Goal: Transaction & Acquisition: Purchase product/service

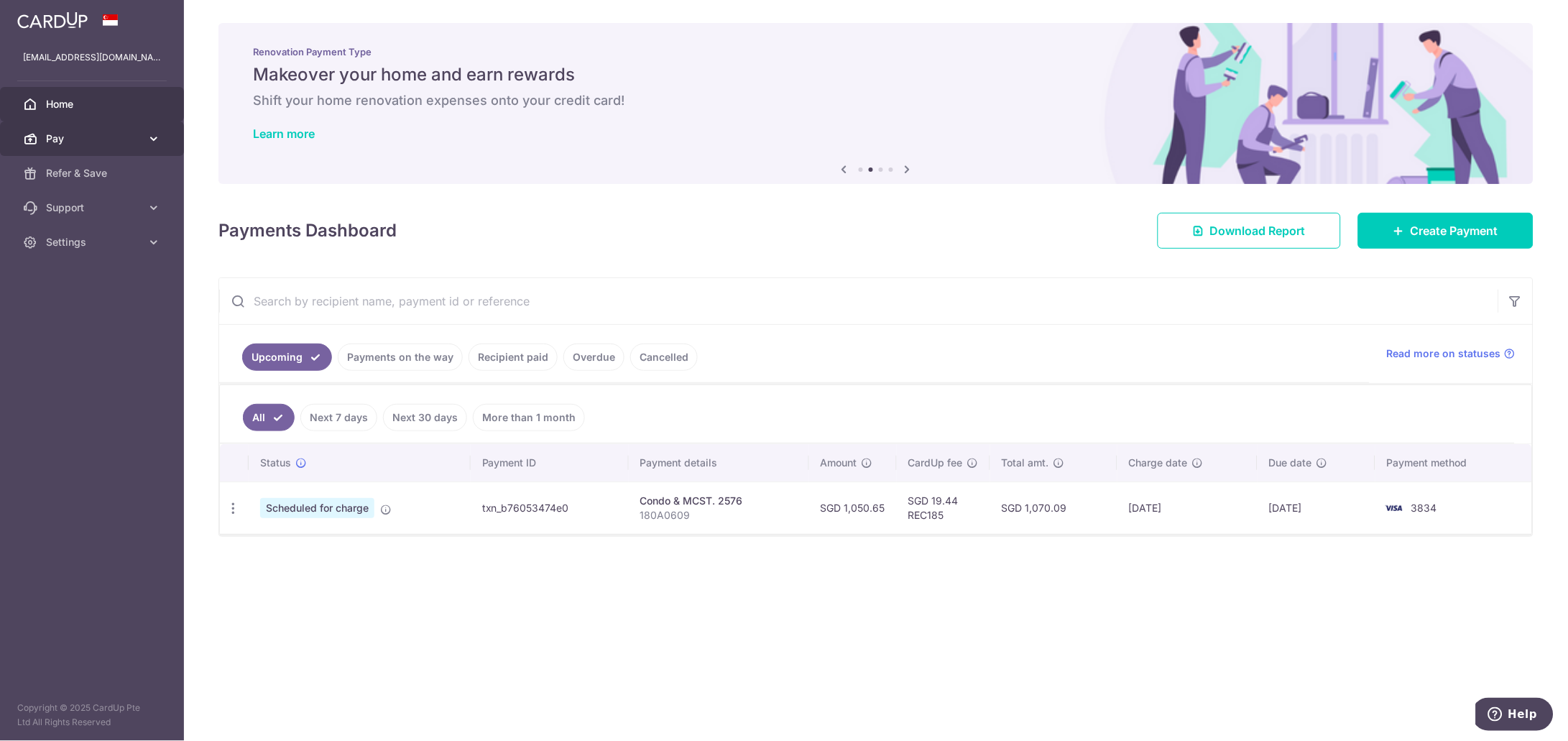
click at [155, 141] on icon at bounding box center [154, 139] width 14 height 14
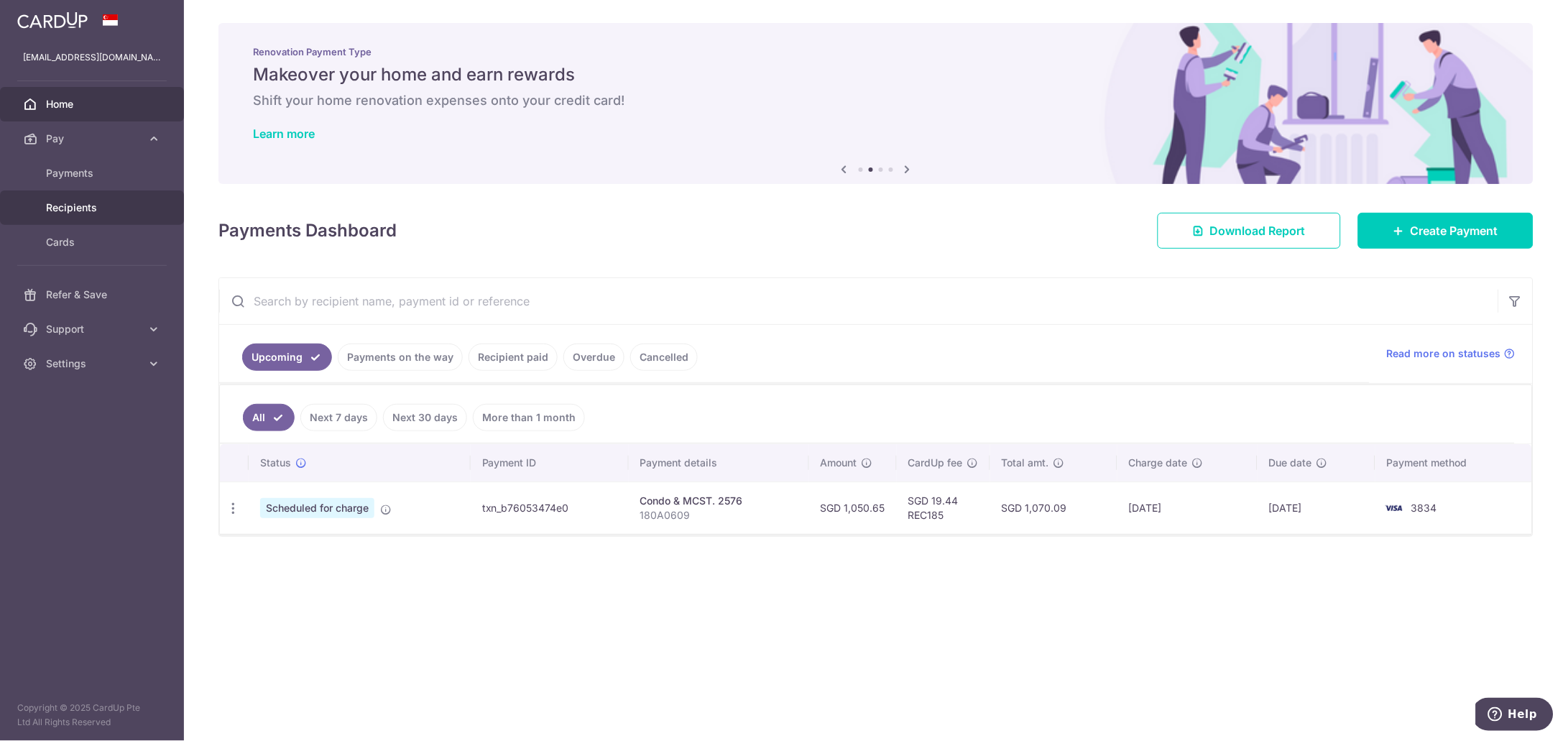
click at [79, 203] on span "Recipients" at bounding box center [93, 207] width 94 height 14
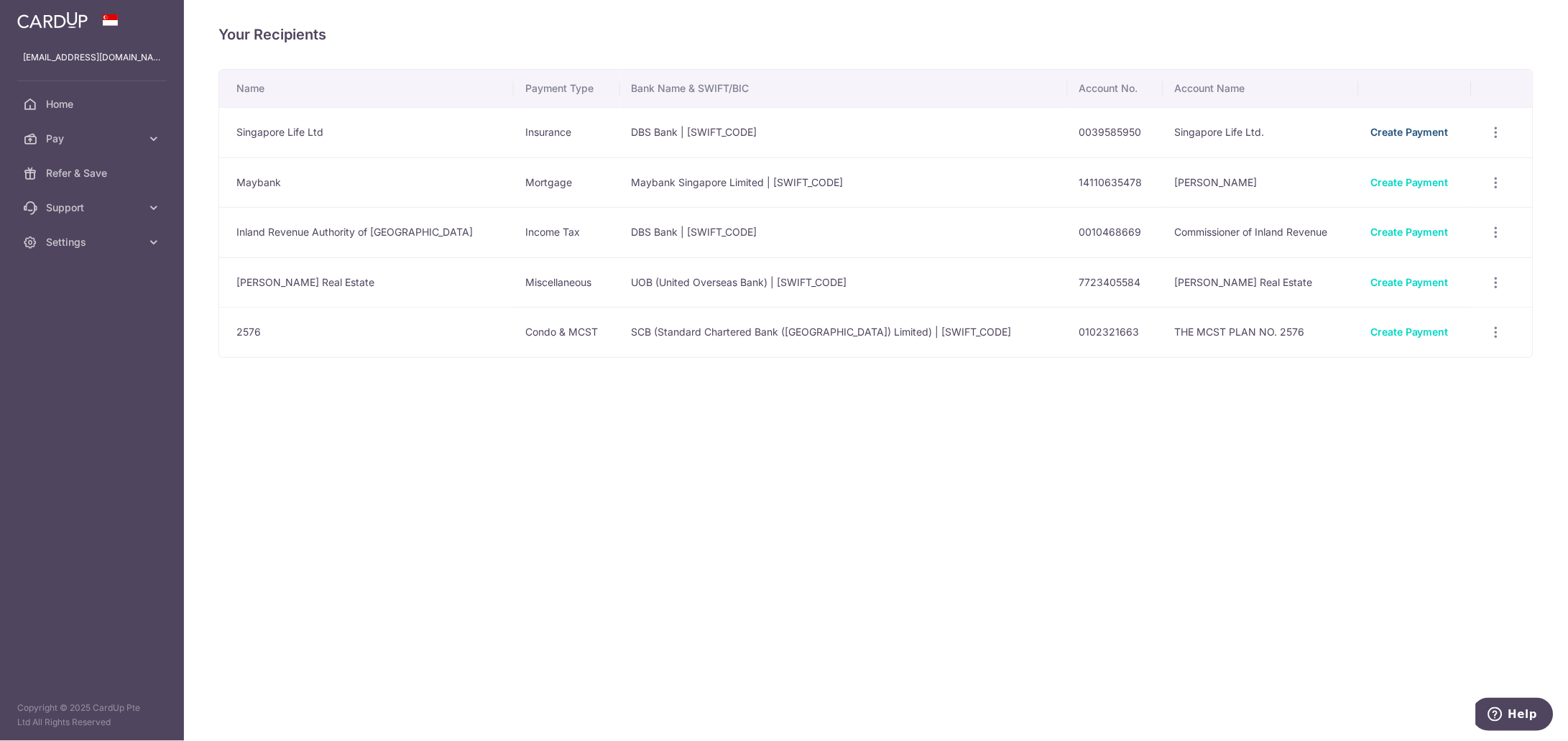
click at [1416, 133] on link "Create Payment" at bounding box center [1409, 131] width 79 height 12
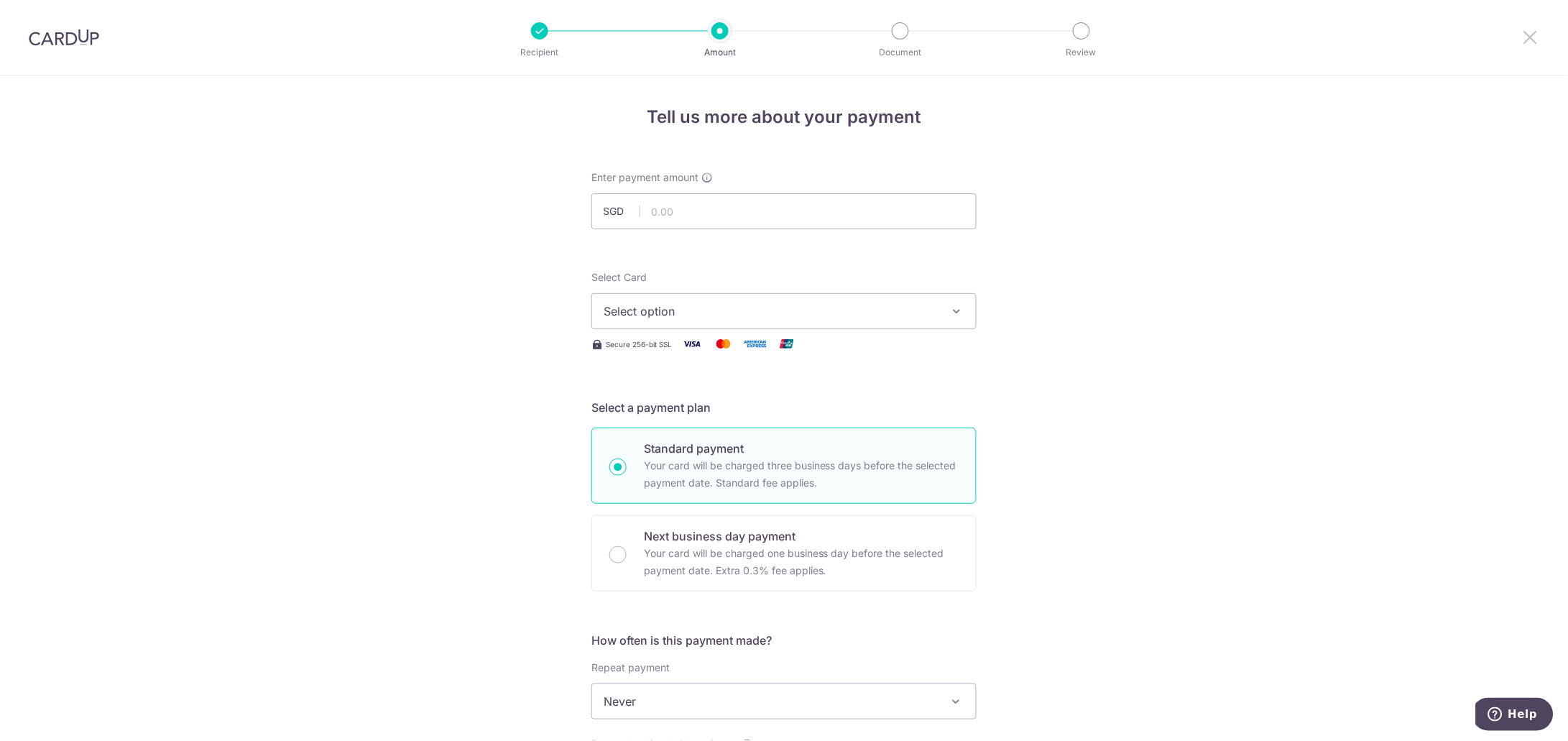
drag, startPoint x: 1531, startPoint y: 34, endPoint x: 875, endPoint y: 79, distance: 657.5
click at [1531, 33] on icon at bounding box center [1531, 37] width 17 height 18
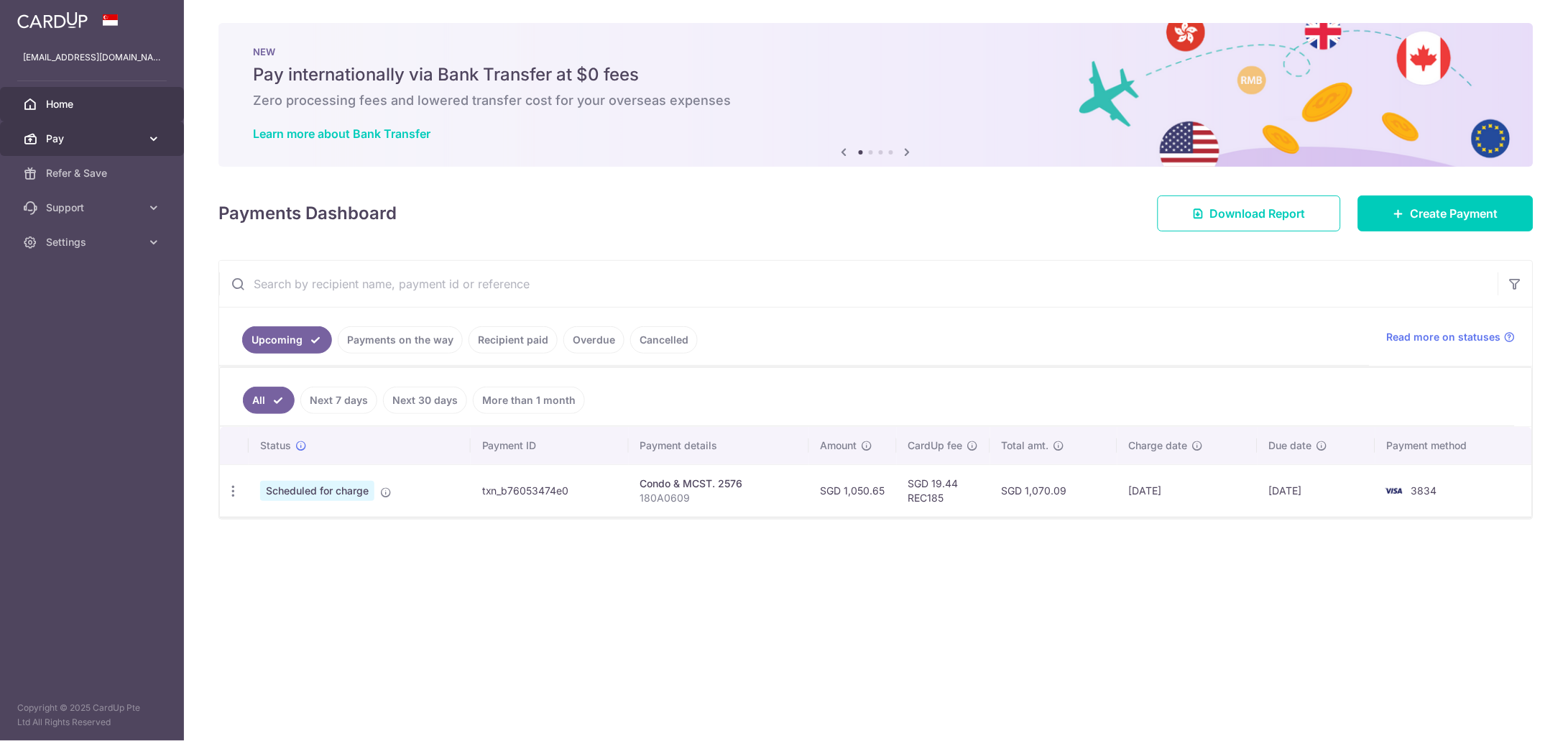
click at [156, 139] on icon at bounding box center [154, 139] width 14 height 14
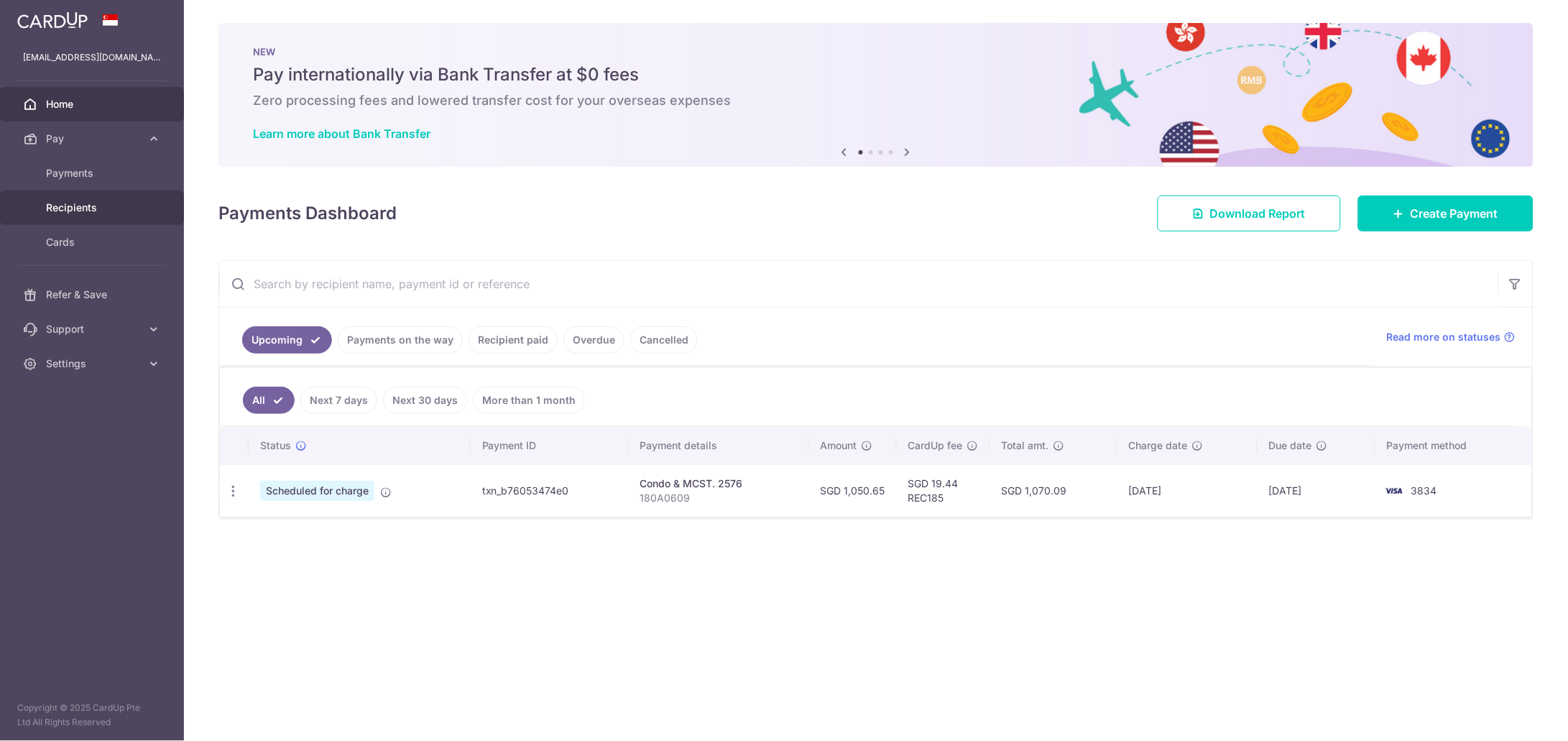
click at [68, 206] on span "Recipients" at bounding box center [93, 207] width 94 height 14
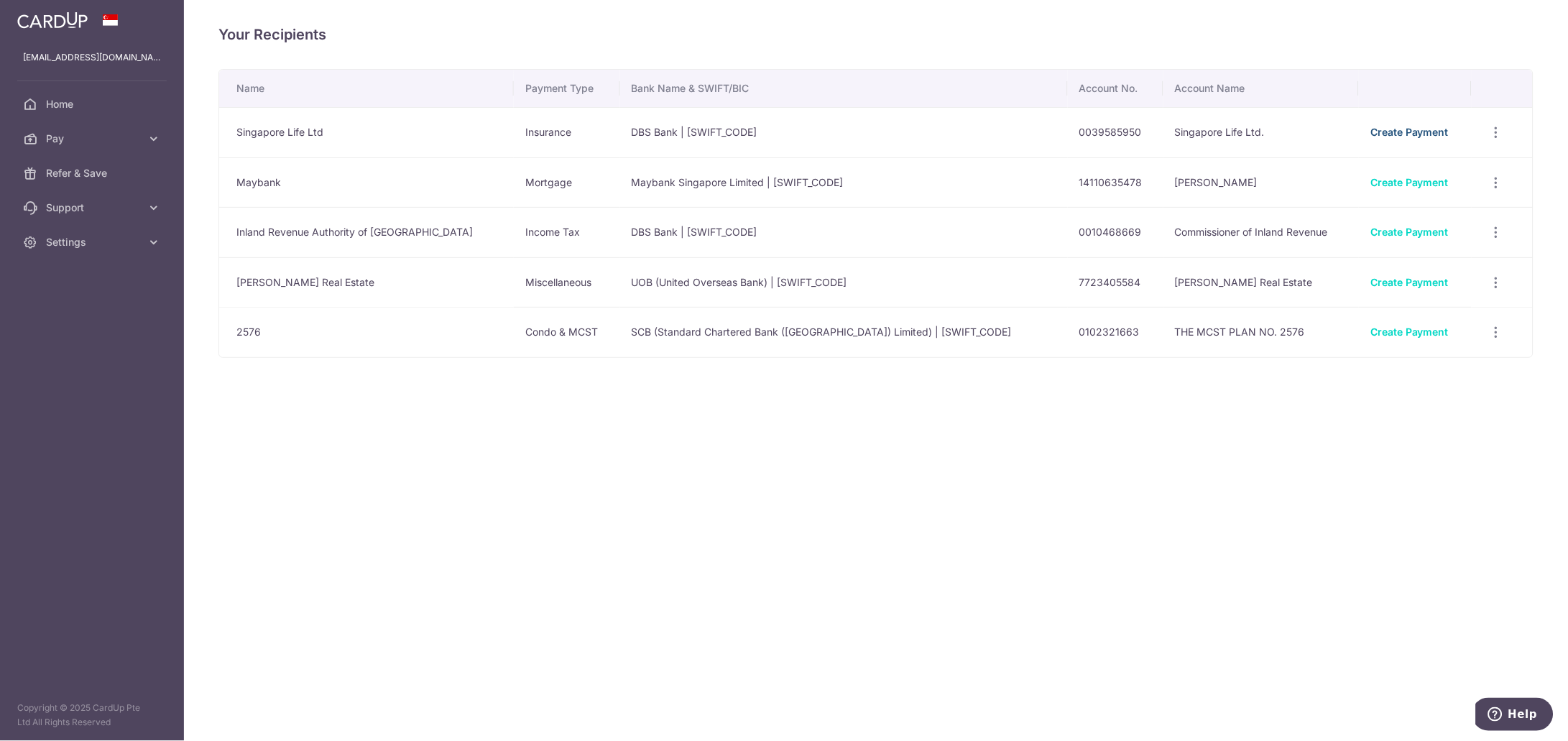
click at [1402, 132] on link "Create Payment" at bounding box center [1409, 131] width 79 height 12
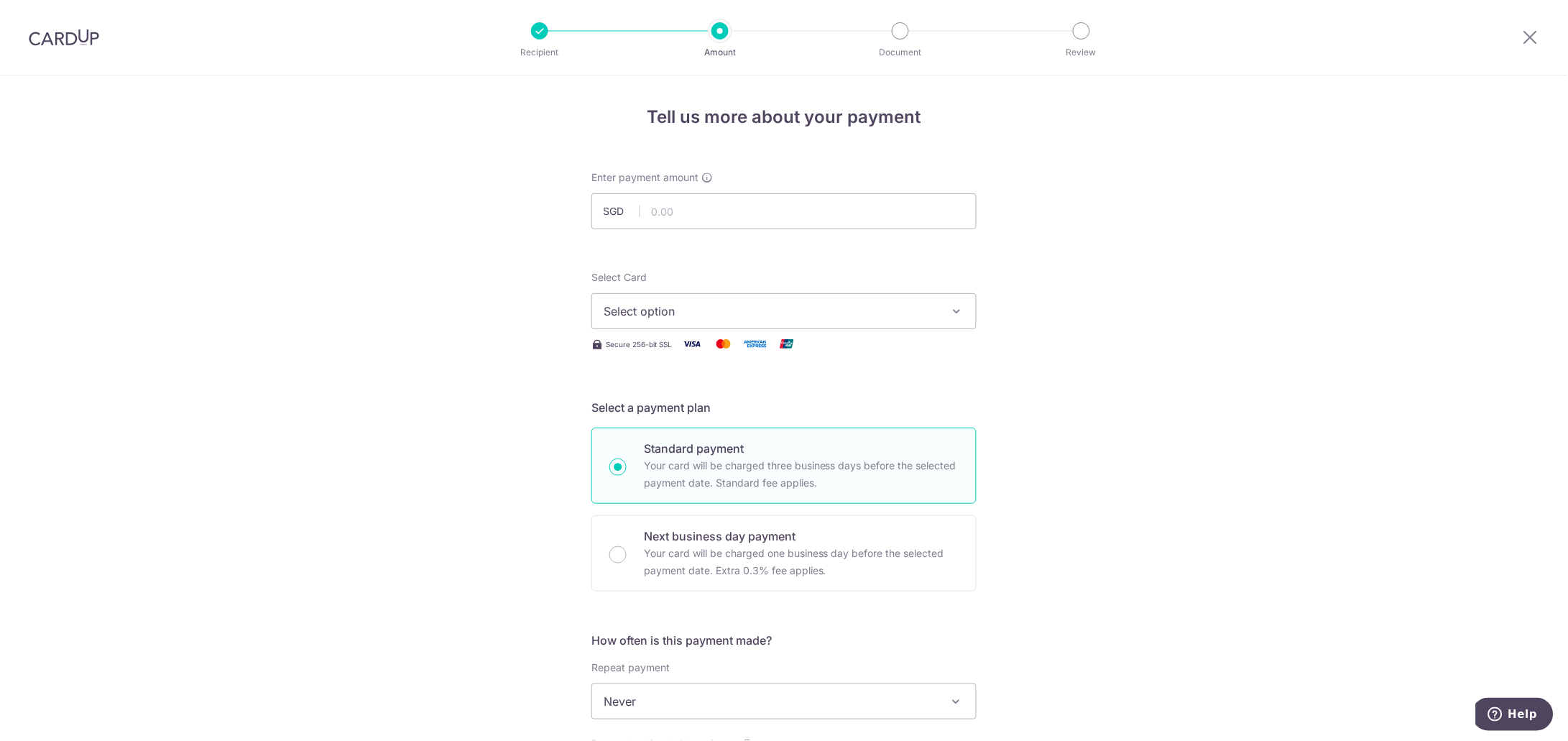
click at [74, 41] on img at bounding box center [64, 37] width 71 height 17
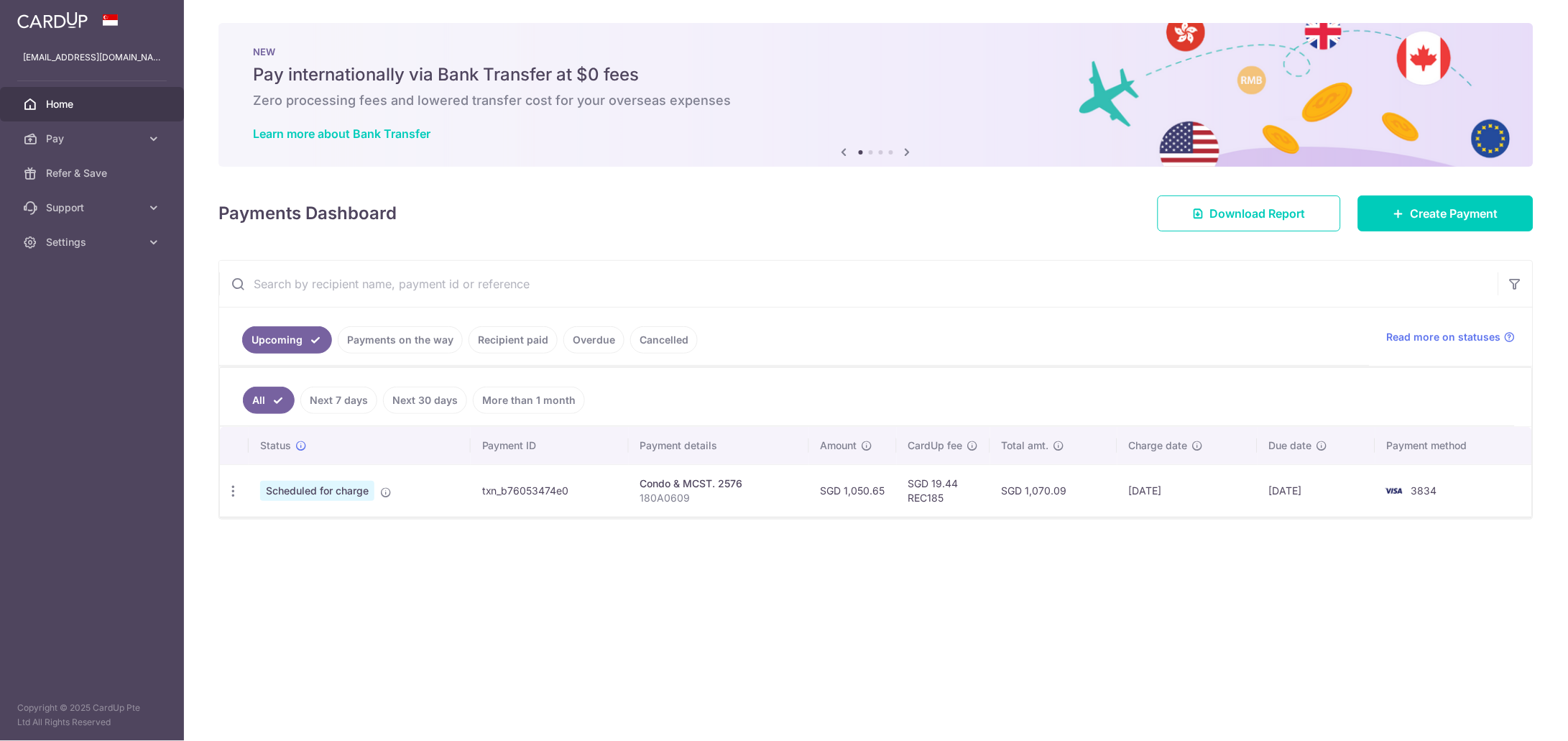
click at [909, 149] on icon at bounding box center [907, 152] width 17 height 18
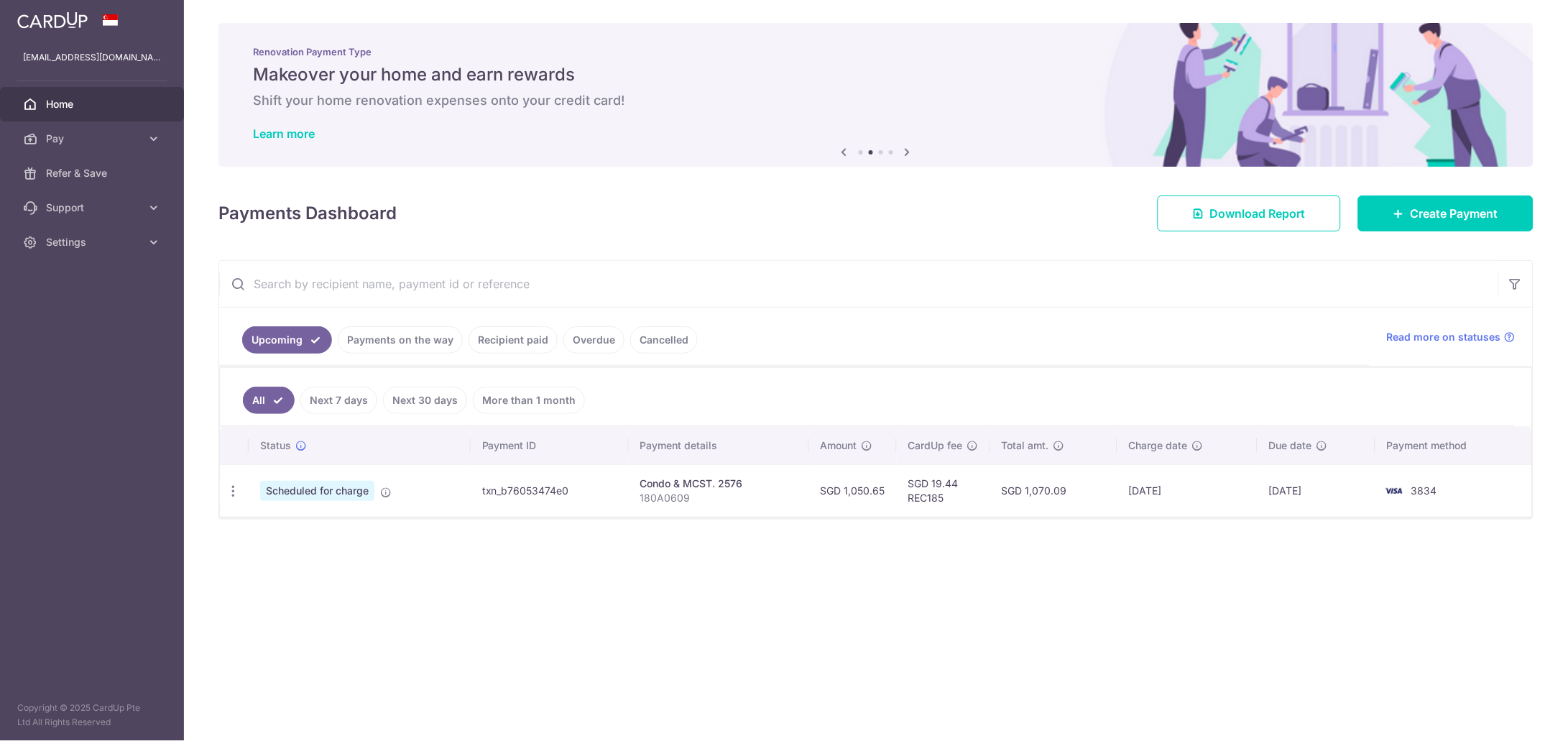
click at [909, 149] on icon at bounding box center [907, 152] width 17 height 18
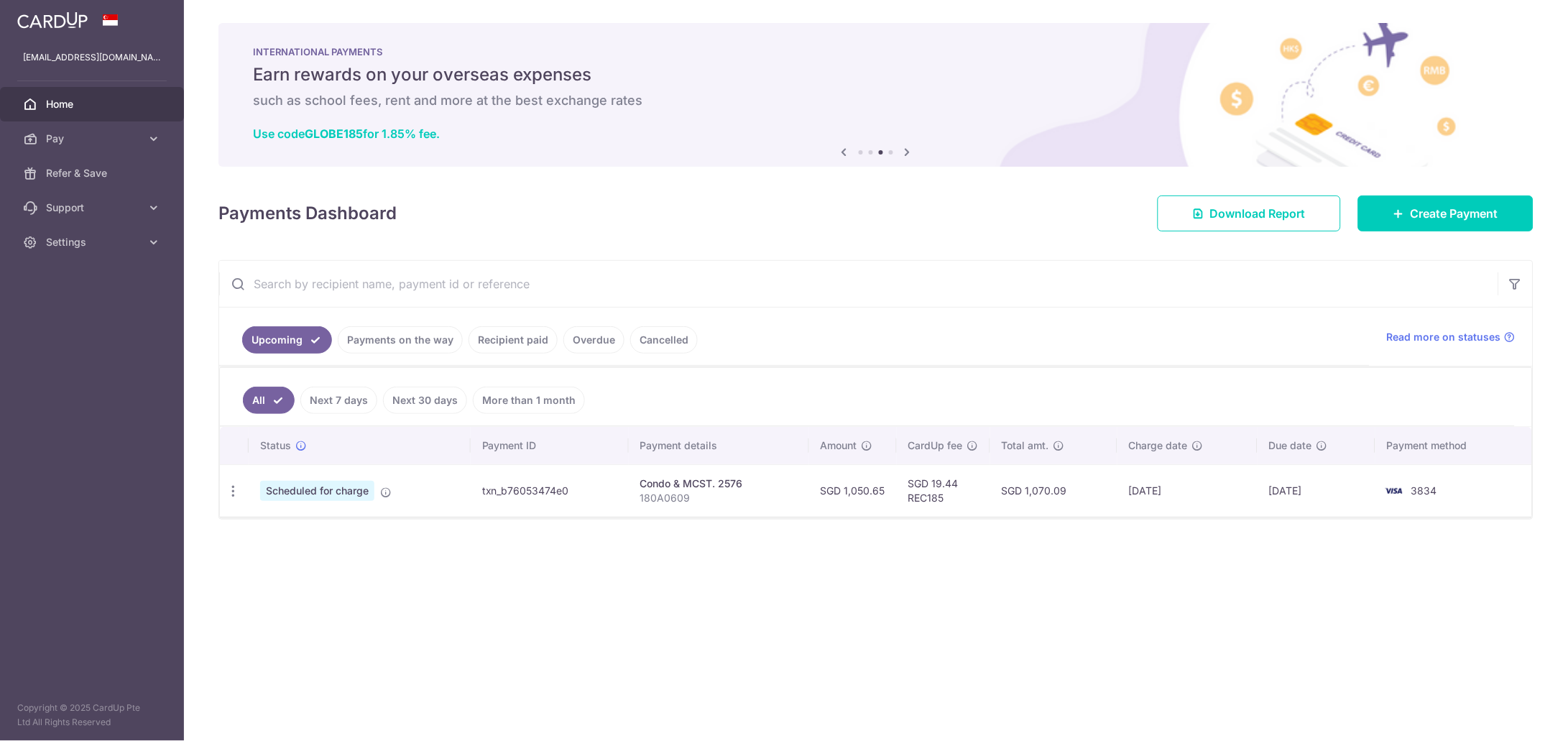
click at [909, 149] on icon at bounding box center [907, 152] width 17 height 18
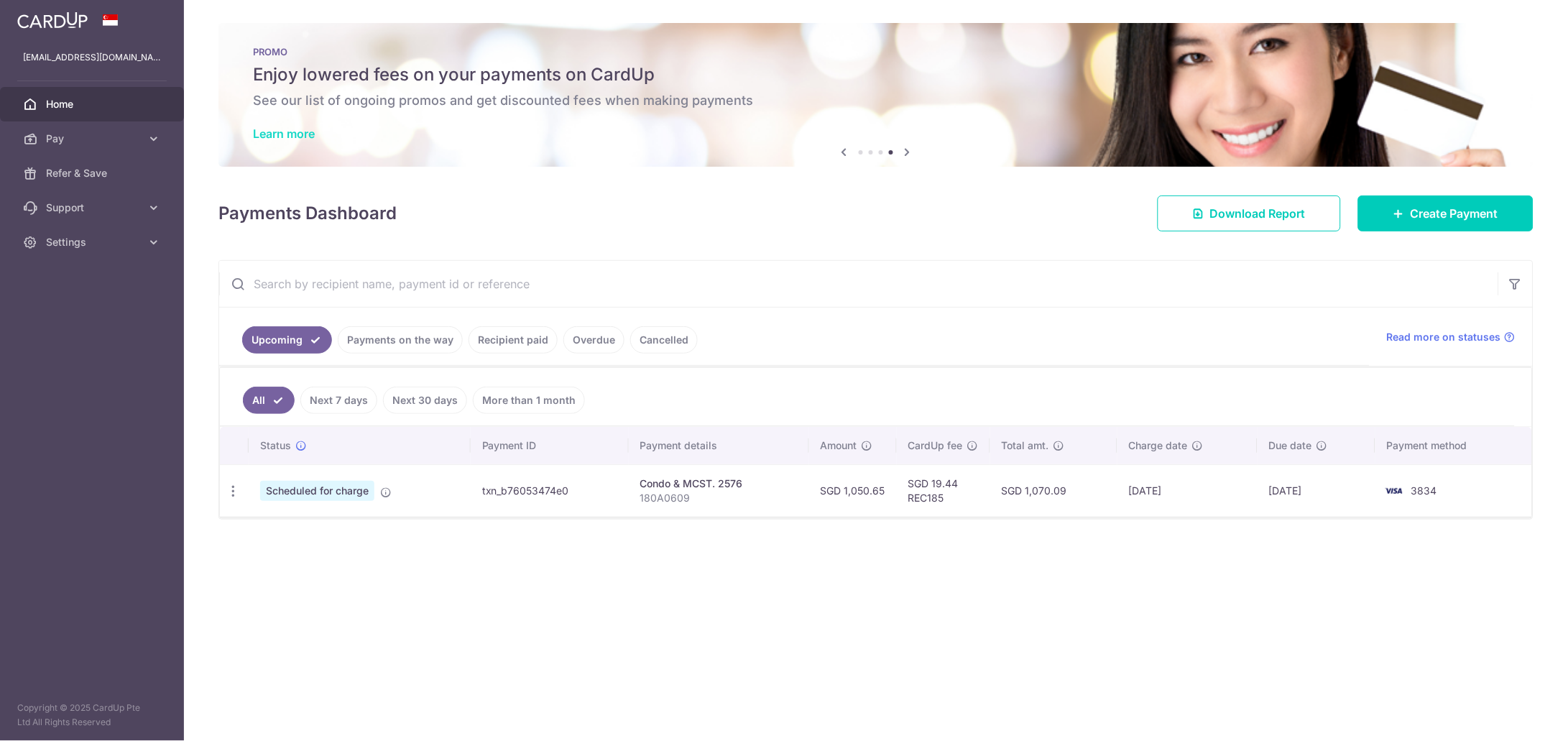
click at [277, 133] on link "Learn more" at bounding box center [284, 133] width 62 height 14
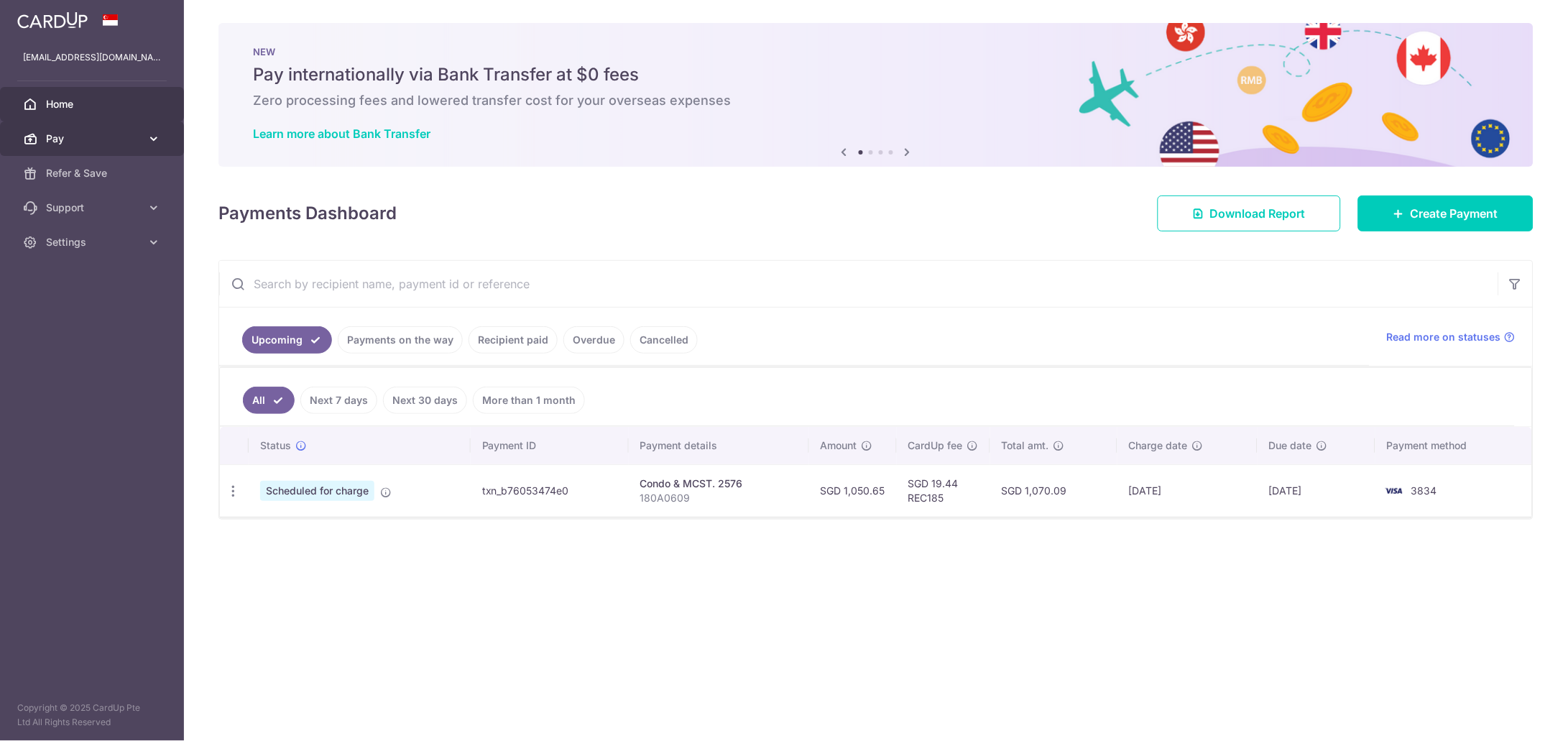
click at [153, 140] on icon at bounding box center [154, 139] width 14 height 14
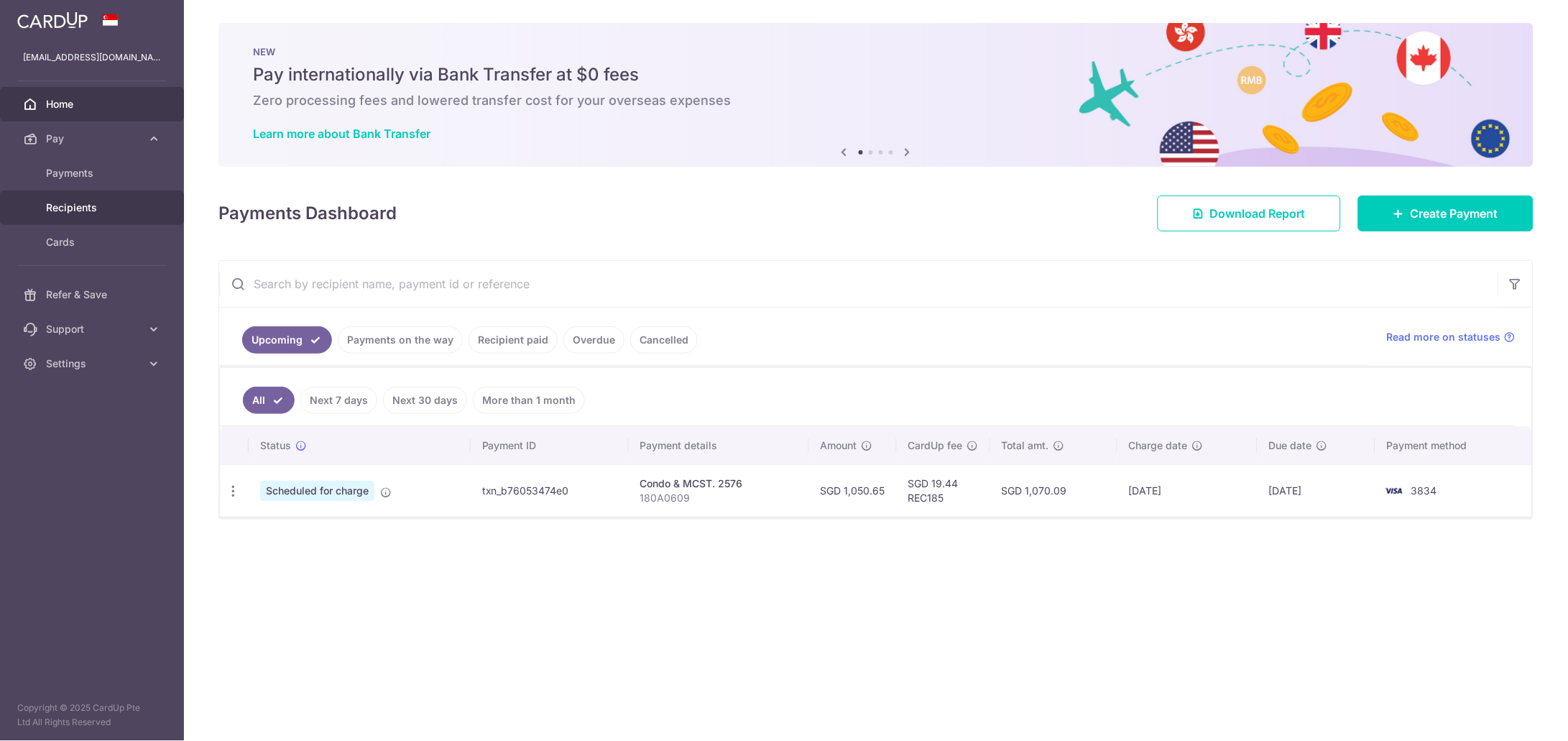
click at [73, 206] on span "Recipients" at bounding box center [93, 207] width 94 height 14
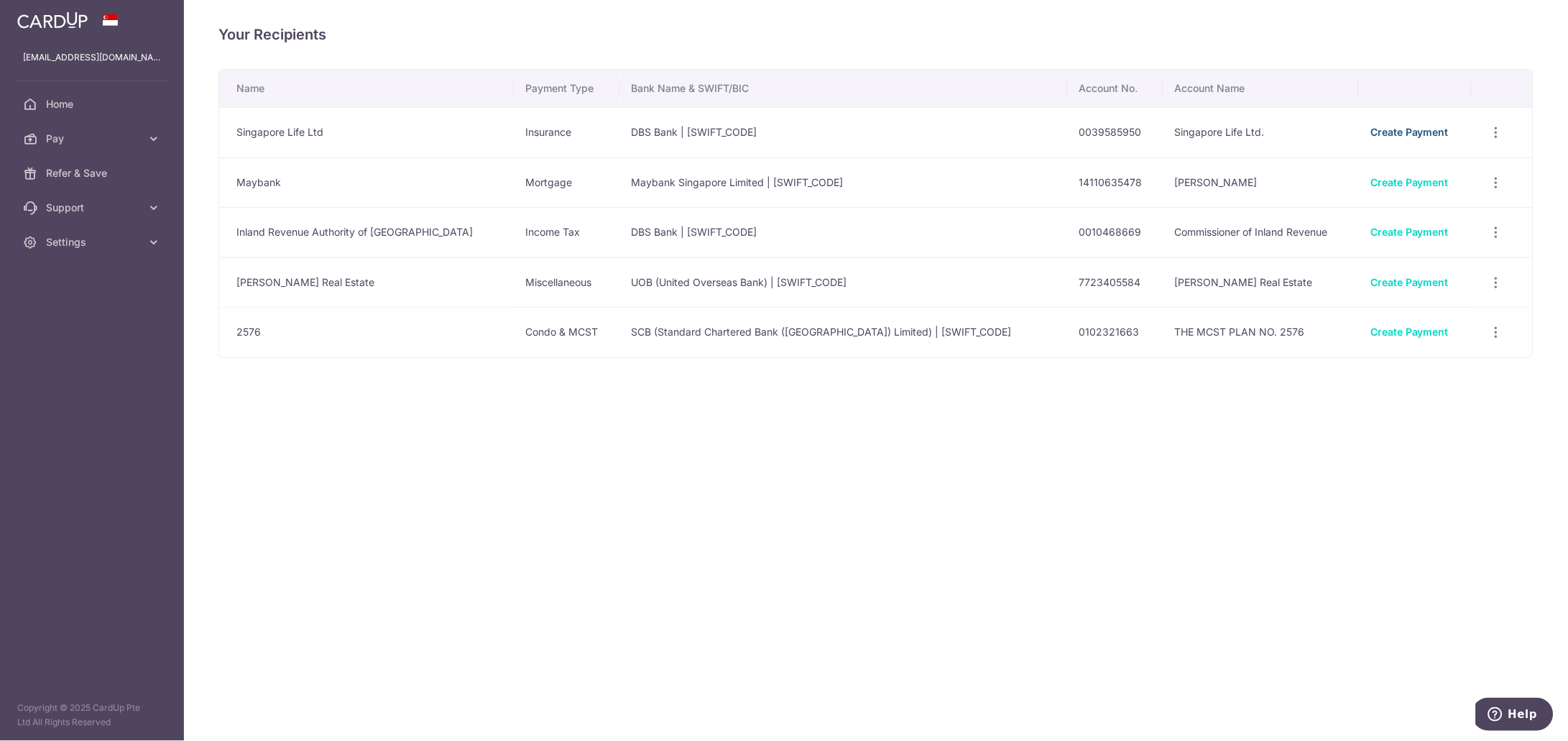
click at [1400, 130] on link "Create Payment" at bounding box center [1409, 131] width 79 height 12
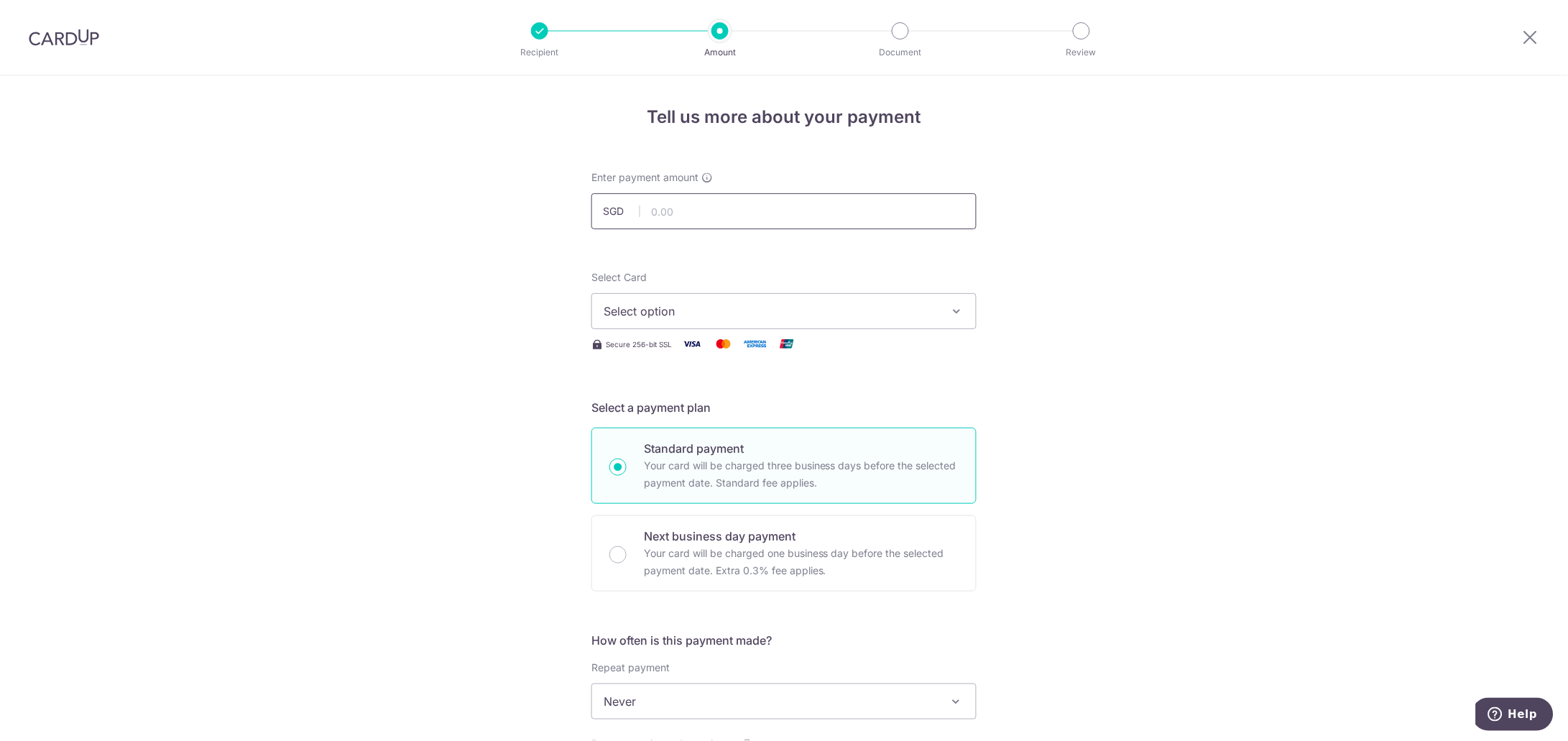
click at [692, 206] on input "text" at bounding box center [784, 210] width 385 height 36
paste input "22184398"
type input "22184398"
click at [692, 206] on input "text" at bounding box center [784, 210] width 385 height 36
click at [751, 211] on input "text" at bounding box center [784, 210] width 385 height 36
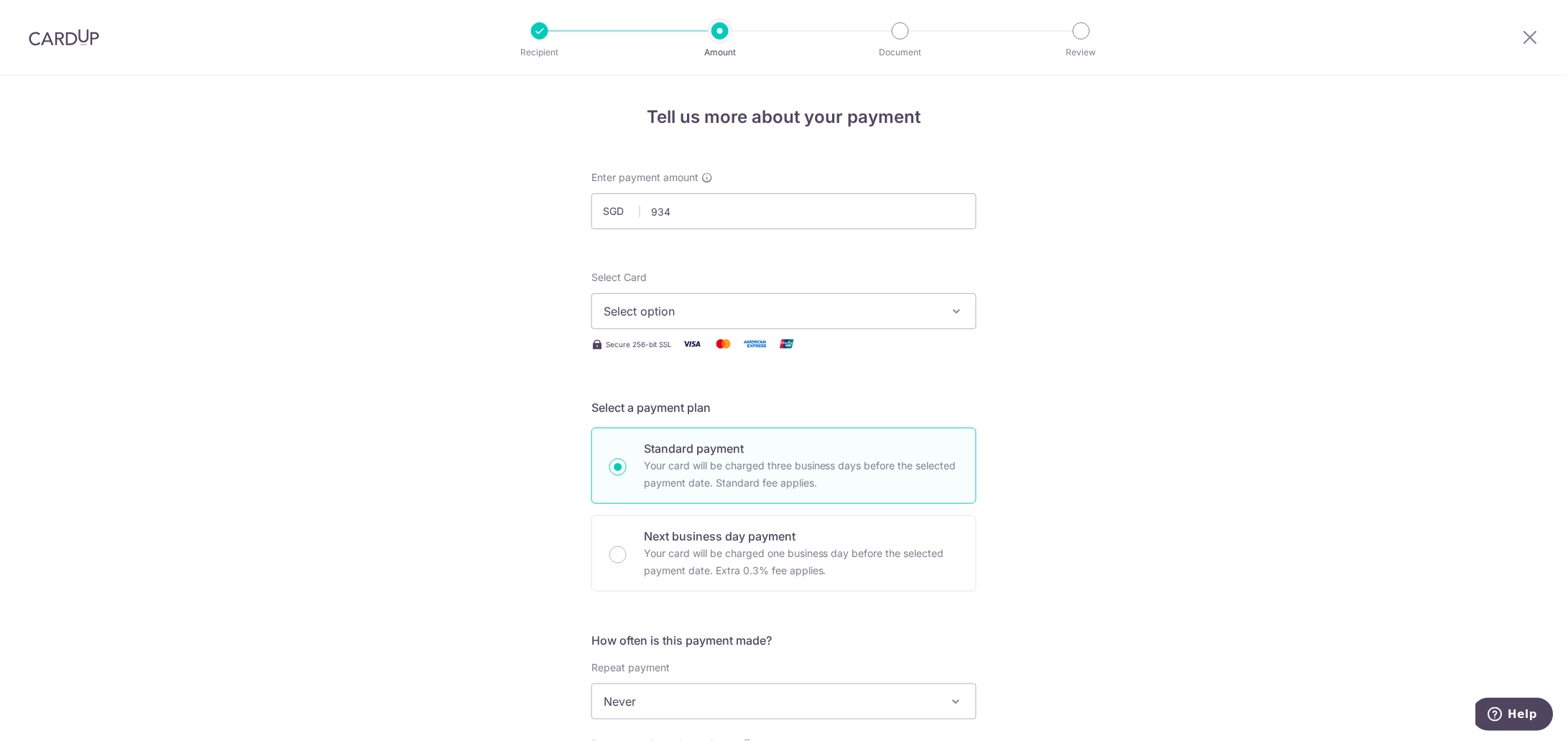
click at [1037, 331] on div "Tell us more about your payment Enter payment amount SGD 934 Select Card Select…" at bounding box center [784, 725] width 1568 height 1300
type input "934.00"
click at [953, 310] on icon "button" at bounding box center [957, 311] width 14 height 14
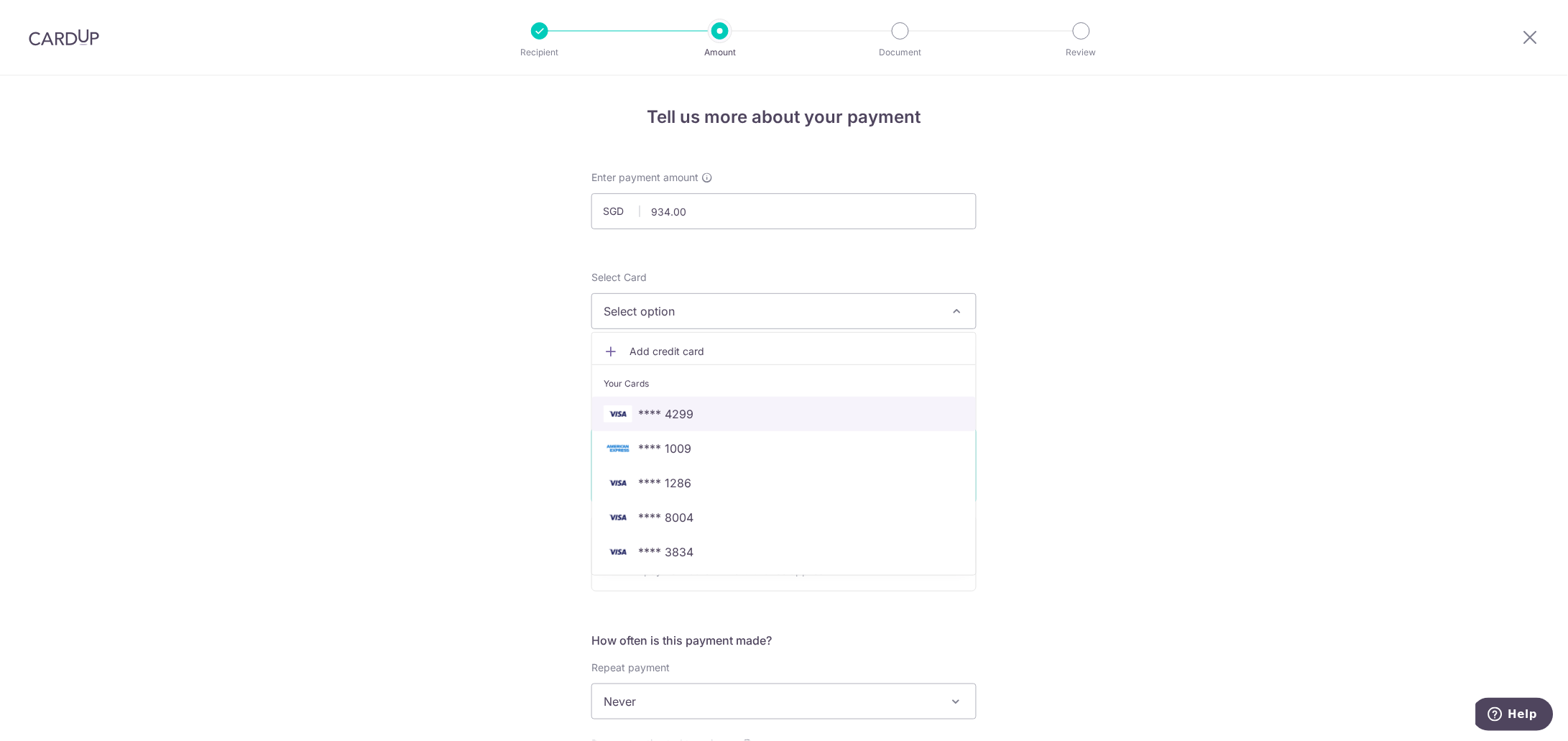
click at [661, 415] on span "**** 4299" at bounding box center [666, 414] width 56 height 17
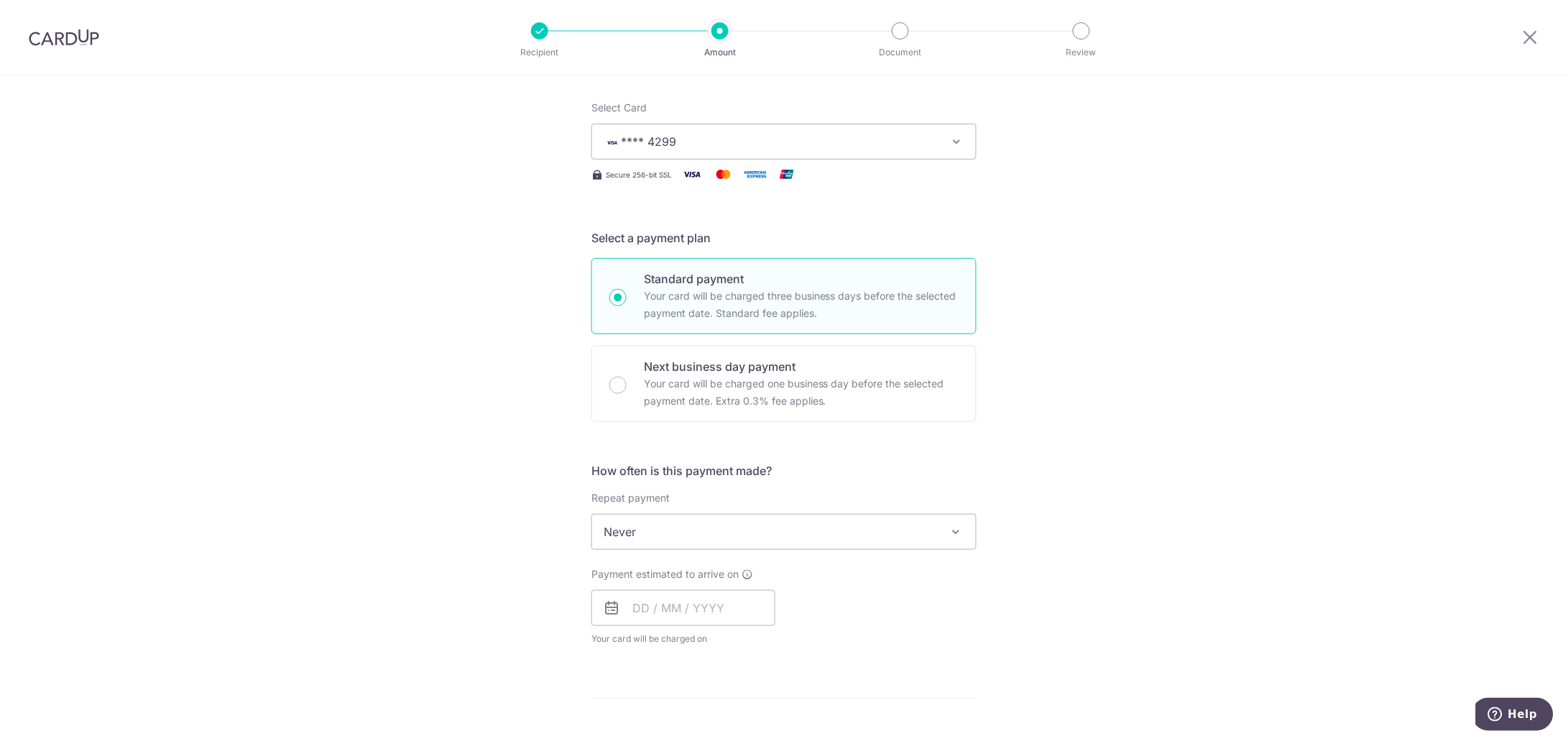
scroll to position [179, 0]
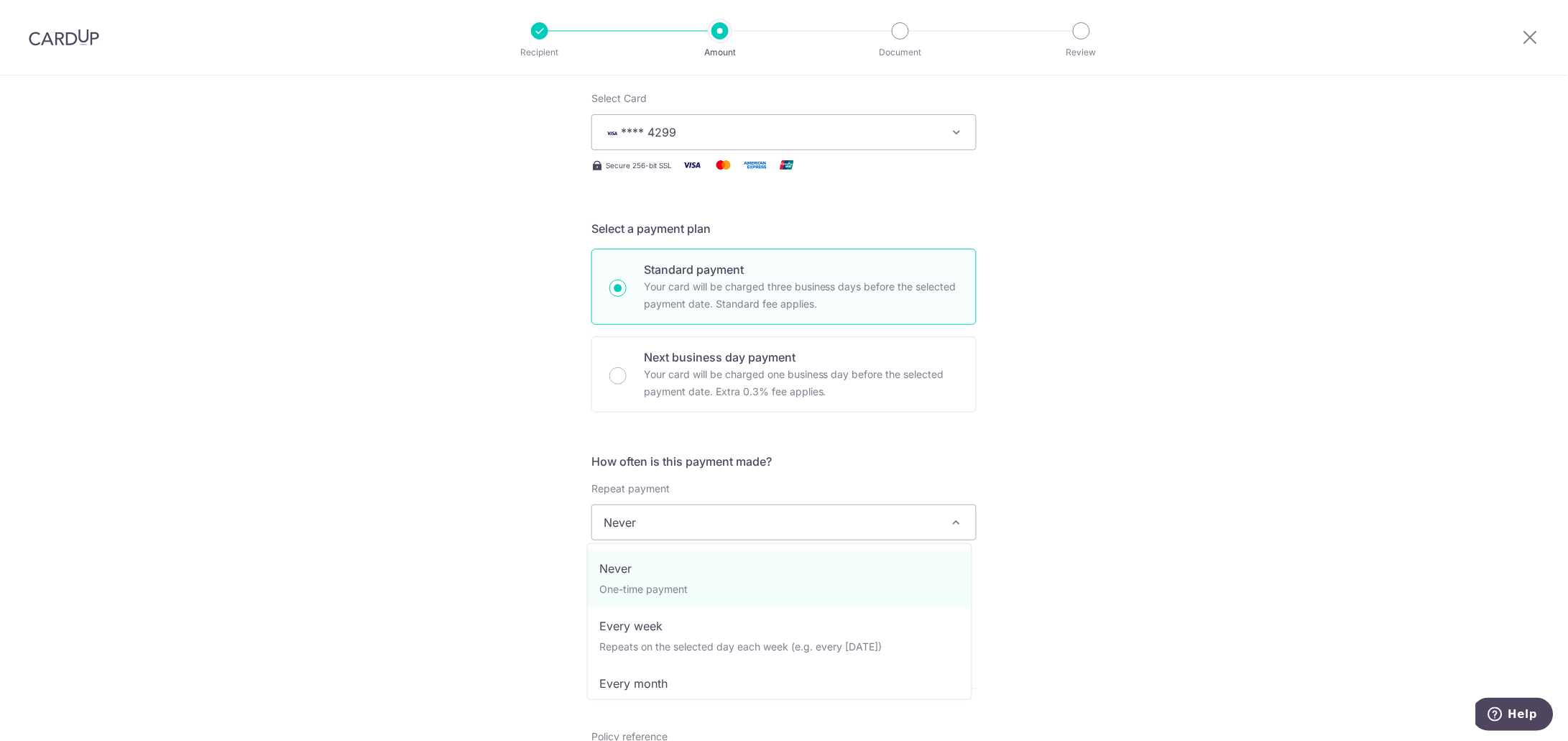
click at [949, 520] on span at bounding box center [957, 523] width 17 height 17
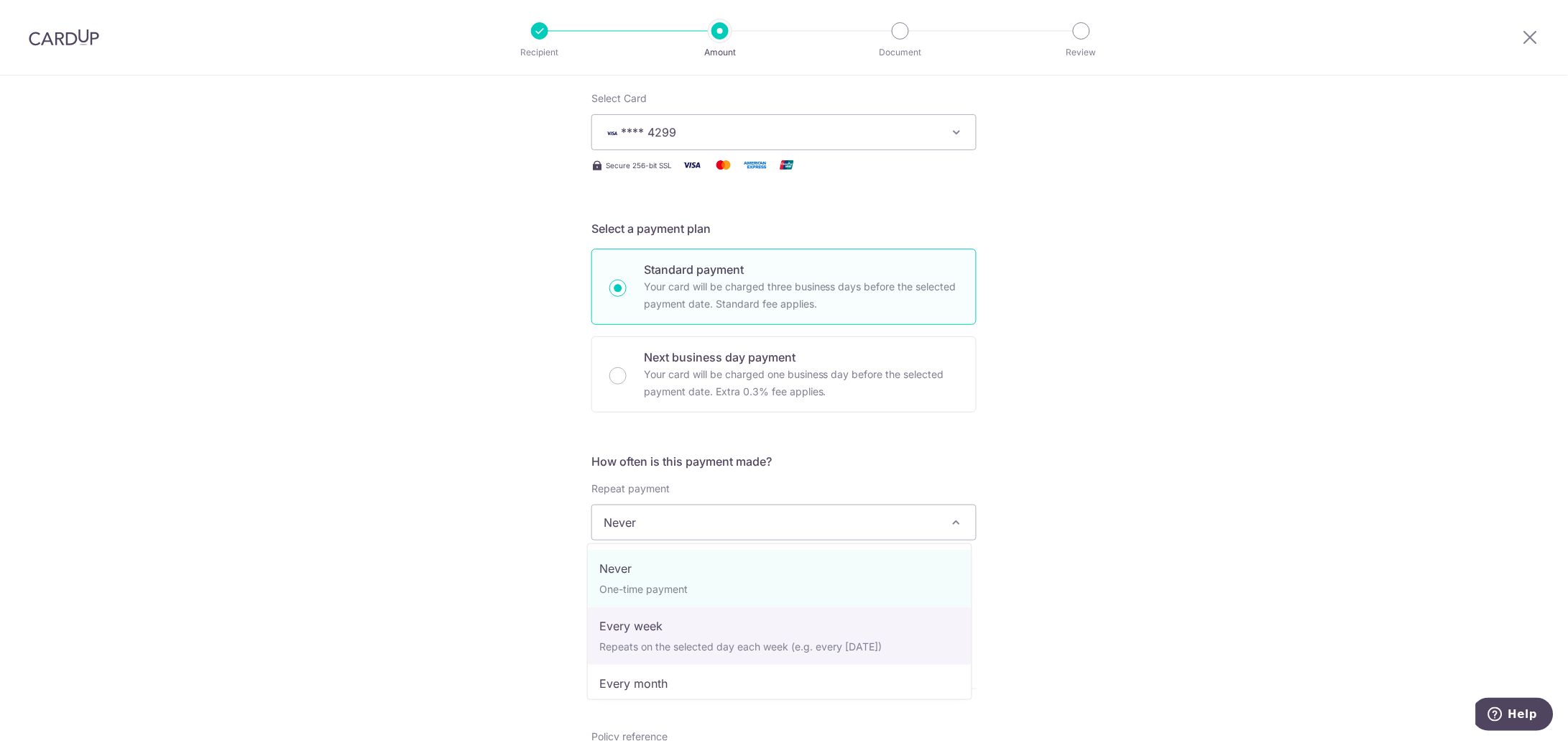
select select "2"
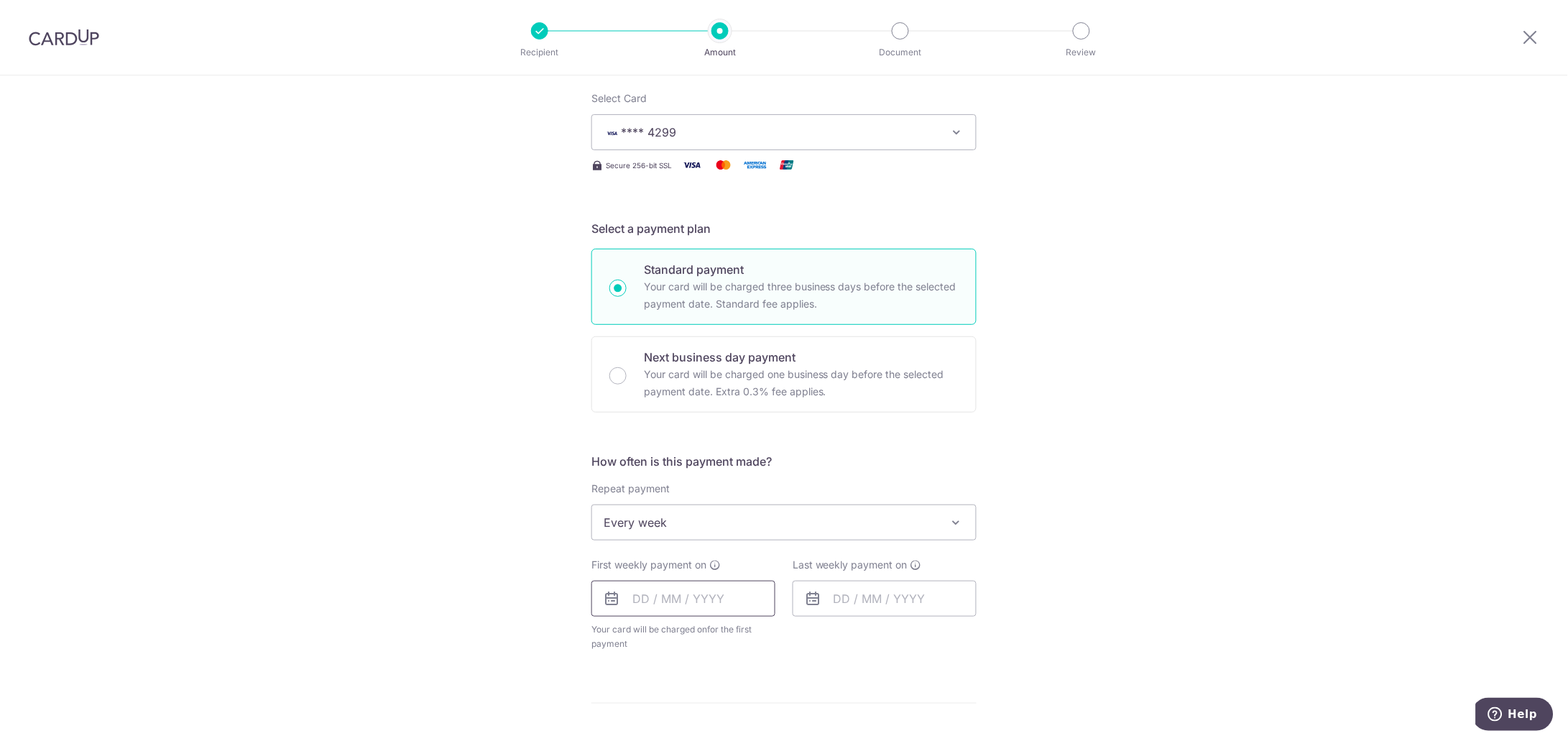
click at [734, 601] on input "text" at bounding box center [684, 598] width 184 height 36
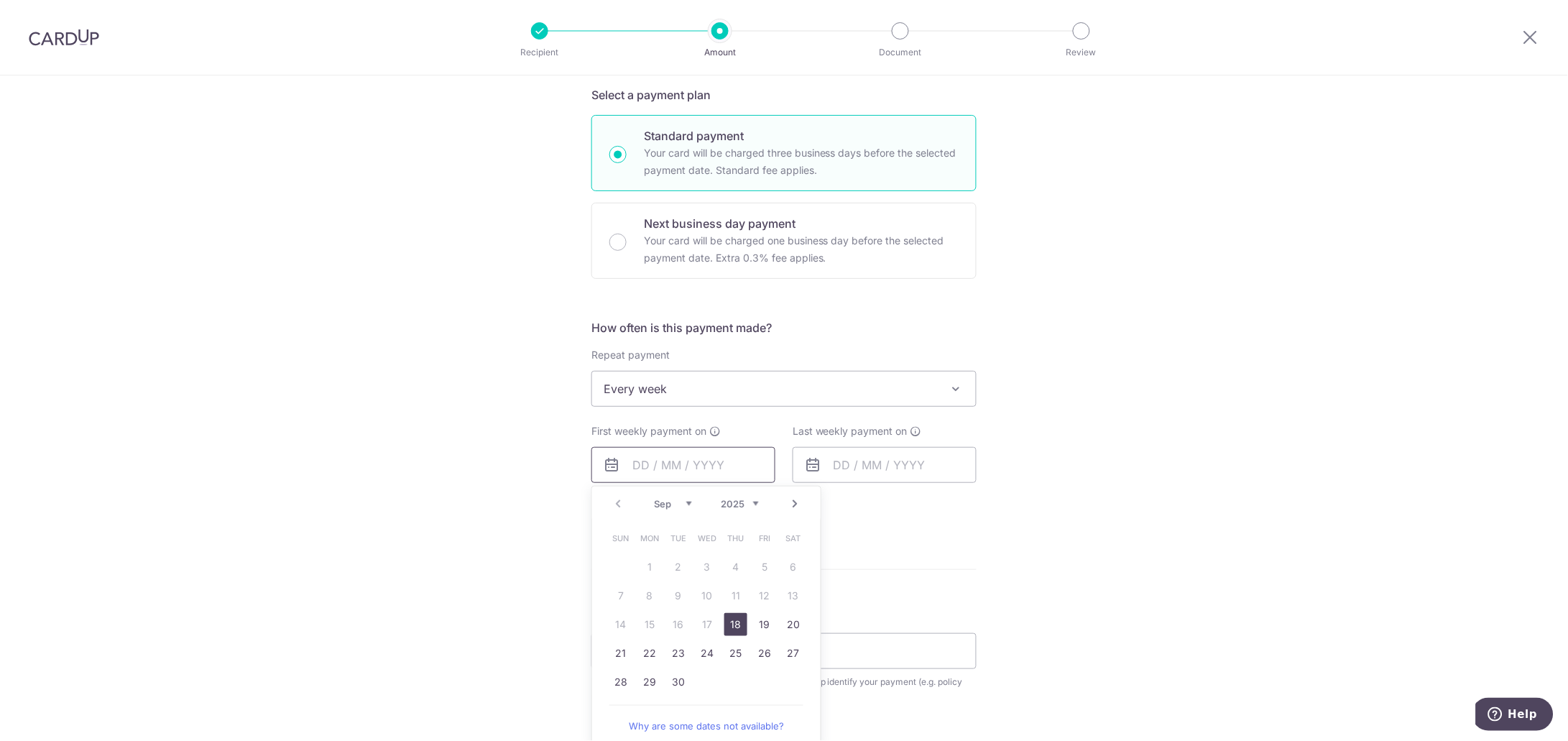
scroll to position [359, 0]
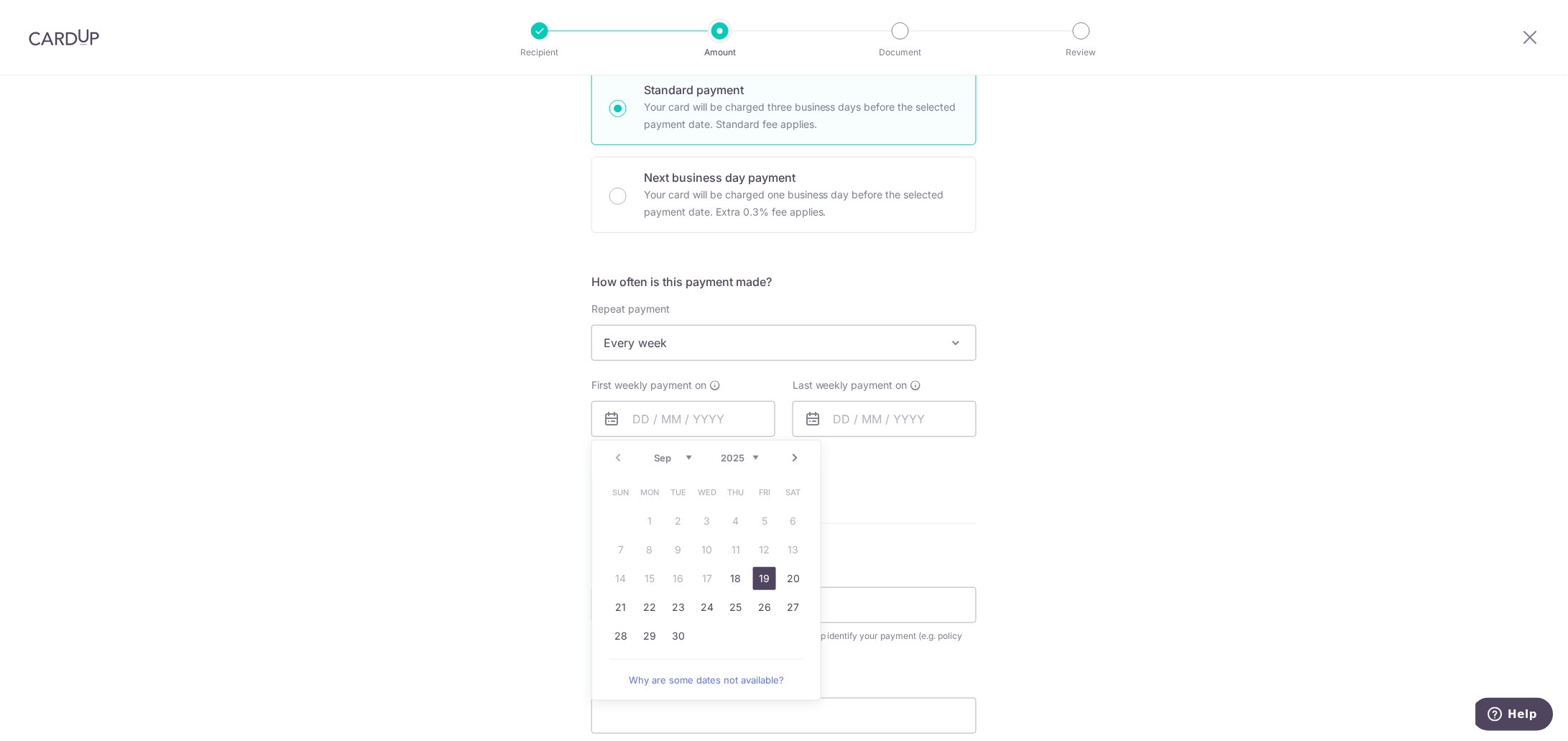
click at [757, 577] on link "19" at bounding box center [764, 578] width 23 height 23
type input "19/09/2025"
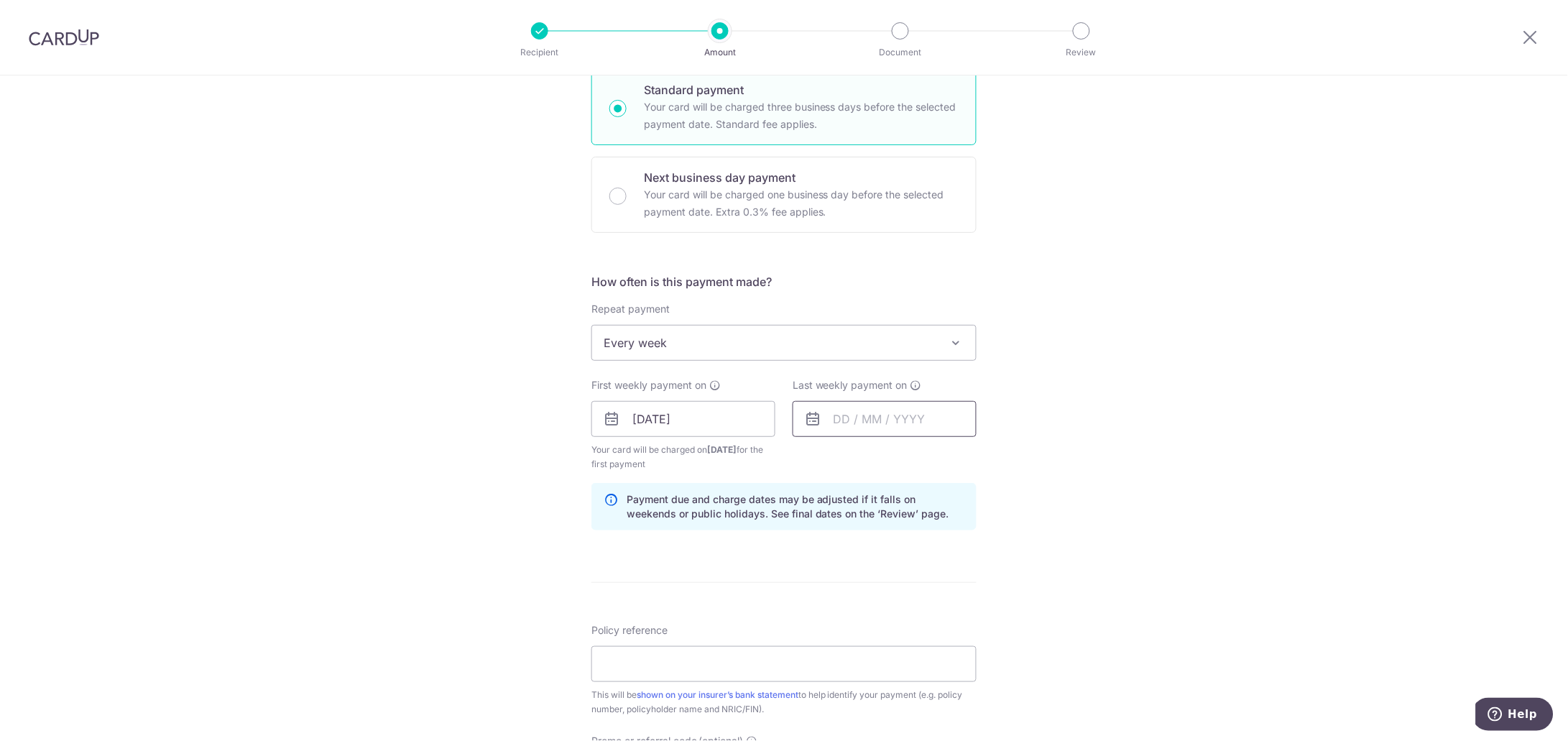
click at [873, 419] on input "text" at bounding box center [884, 419] width 184 height 36
click at [991, 458] on link "Next" at bounding box center [996, 458] width 17 height 17
click at [960, 525] on link "3" at bounding box center [965, 521] width 23 height 23
type input "03/10/2025"
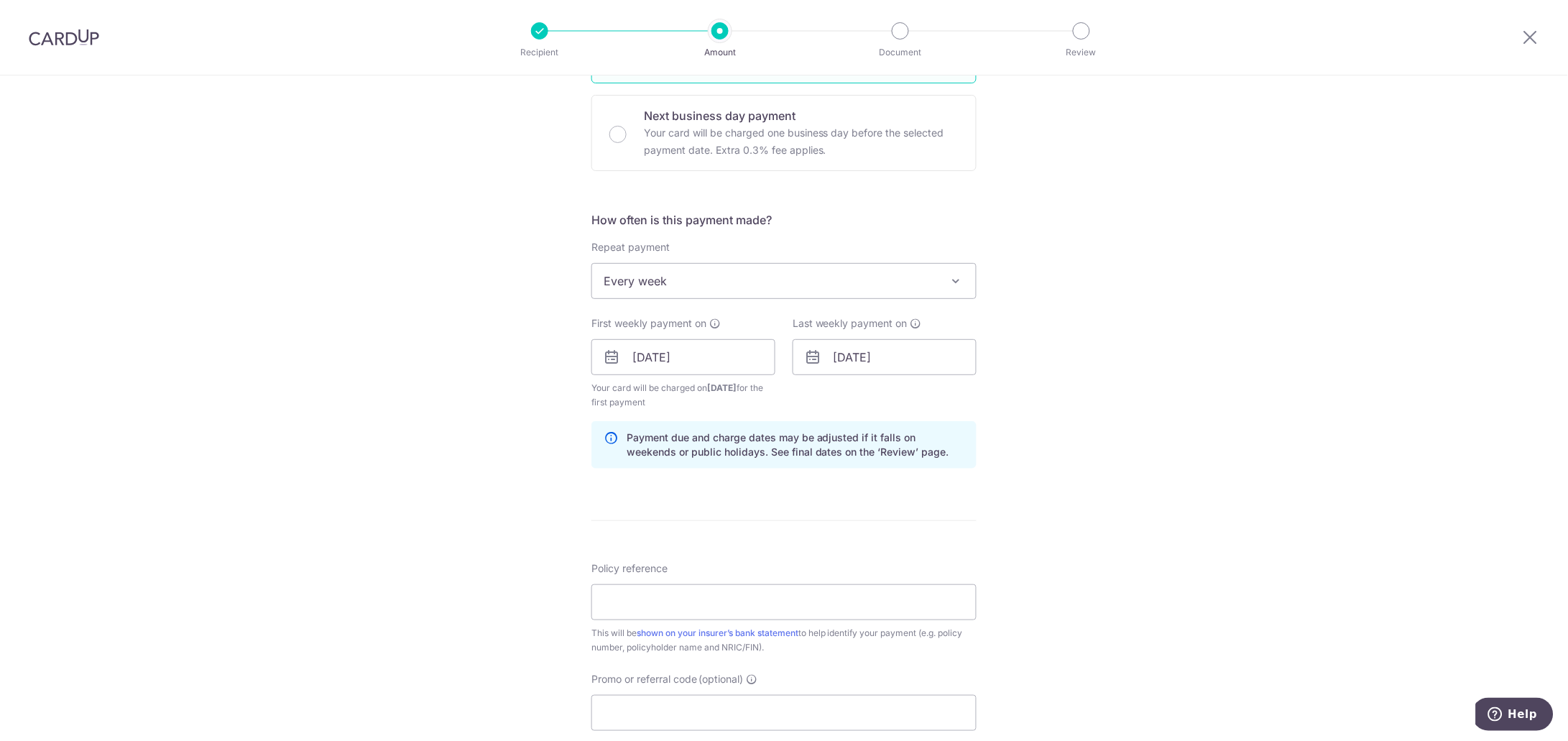
scroll to position [449, 0]
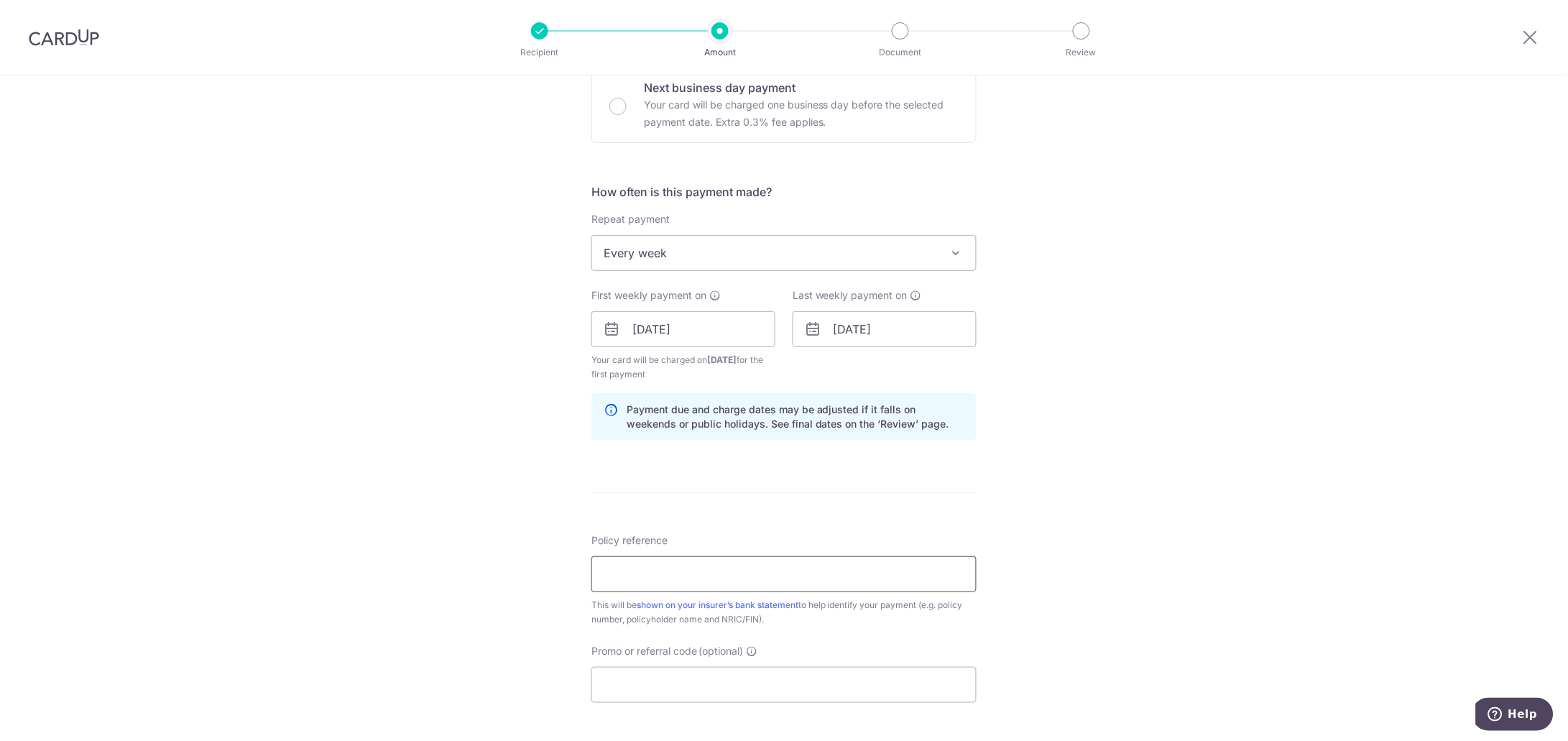
click at [857, 574] on input "Policy reference" at bounding box center [784, 573] width 385 height 36
paste input "22184398"
click at [601, 576] on input "22184398" at bounding box center [784, 573] width 385 height 36
type input "22184398"
click at [1124, 563] on div "Tell us more about your payment Enter payment amount SGD 934.00 934.00 Select C…" at bounding box center [784, 313] width 1568 height 1373
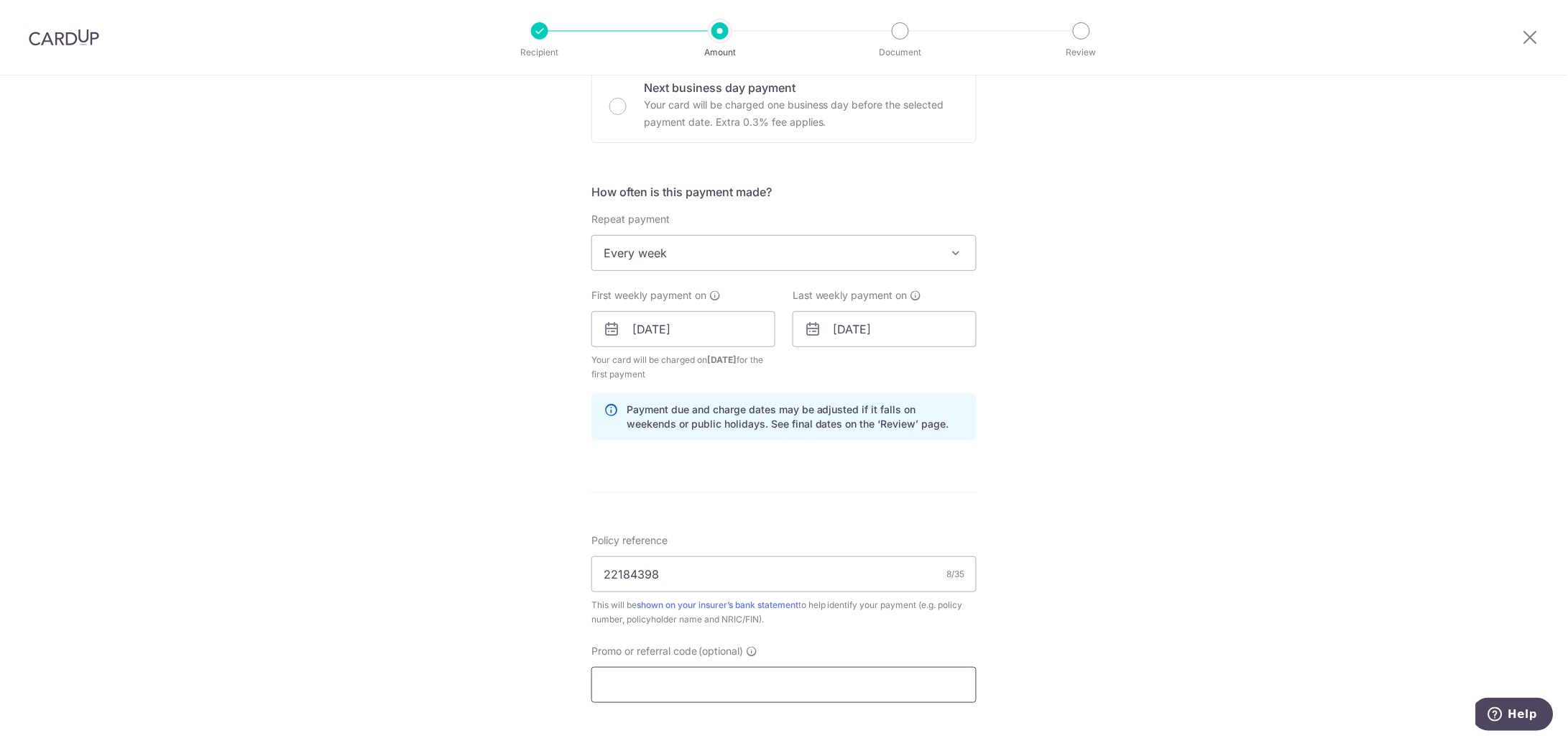
click at [860, 680] on input "Promo or referral code (optional)" at bounding box center [784, 685] width 385 height 36
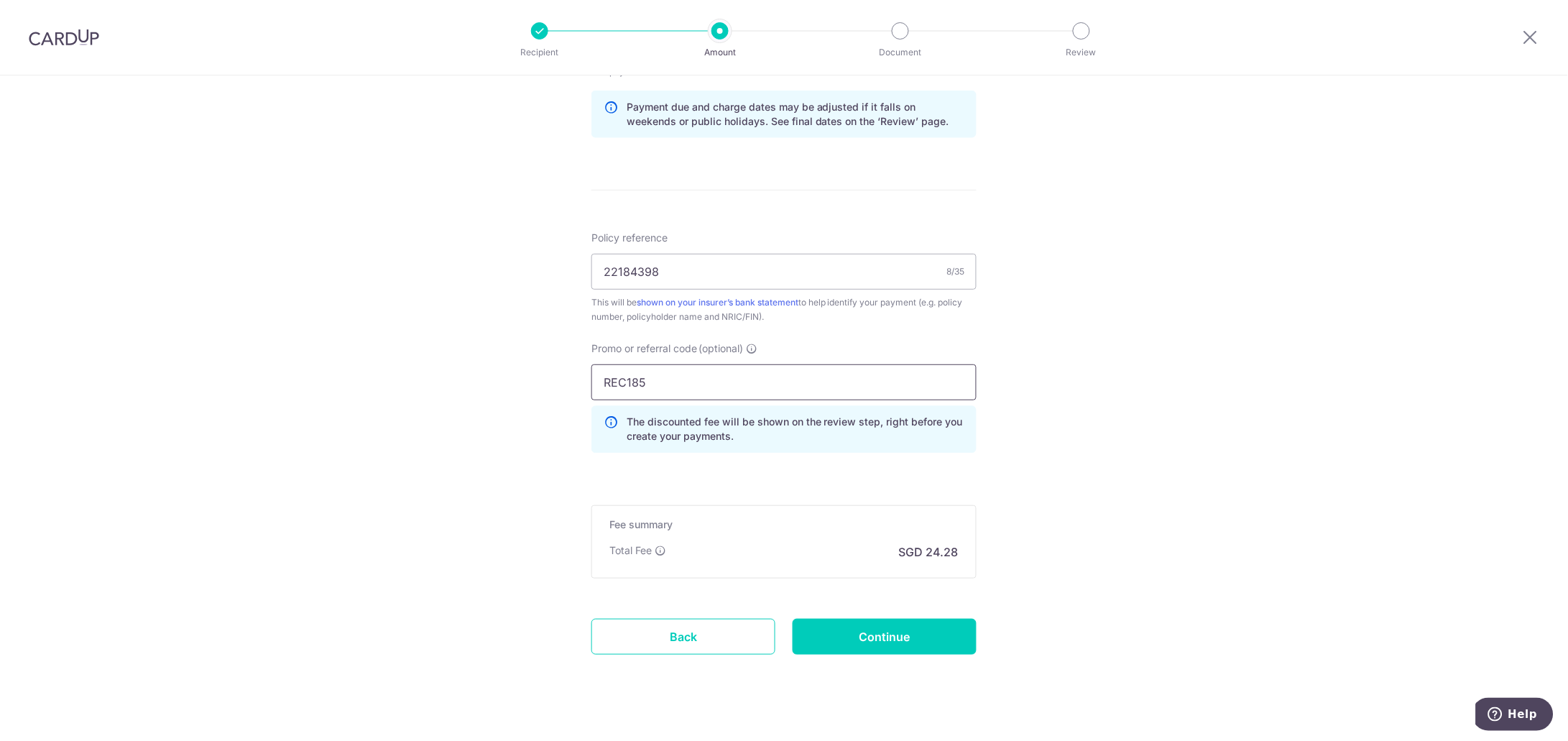
scroll to position [772, 0]
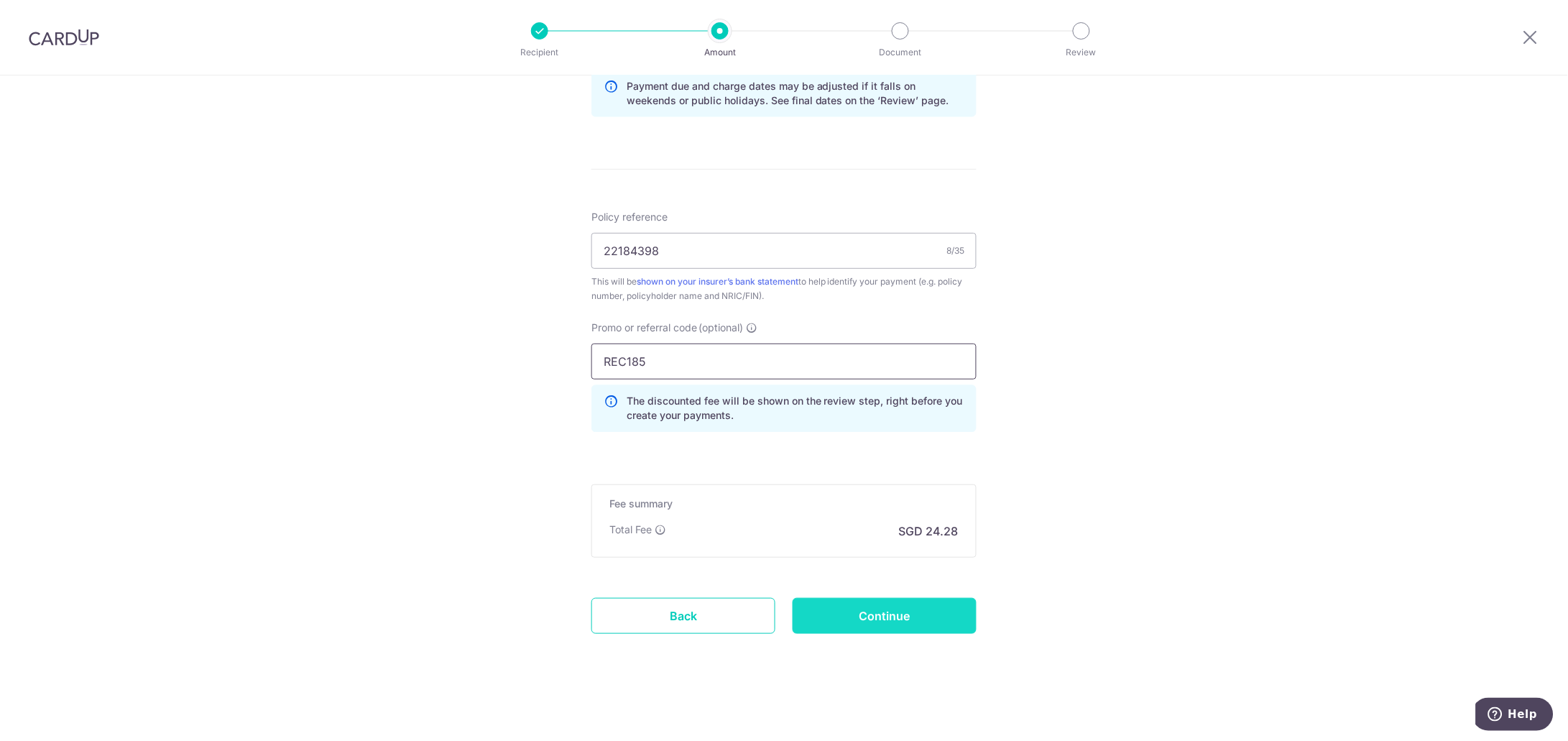
type input "REC185"
click at [888, 618] on input "Continue" at bounding box center [884, 616] width 184 height 36
type input "Create Schedule"
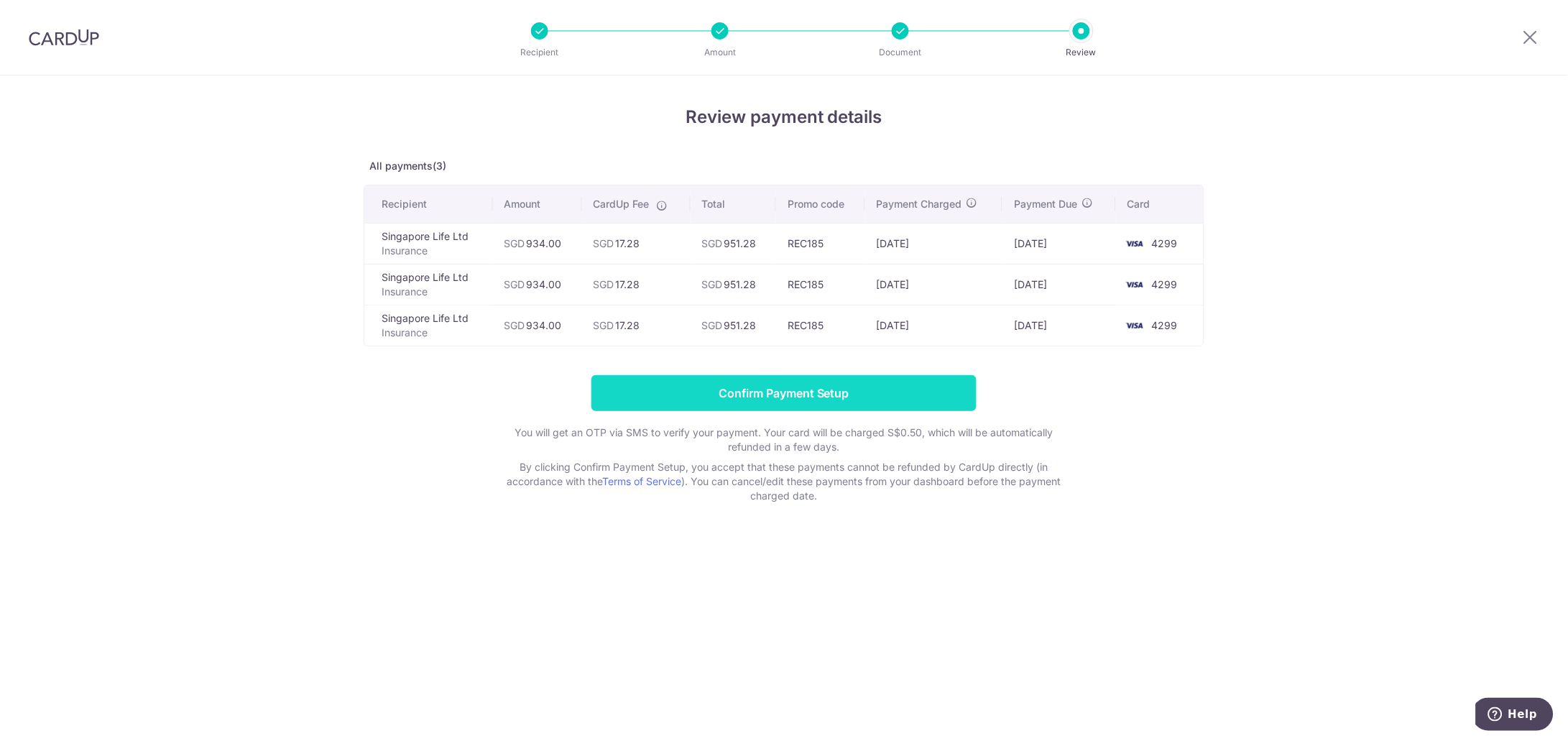
click at [806, 394] on input "Confirm Payment Setup" at bounding box center [784, 392] width 385 height 36
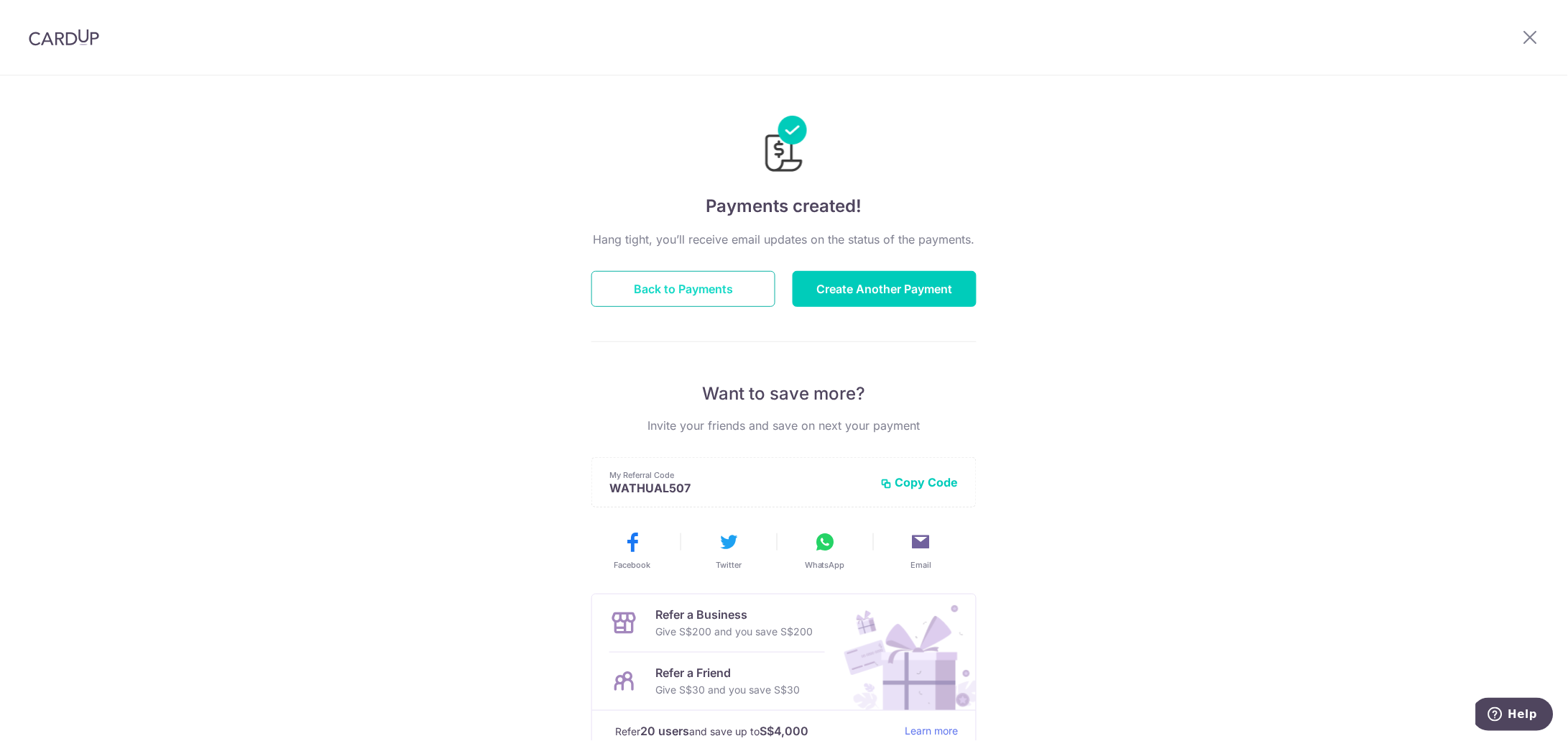
click at [684, 295] on button "Back to Payments" at bounding box center [684, 288] width 184 height 36
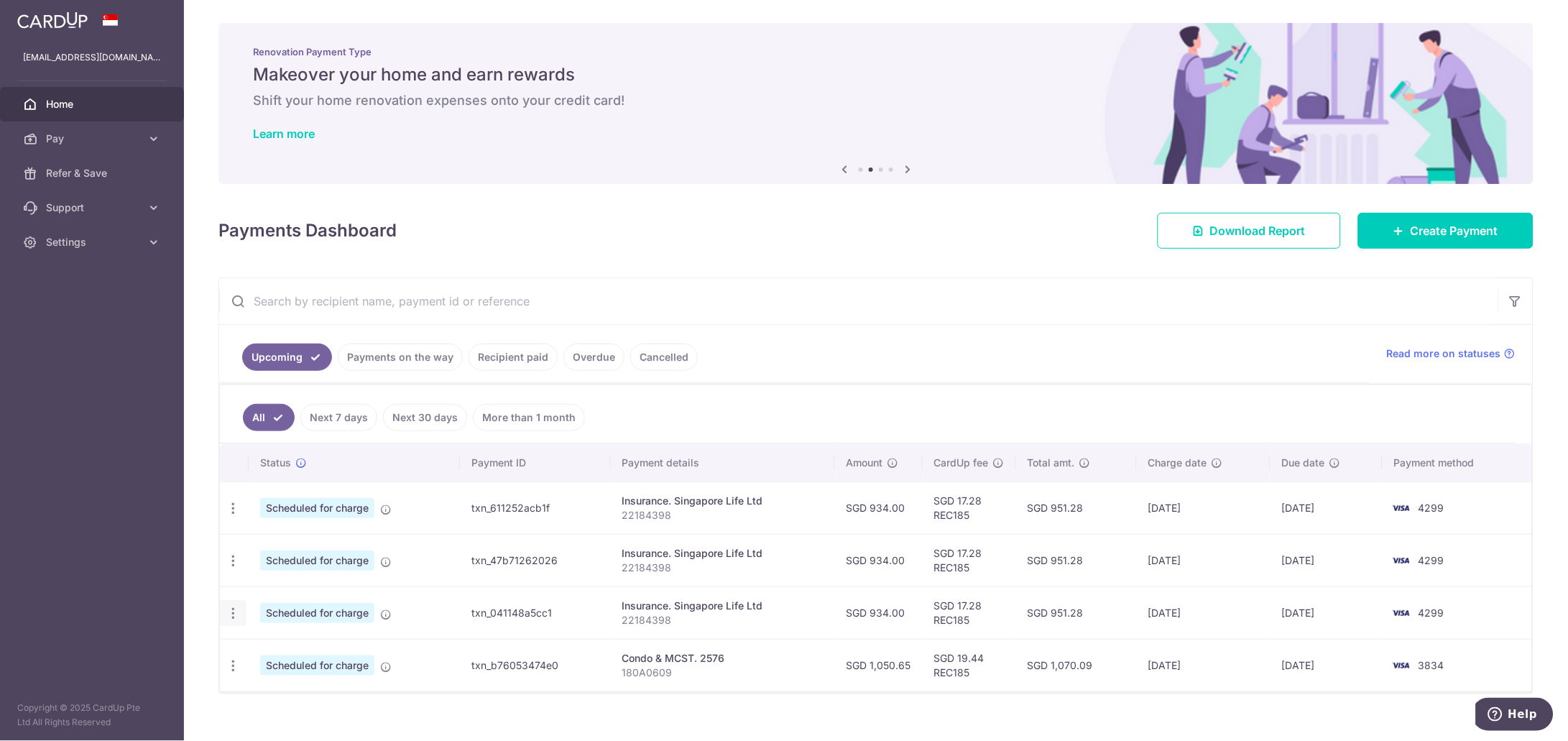
click at [232, 616] on icon "button" at bounding box center [233, 613] width 15 height 15
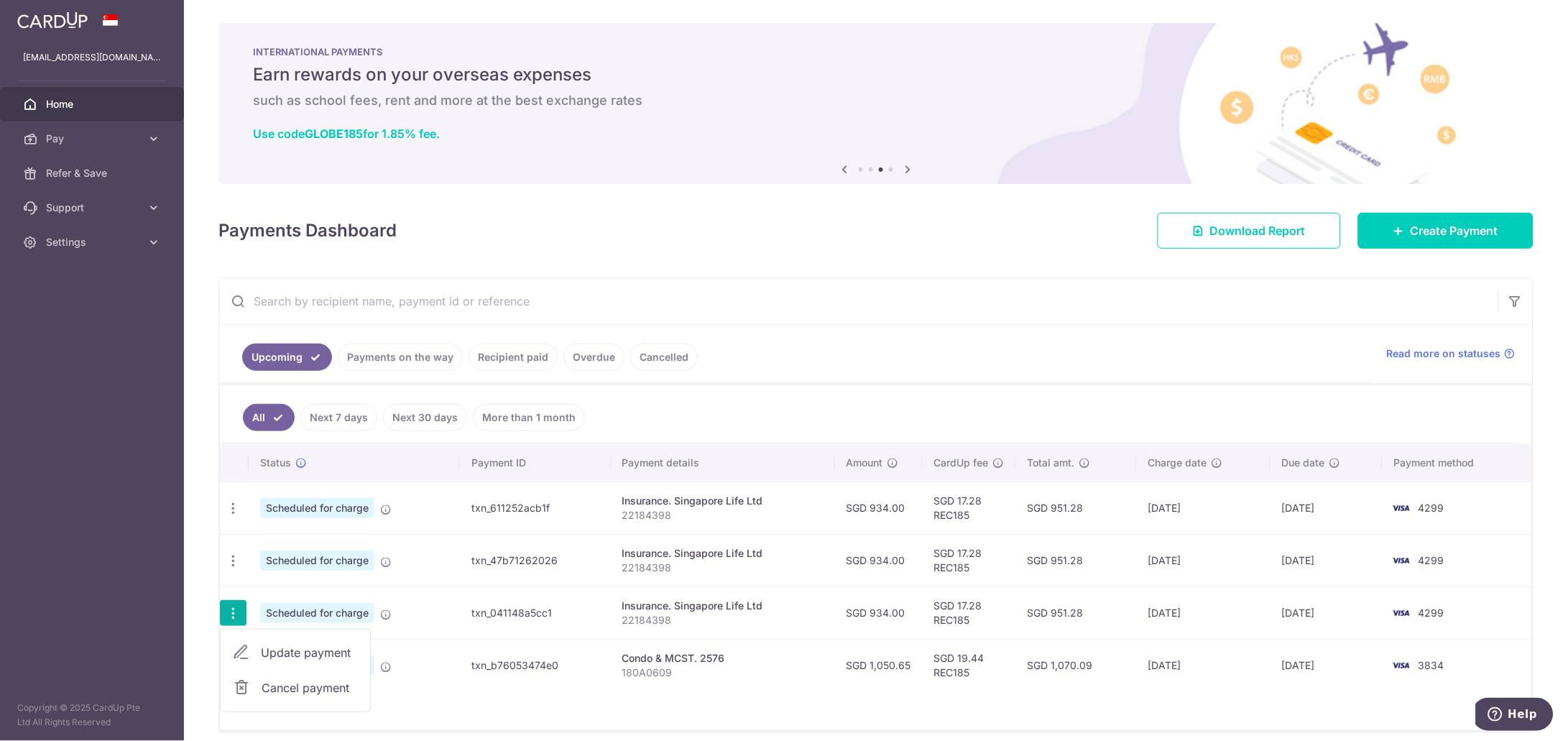
click at [273, 690] on span "Cancel payment" at bounding box center [309, 688] width 96 height 17
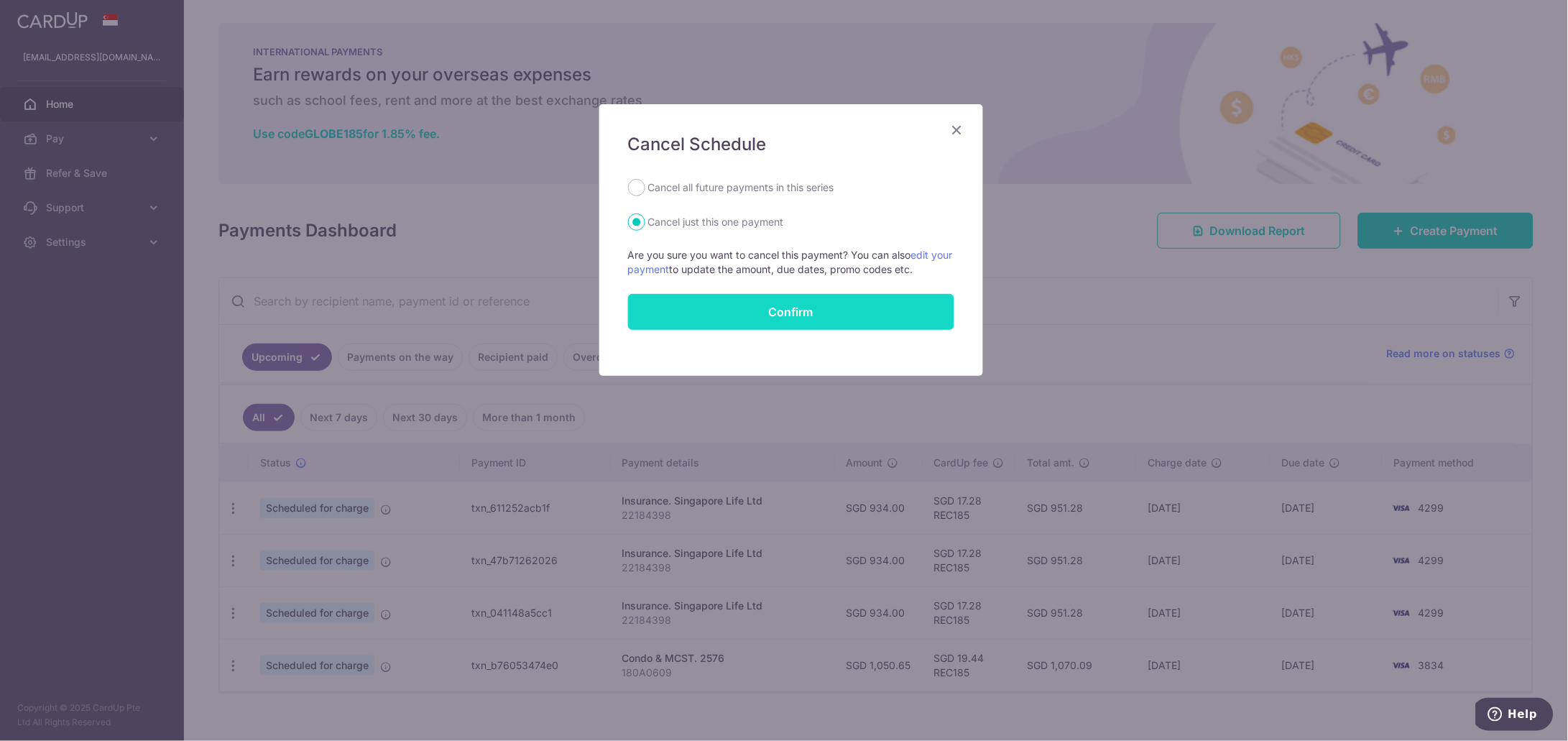
click at [775, 314] on button "Confirm" at bounding box center [791, 311] width 326 height 36
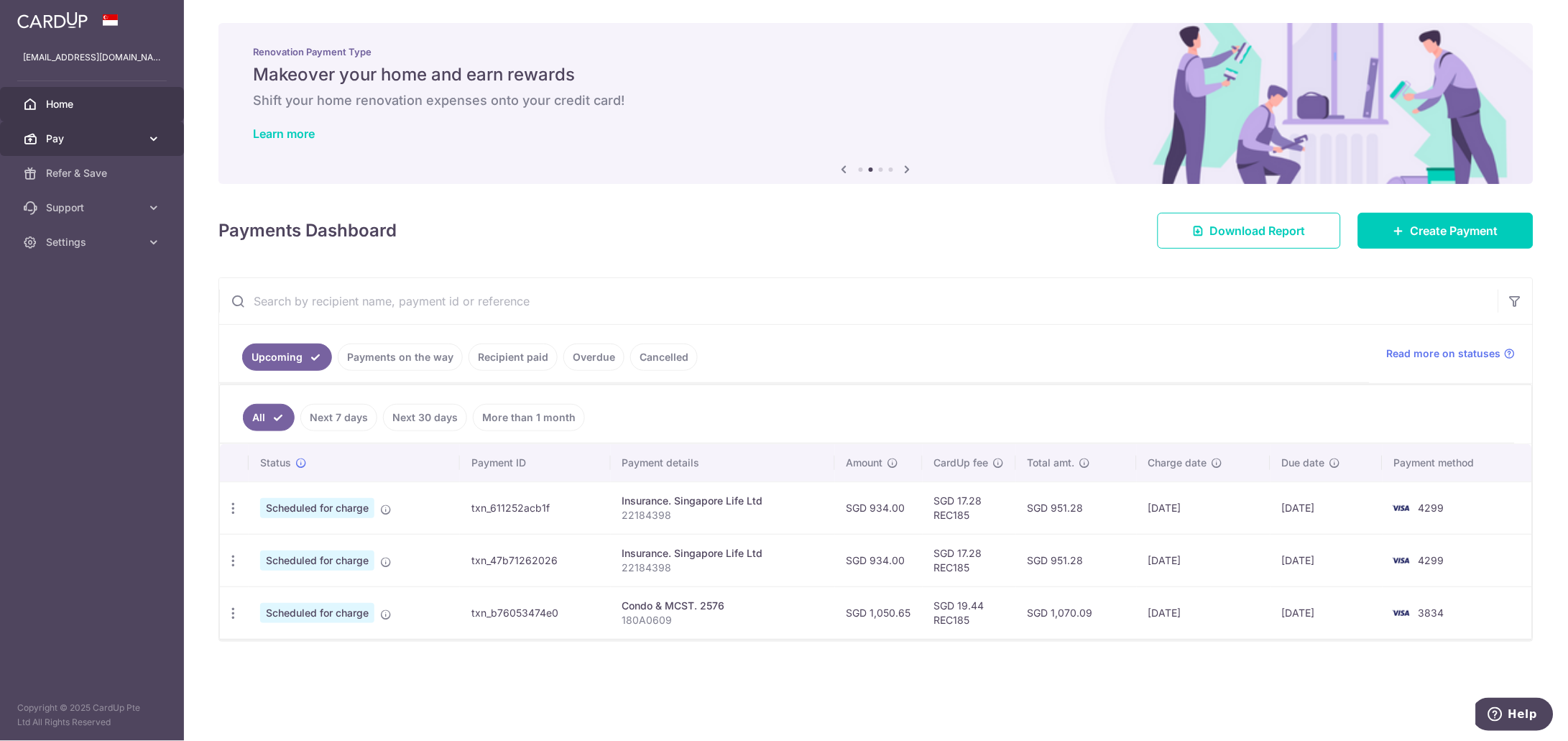
click at [150, 139] on icon at bounding box center [154, 139] width 14 height 14
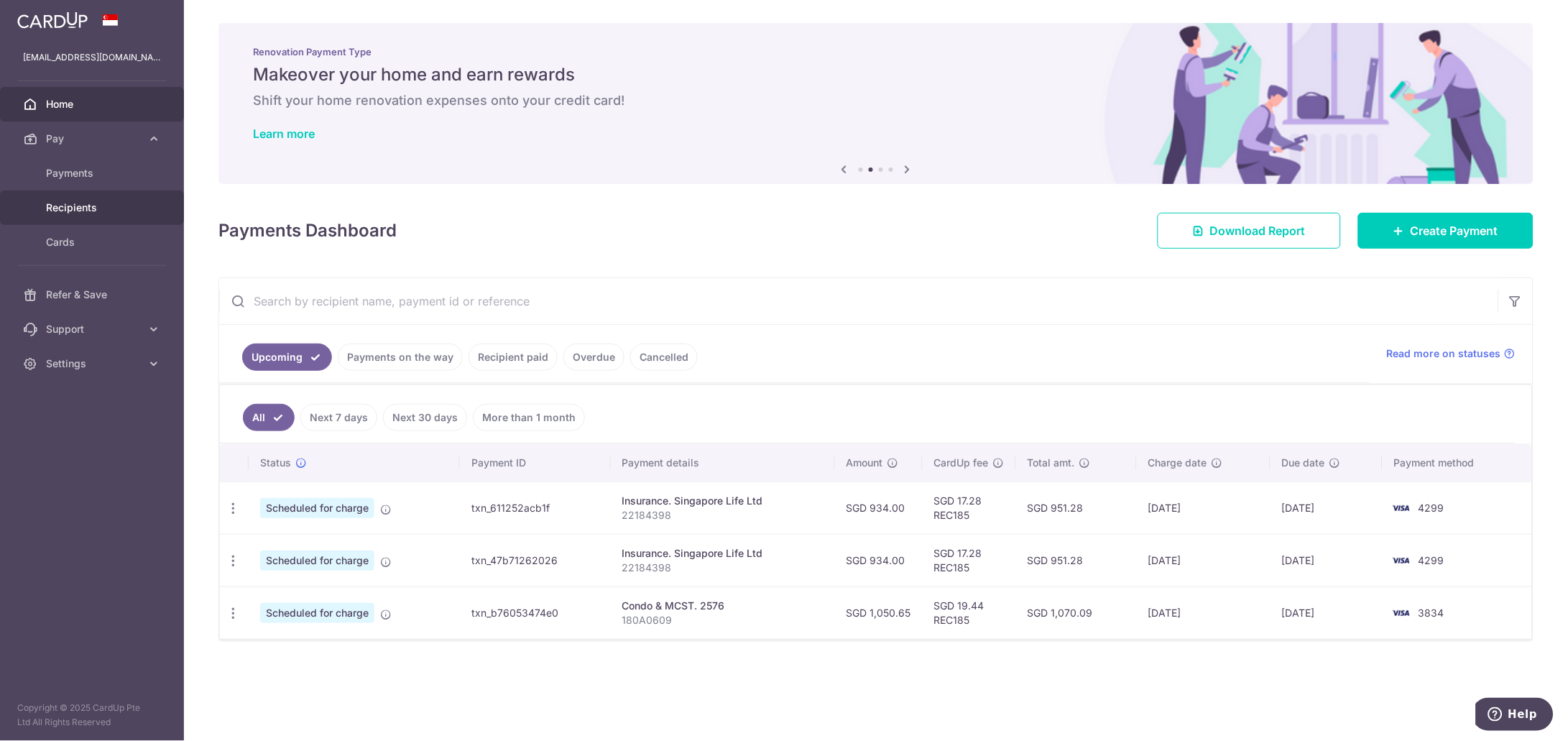
click at [73, 207] on span "Recipients" at bounding box center [93, 207] width 94 height 14
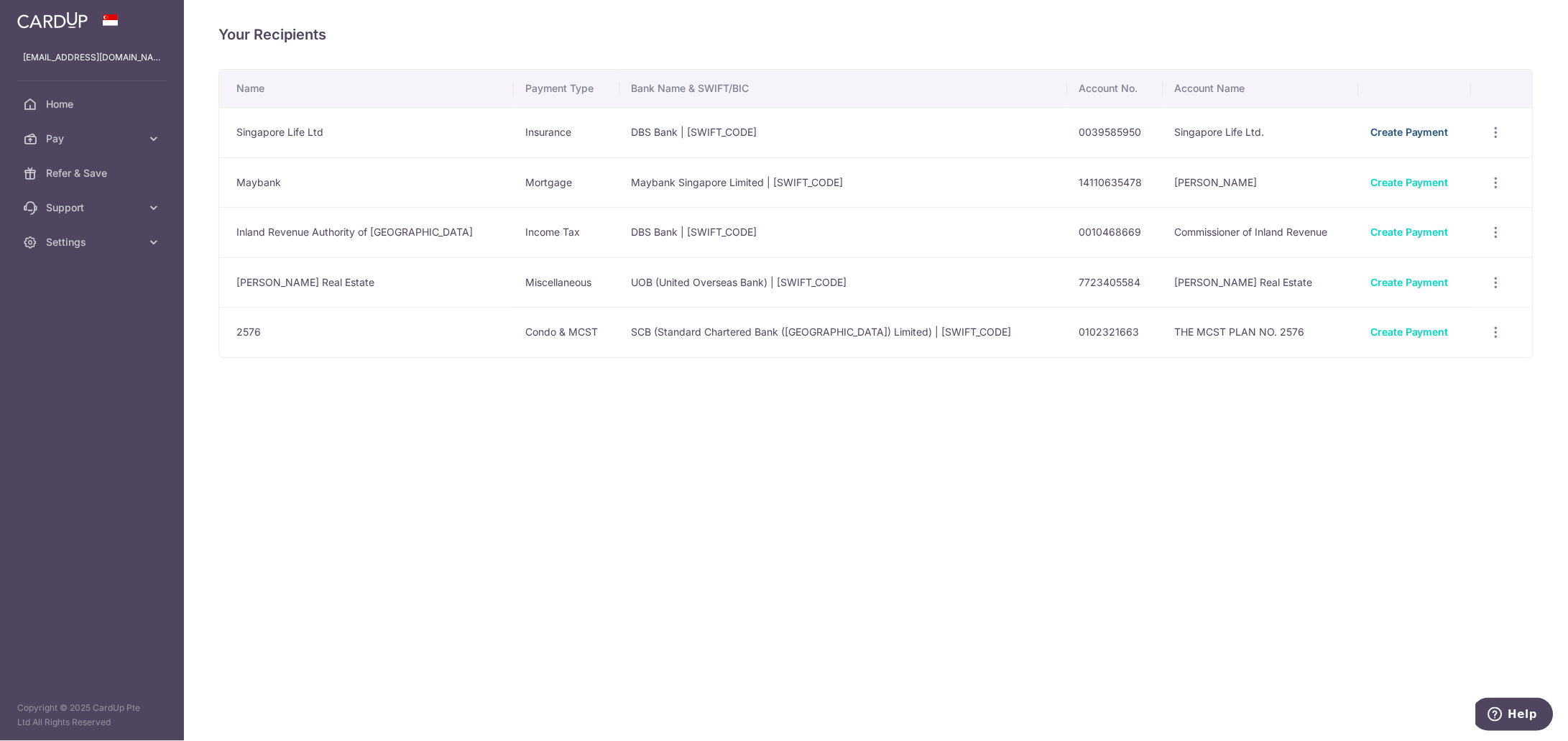
click at [1381, 134] on link "Create Payment" at bounding box center [1409, 131] width 79 height 12
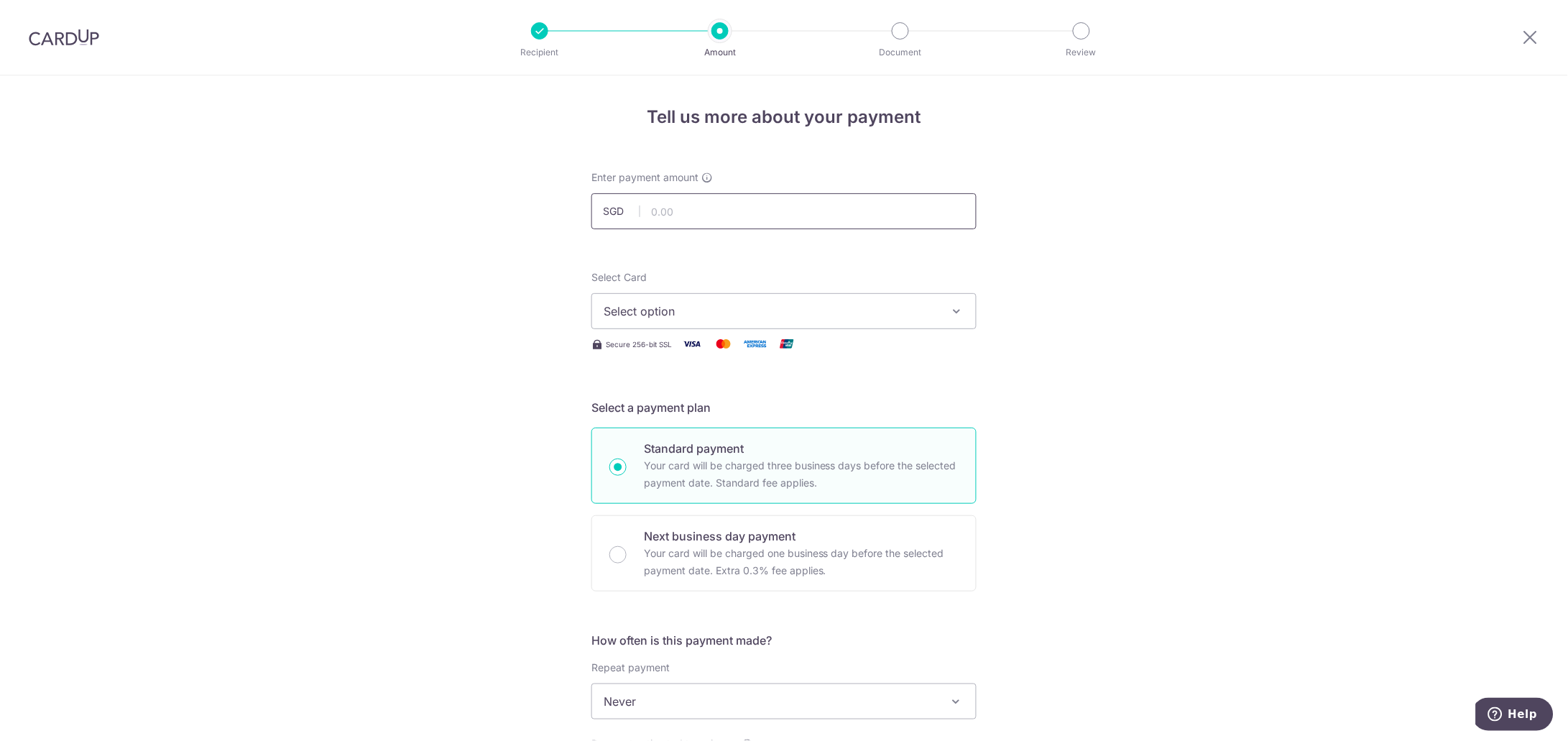
click at [735, 209] on input "text" at bounding box center [784, 210] width 385 height 36
type input "422.50"
click at [960, 315] on button "Select option" at bounding box center [784, 311] width 385 height 36
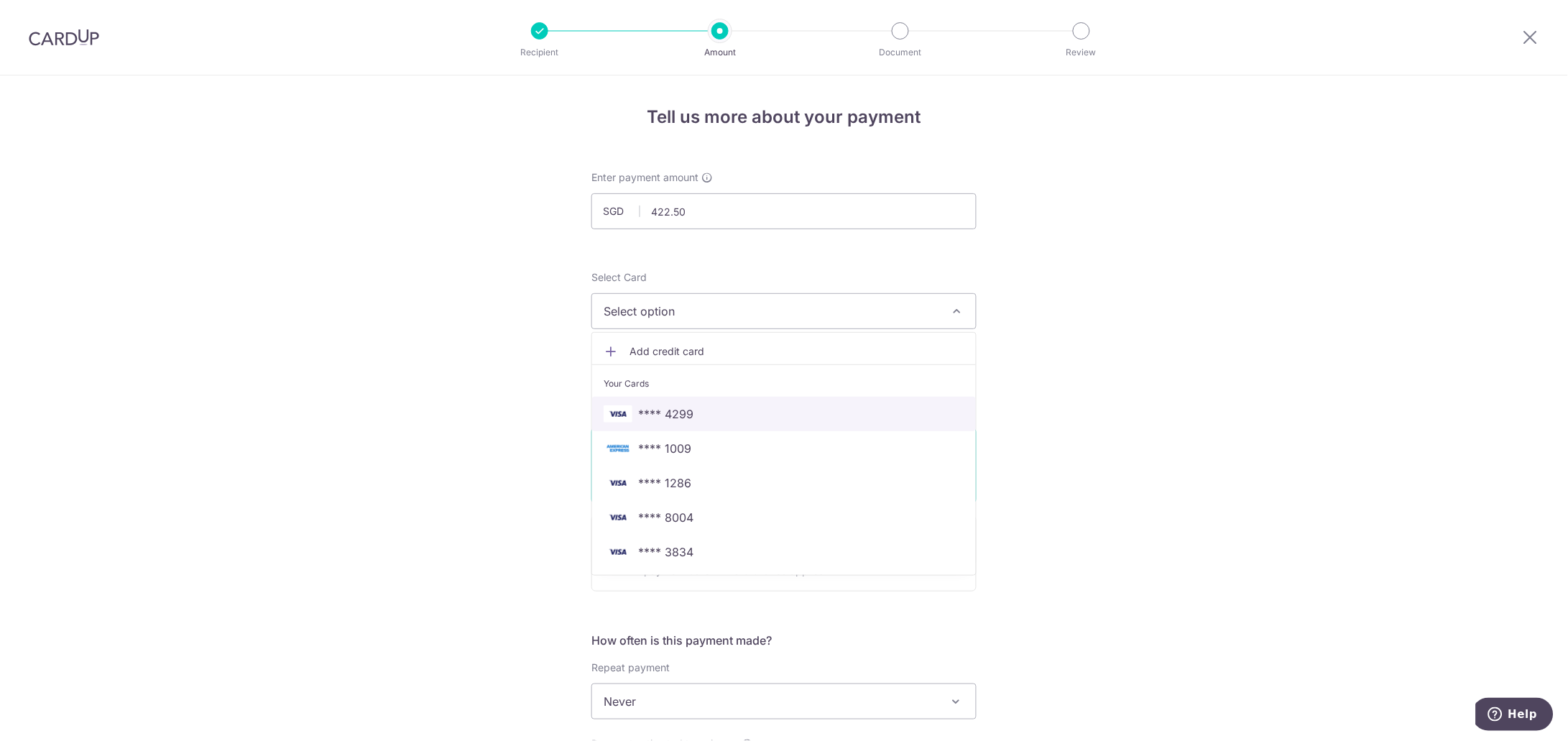
click at [674, 417] on span "**** 4299" at bounding box center [666, 414] width 56 height 17
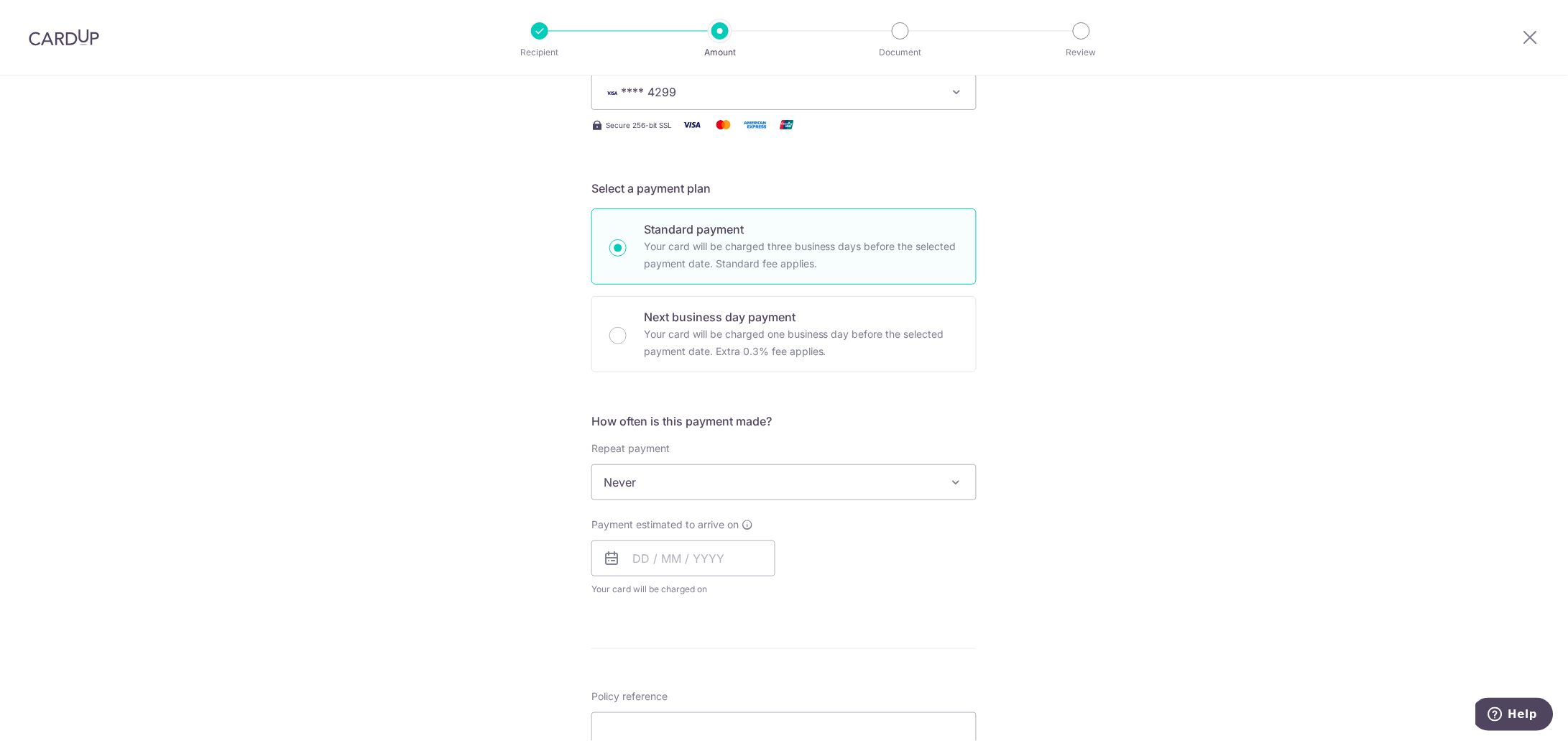
scroll to position [359, 0]
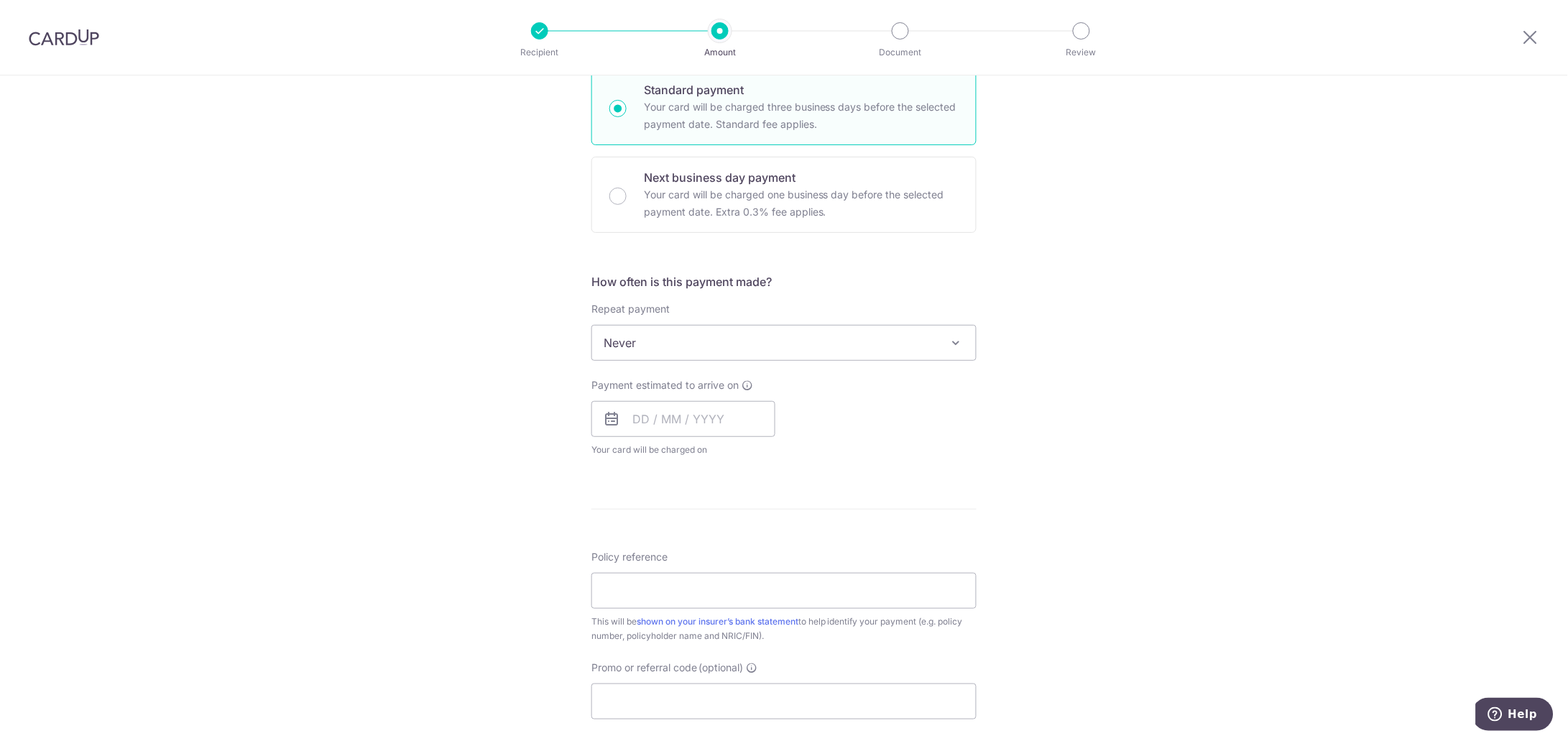
click at [948, 343] on span at bounding box center [957, 343] width 17 height 17
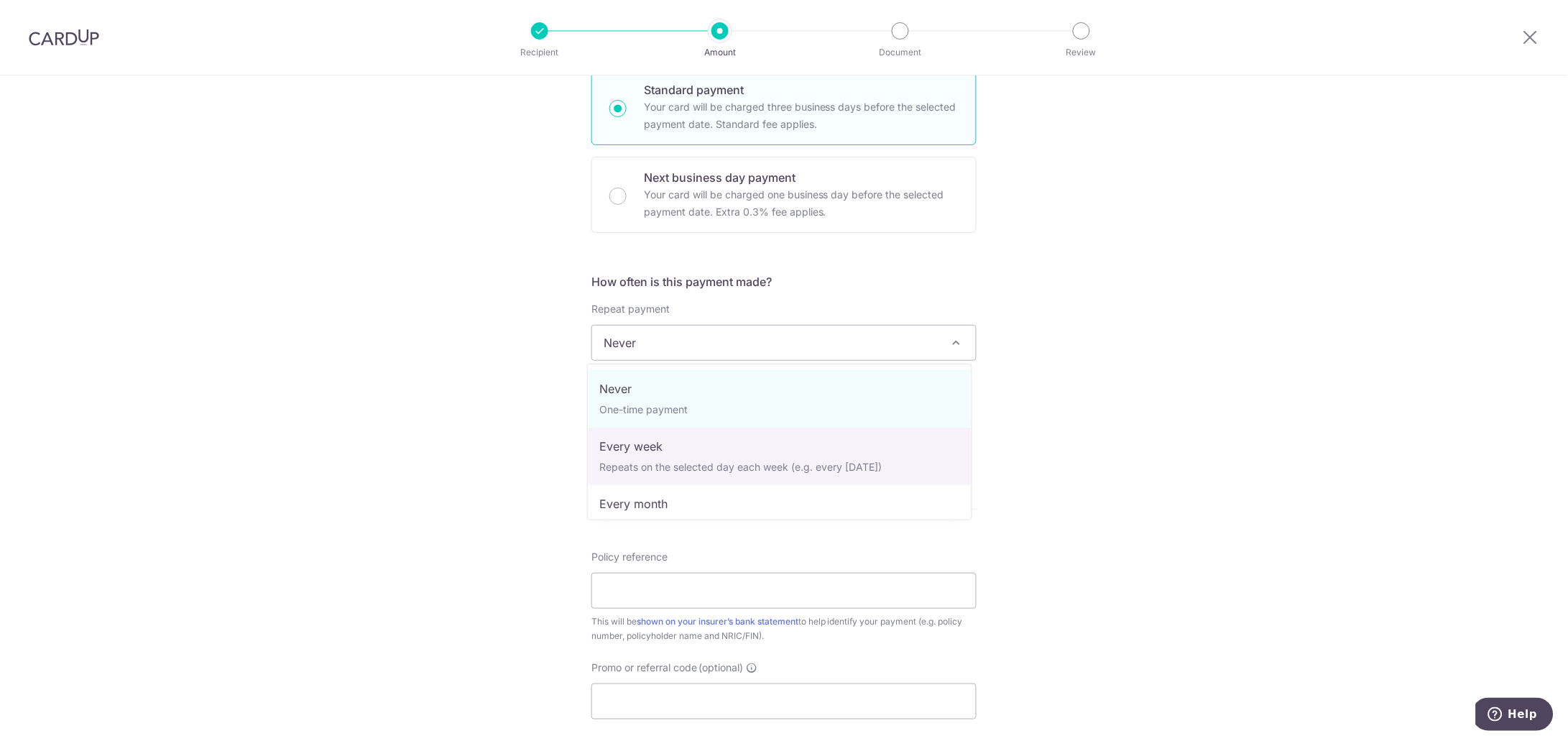
select select "2"
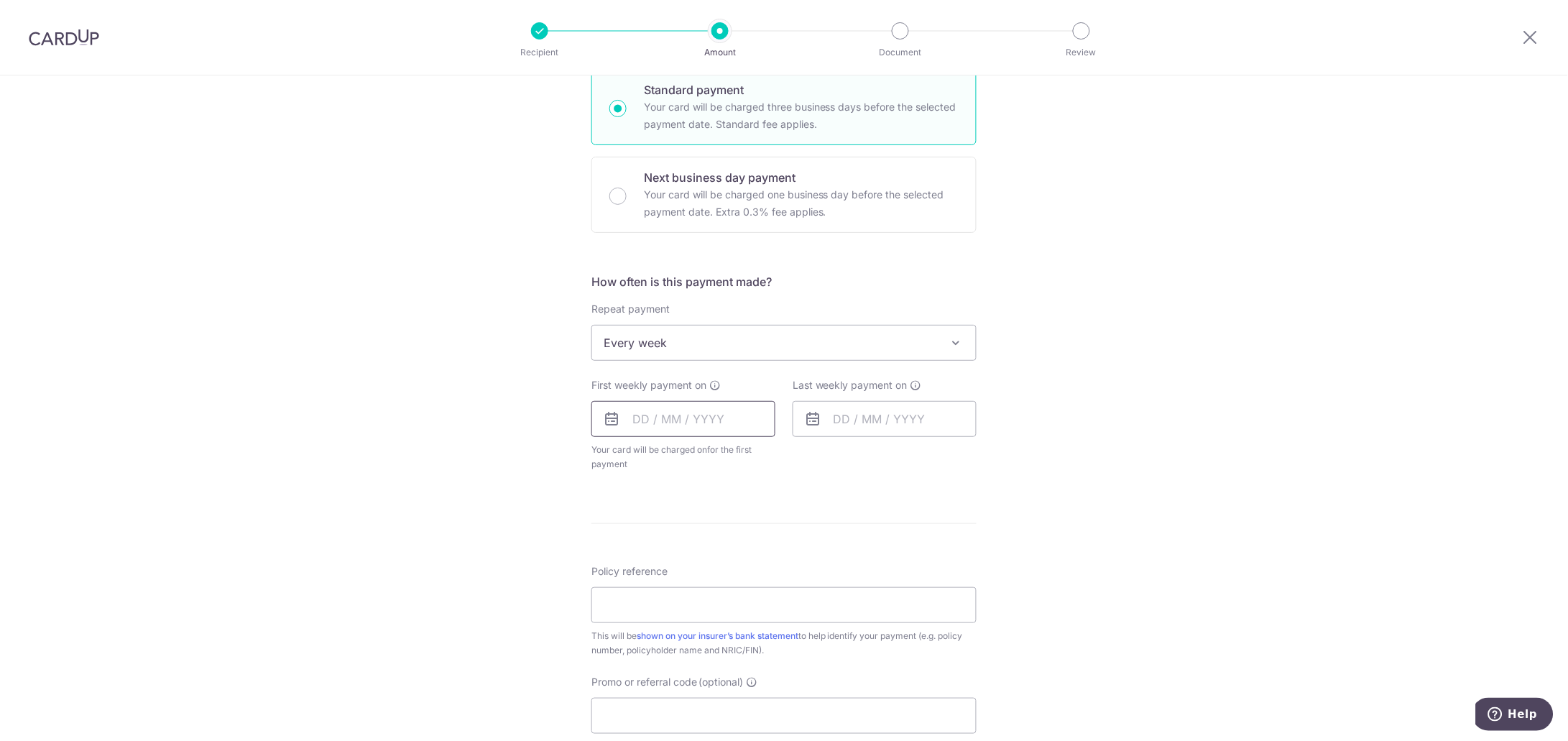
click at [720, 419] on input "text" at bounding box center [684, 419] width 184 height 36
click at [679, 608] on link "23" at bounding box center [678, 607] width 23 height 23
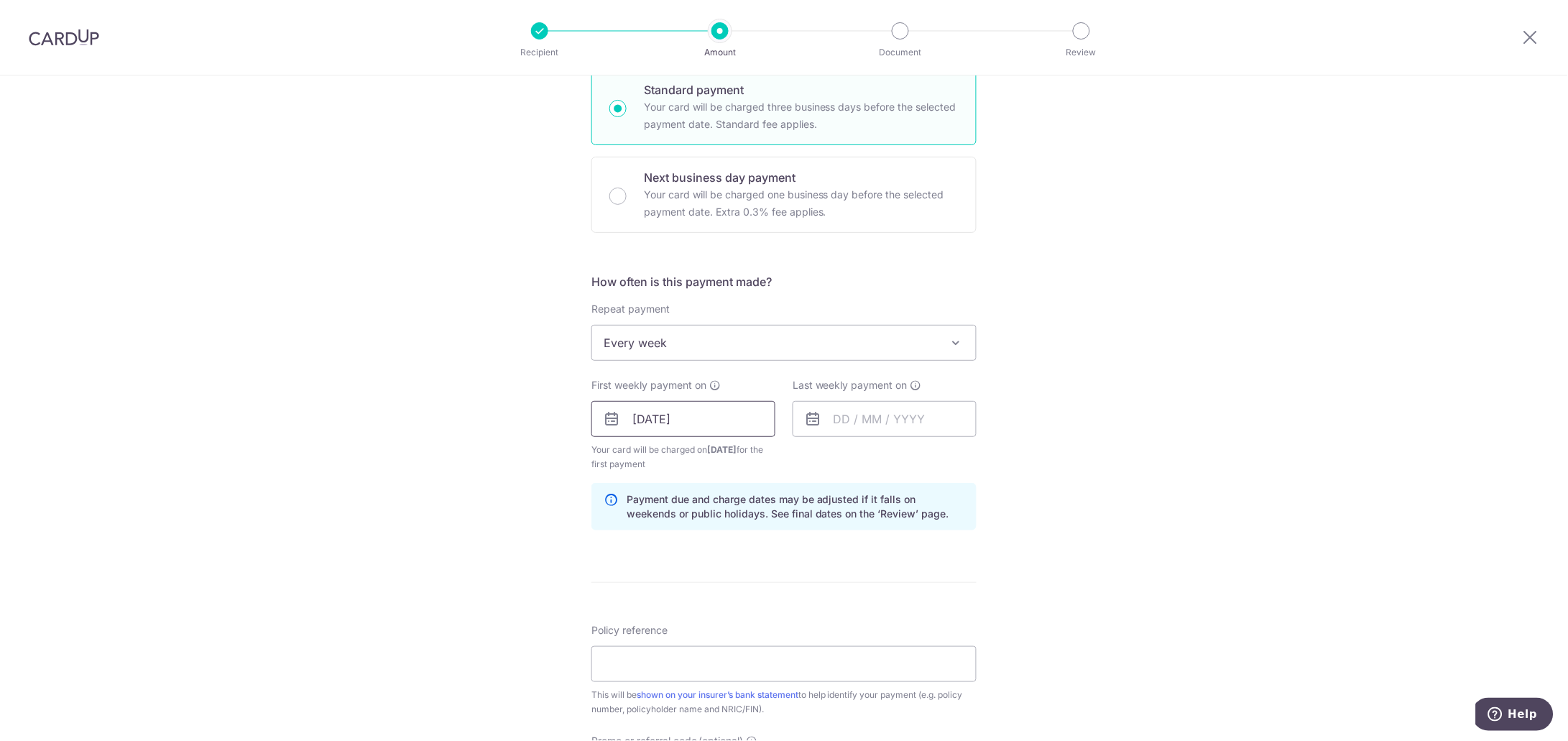
click at [730, 420] on input "23/09/2025" at bounding box center [684, 419] width 184 height 36
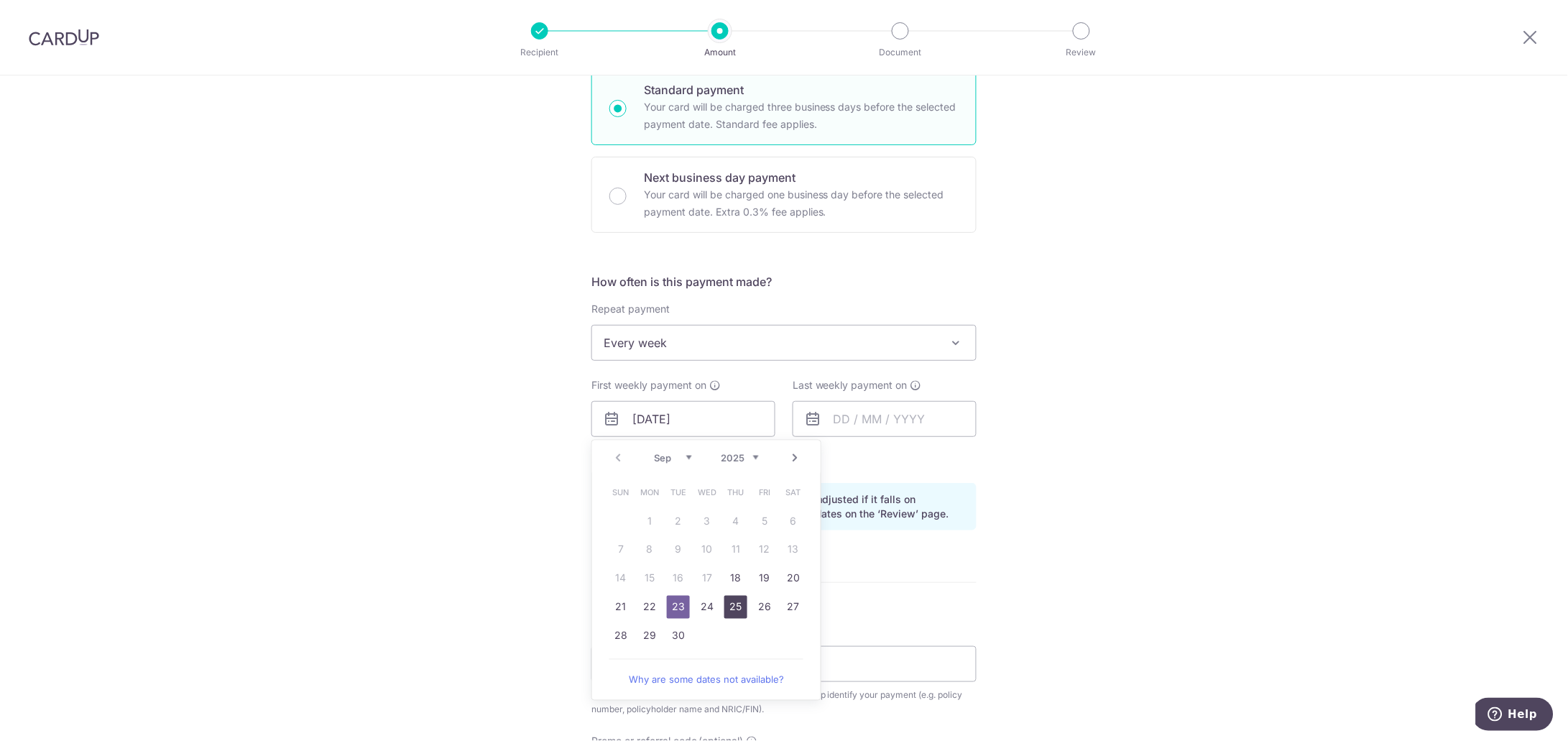
click at [733, 608] on link "25" at bounding box center [735, 607] width 23 height 23
type input "25/09/2025"
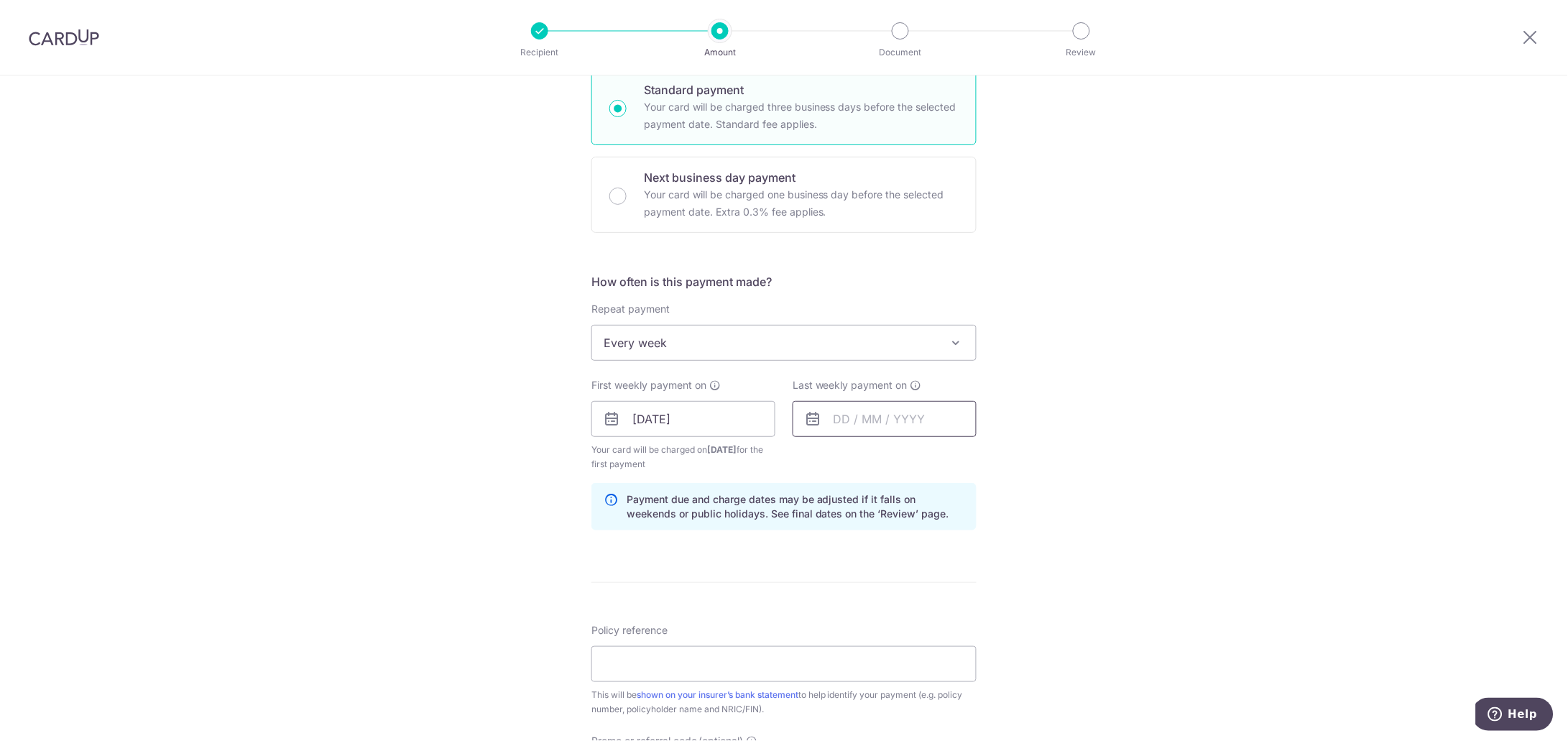
click at [955, 420] on input "text" at bounding box center [884, 419] width 184 height 36
click at [993, 462] on link "Next" at bounding box center [996, 458] width 17 height 17
click at [958, 585] on link "17" at bounding box center [965, 578] width 23 height 23
type input "17/10/2025"
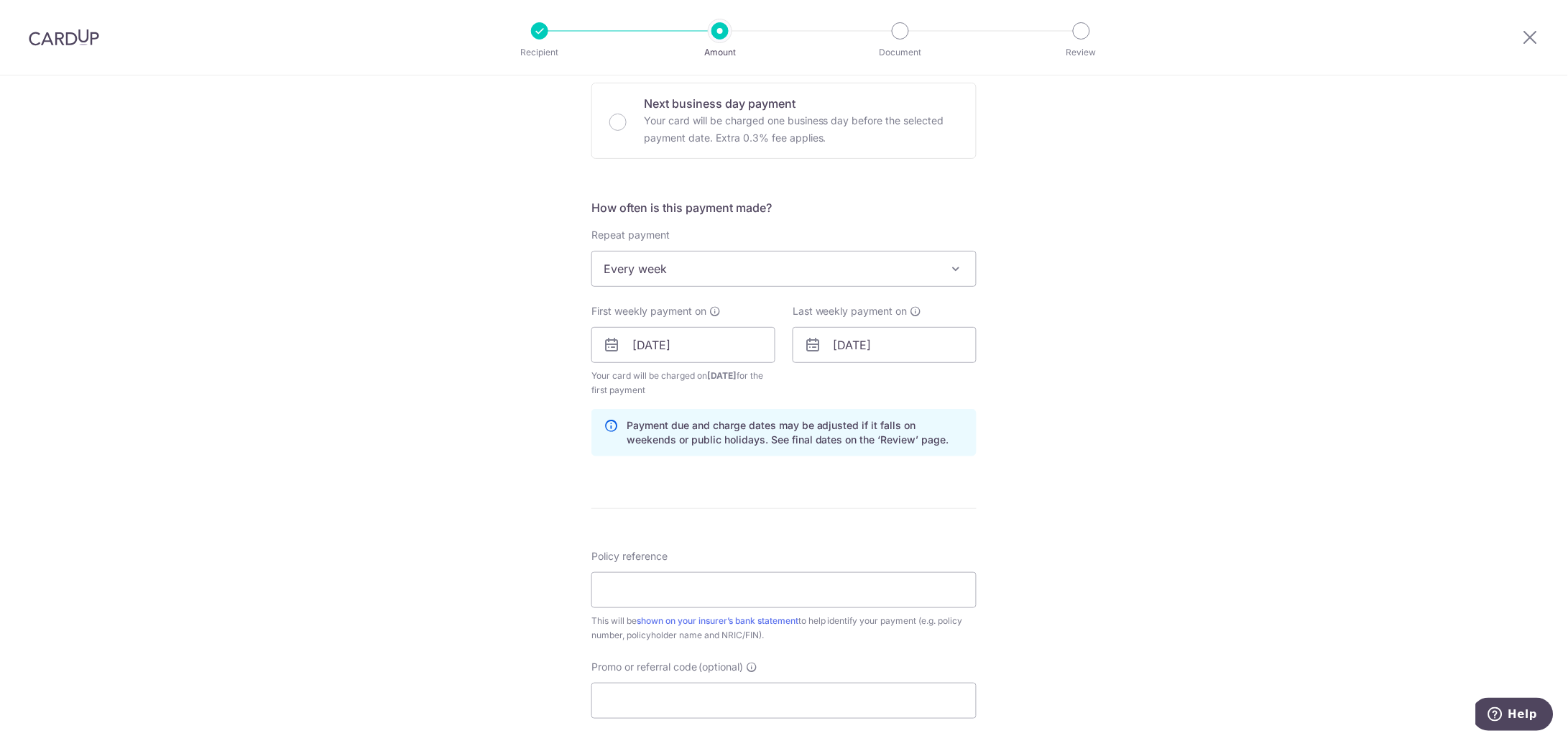
scroll to position [538, 0]
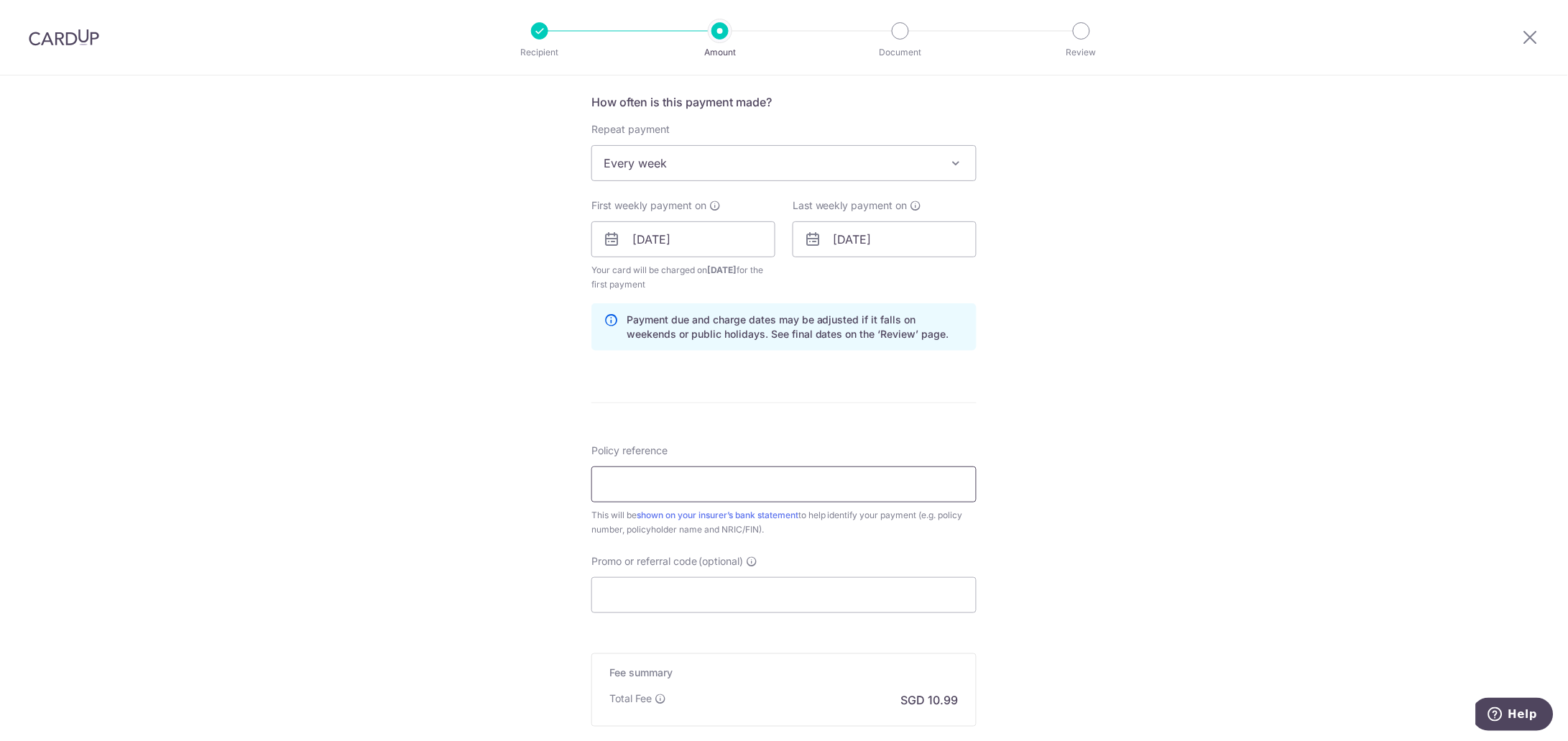
click at [824, 486] on input "Policy reference" at bounding box center [784, 484] width 385 height 36
click at [716, 496] on input "Policy reference" at bounding box center [784, 484] width 385 height 36
drag, startPoint x: 681, startPoint y: 484, endPoint x: 591, endPoint y: 482, distance: 90.0
click at [591, 482] on input "22184398 and 20548534" at bounding box center [784, 484] width 385 height 36
type input "20548534"
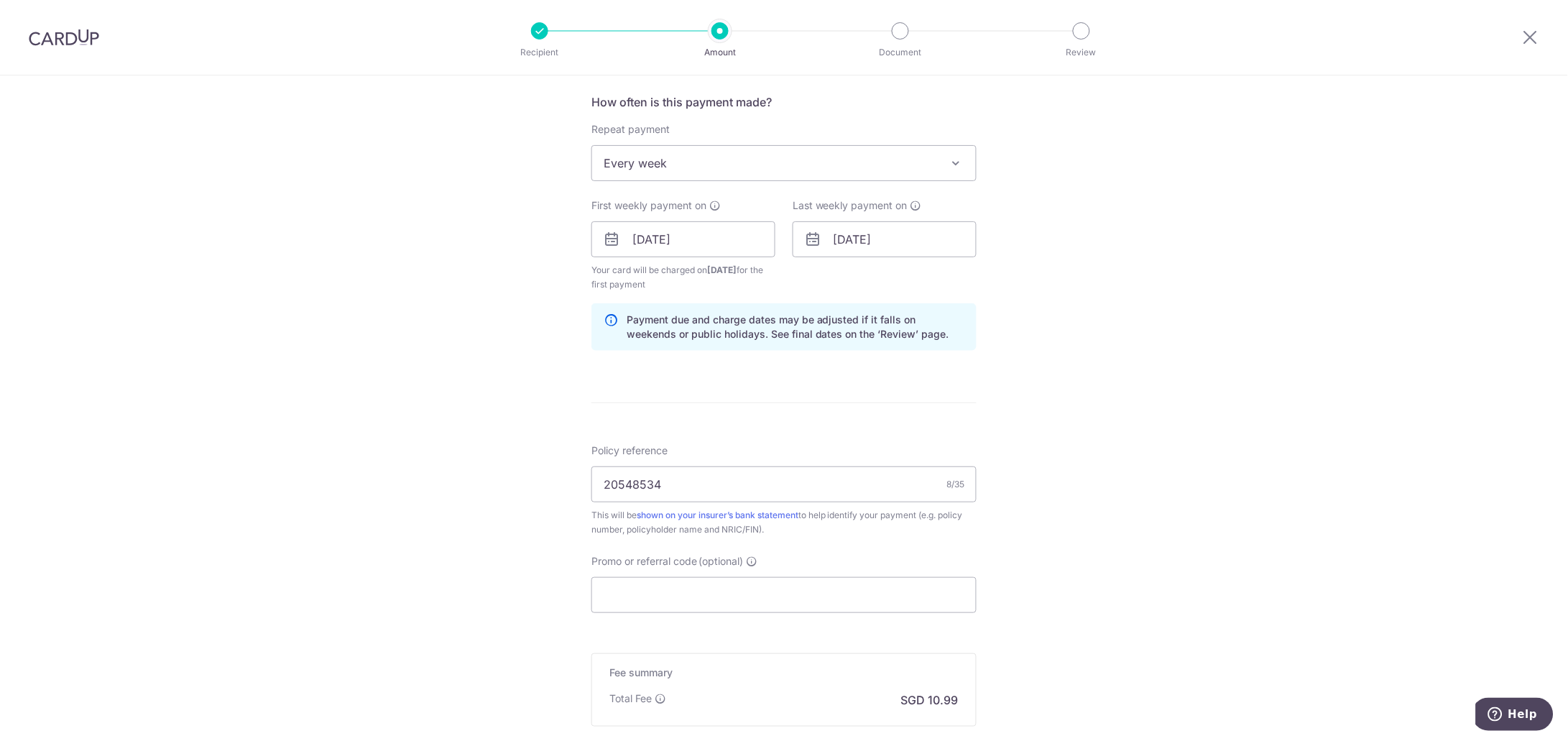
click at [1095, 511] on div "Tell us more about your payment Enter payment amount SGD 422.50 422.50 Select C…" at bounding box center [784, 223] width 1568 height 1373
click at [828, 589] on input "Promo or referral code (optional)" at bounding box center [784, 595] width 385 height 36
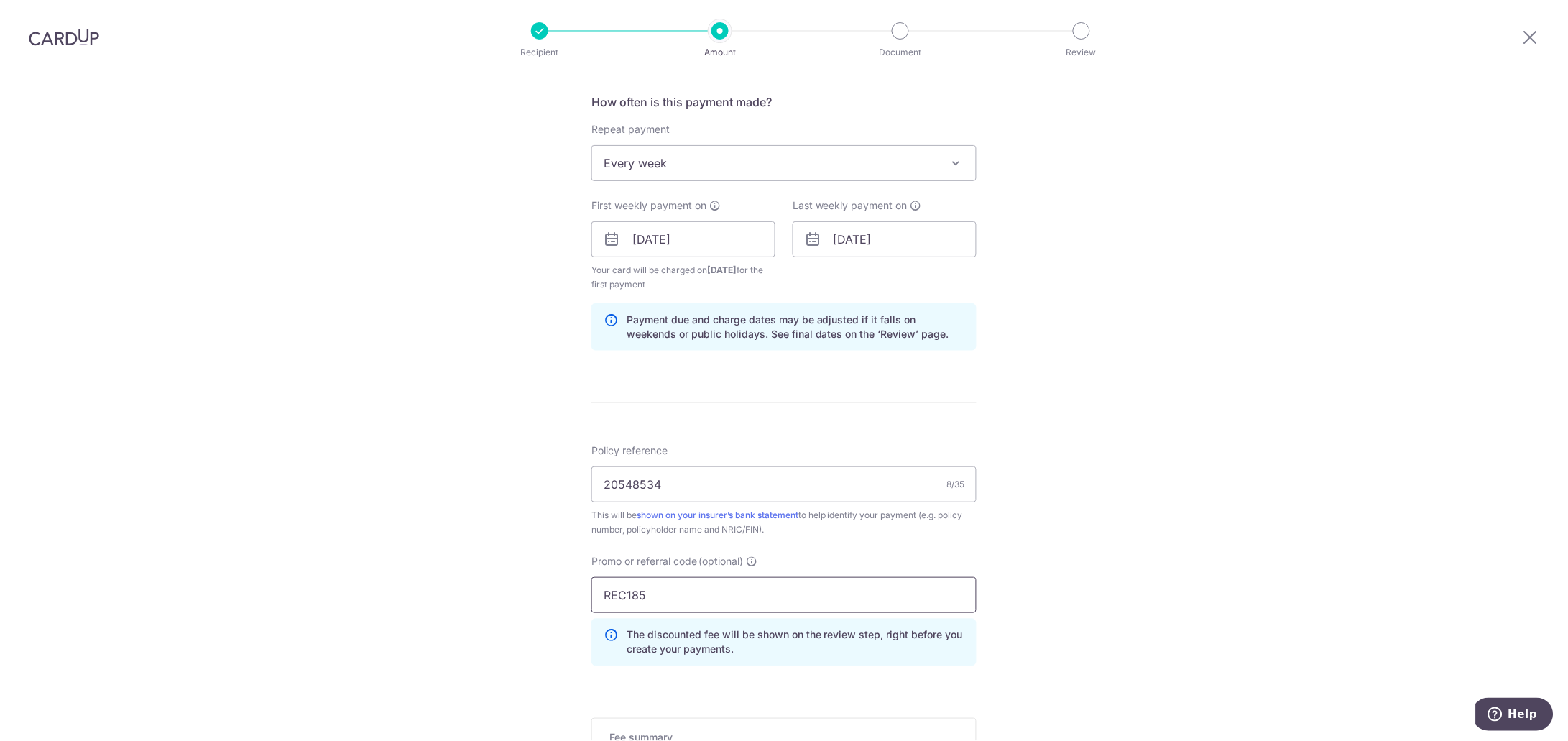
type input "REC185"
click at [1312, 548] on div "Tell us more about your payment Enter payment amount SGD 422.50 422.50 Select C…" at bounding box center [784, 256] width 1568 height 1438
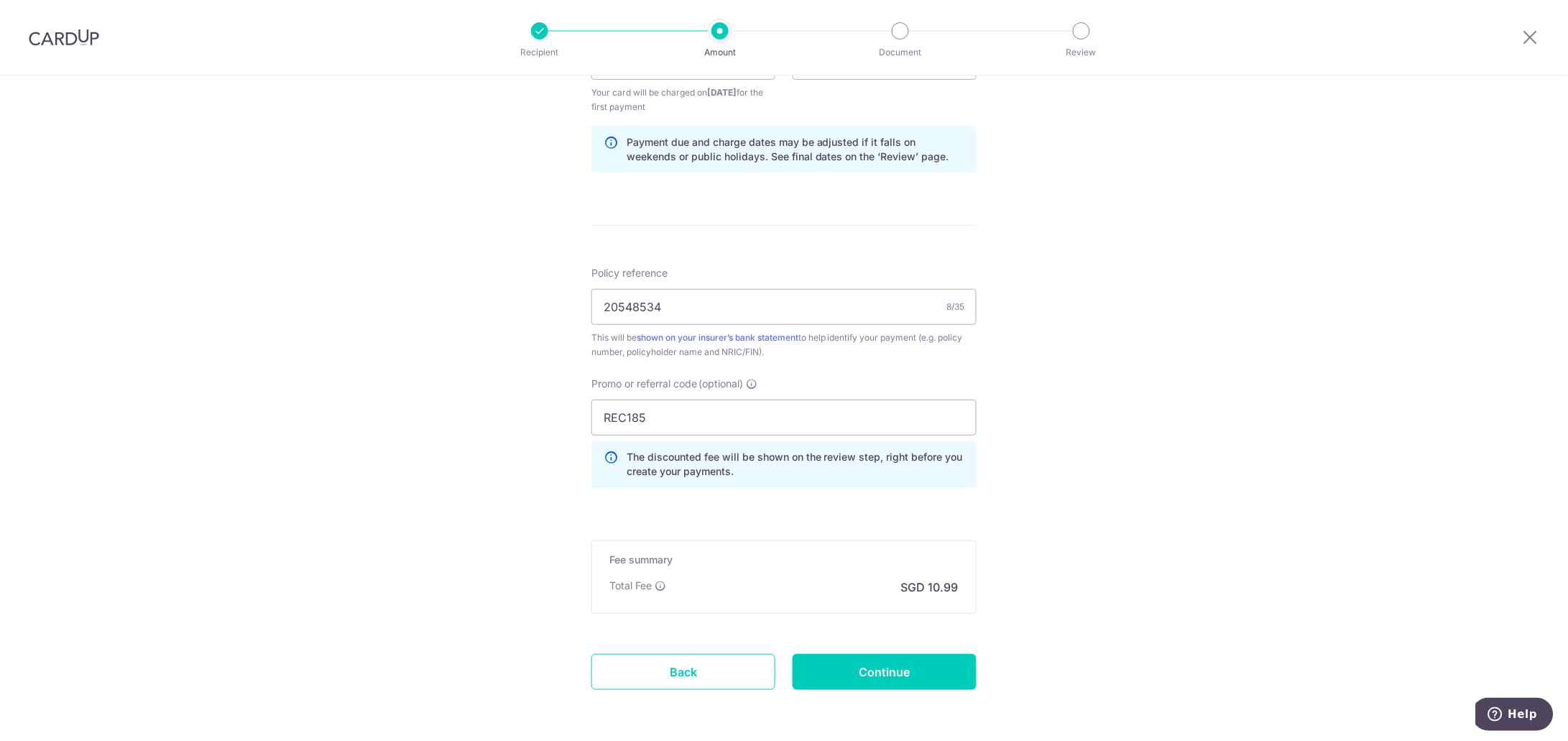
scroll to position [718, 0]
click at [869, 666] on input "Continue" at bounding box center [884, 670] width 184 height 36
type input "Create Schedule"
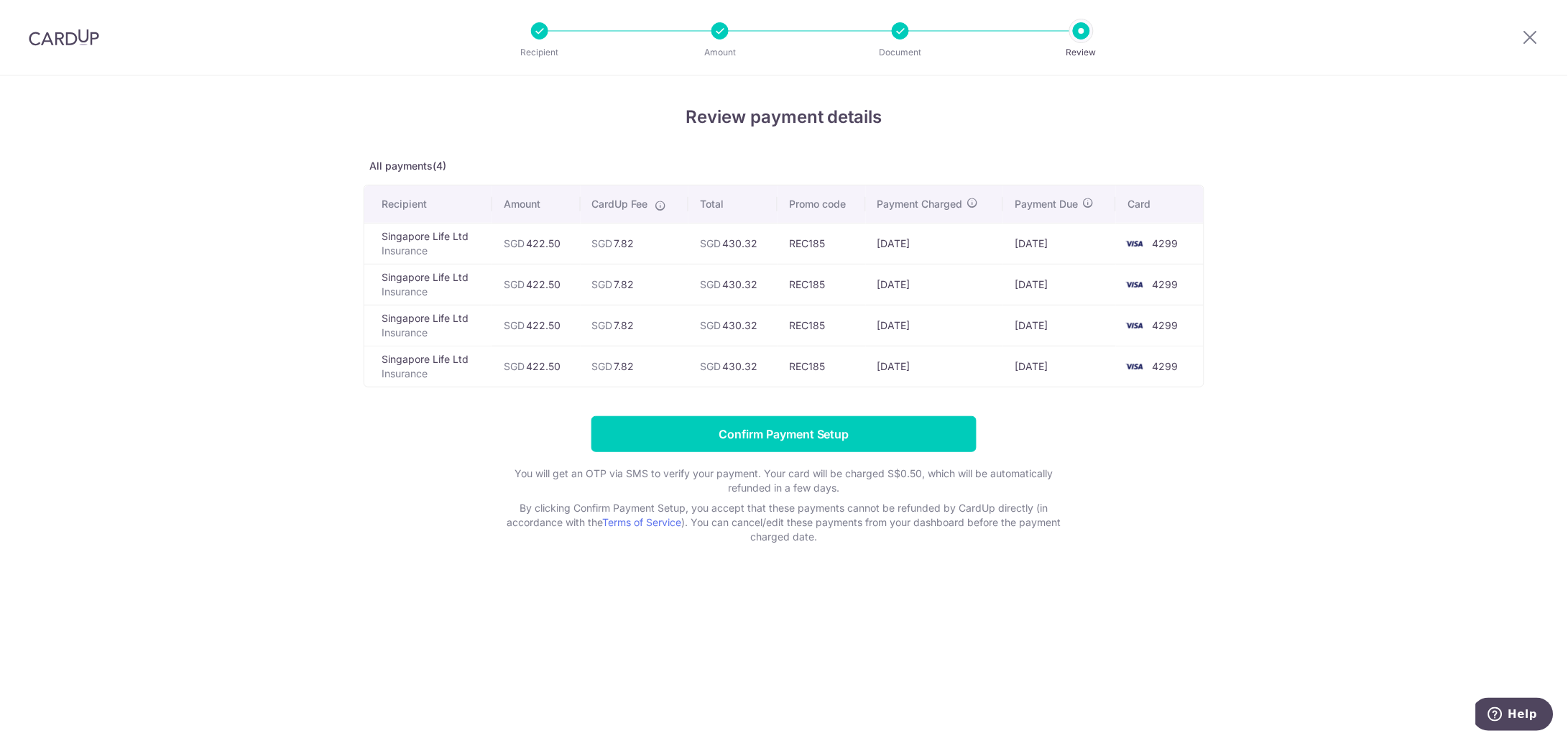
click at [1273, 34] on header "Recipient Amount Document Review" at bounding box center [784, 37] width 1568 height 75
click at [791, 437] on input "Confirm Payment Setup" at bounding box center [784, 434] width 385 height 36
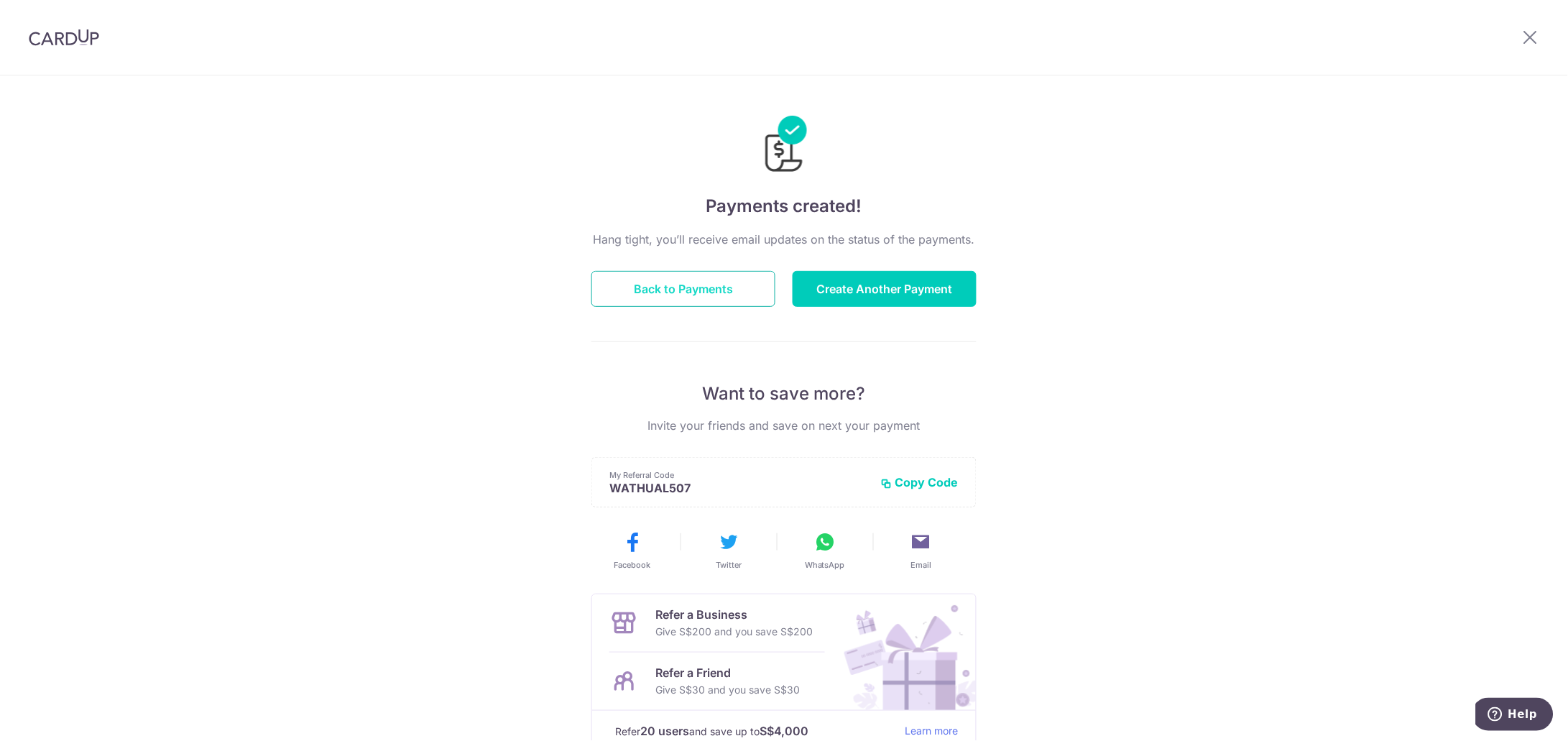
click at [691, 284] on button "Back to Payments" at bounding box center [684, 288] width 184 height 36
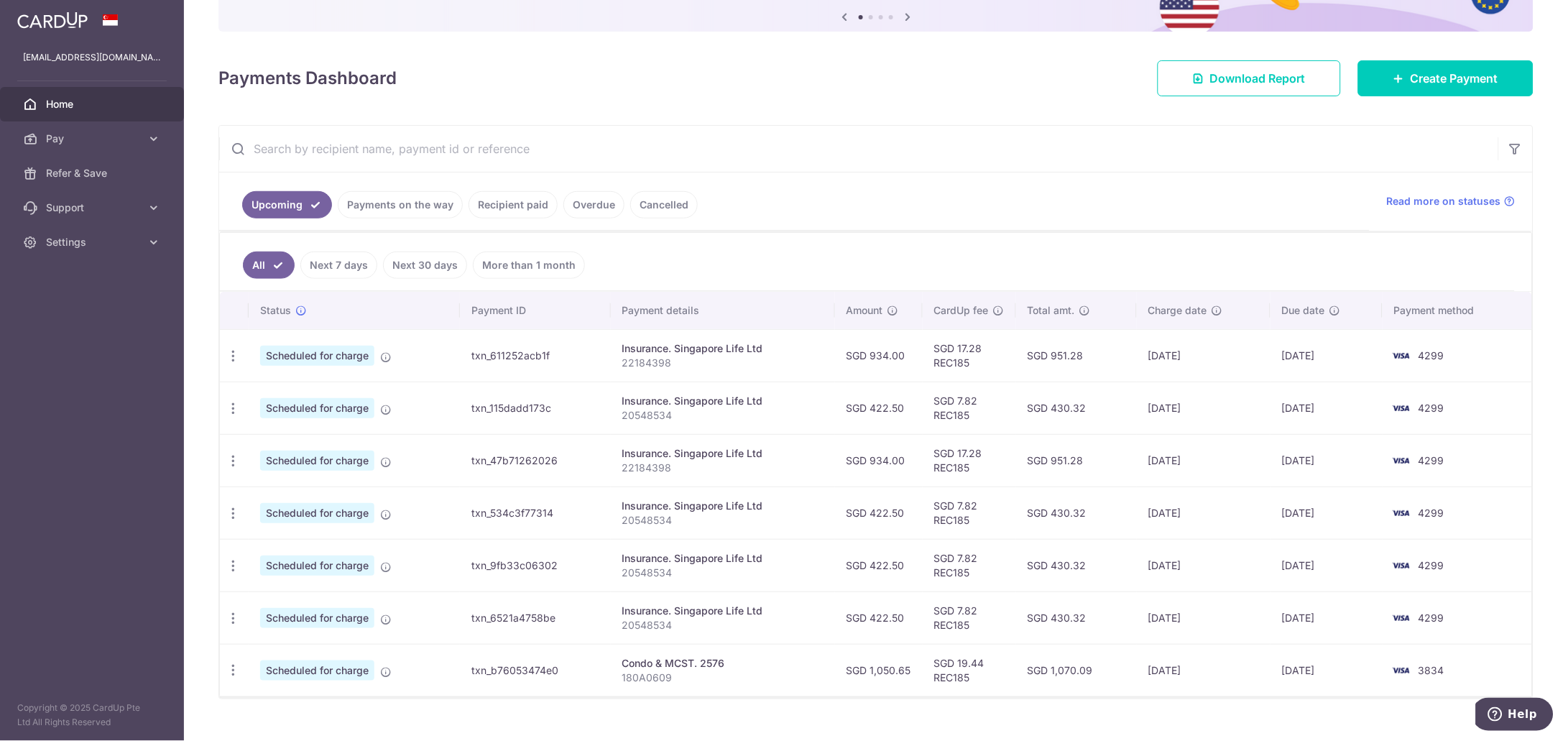
scroll to position [179, 0]
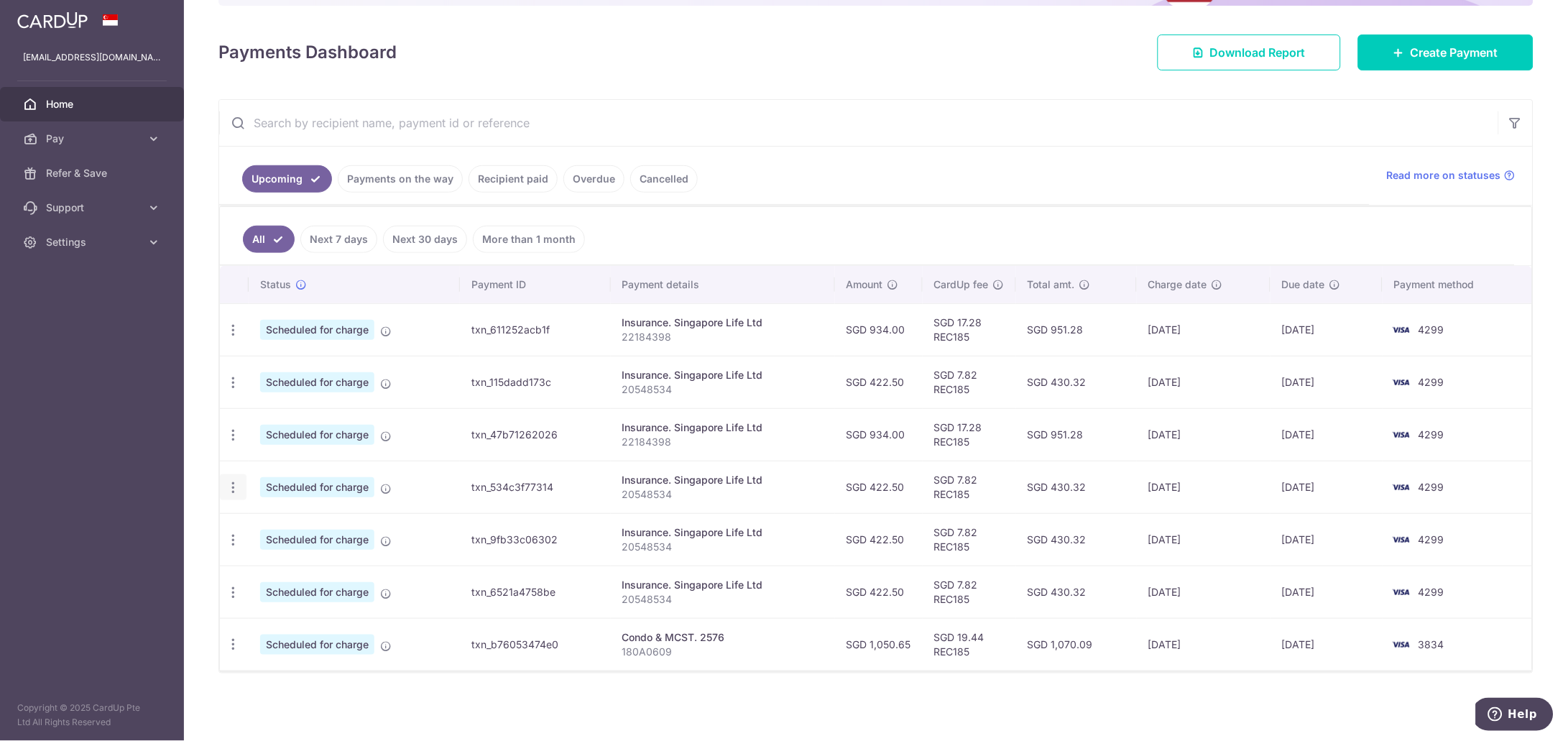
click at [231, 487] on icon "button" at bounding box center [233, 488] width 15 height 15
click at [290, 528] on span "Update payment" at bounding box center [310, 527] width 98 height 17
radio input "true"
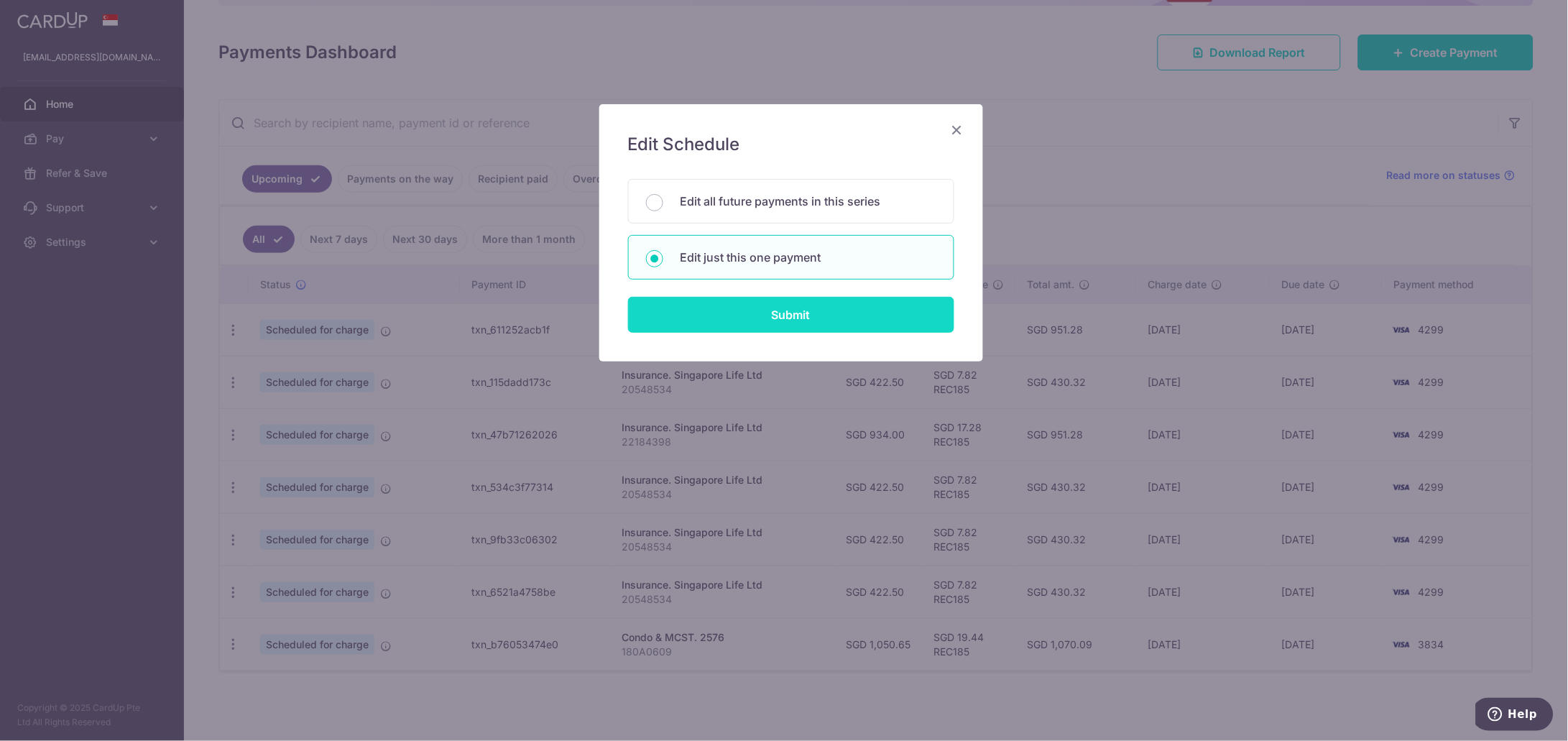
click at [805, 319] on input "Submit" at bounding box center [791, 315] width 326 height 36
radio input "true"
type input "422.50"
type input "[DATE]"
type input "20548534"
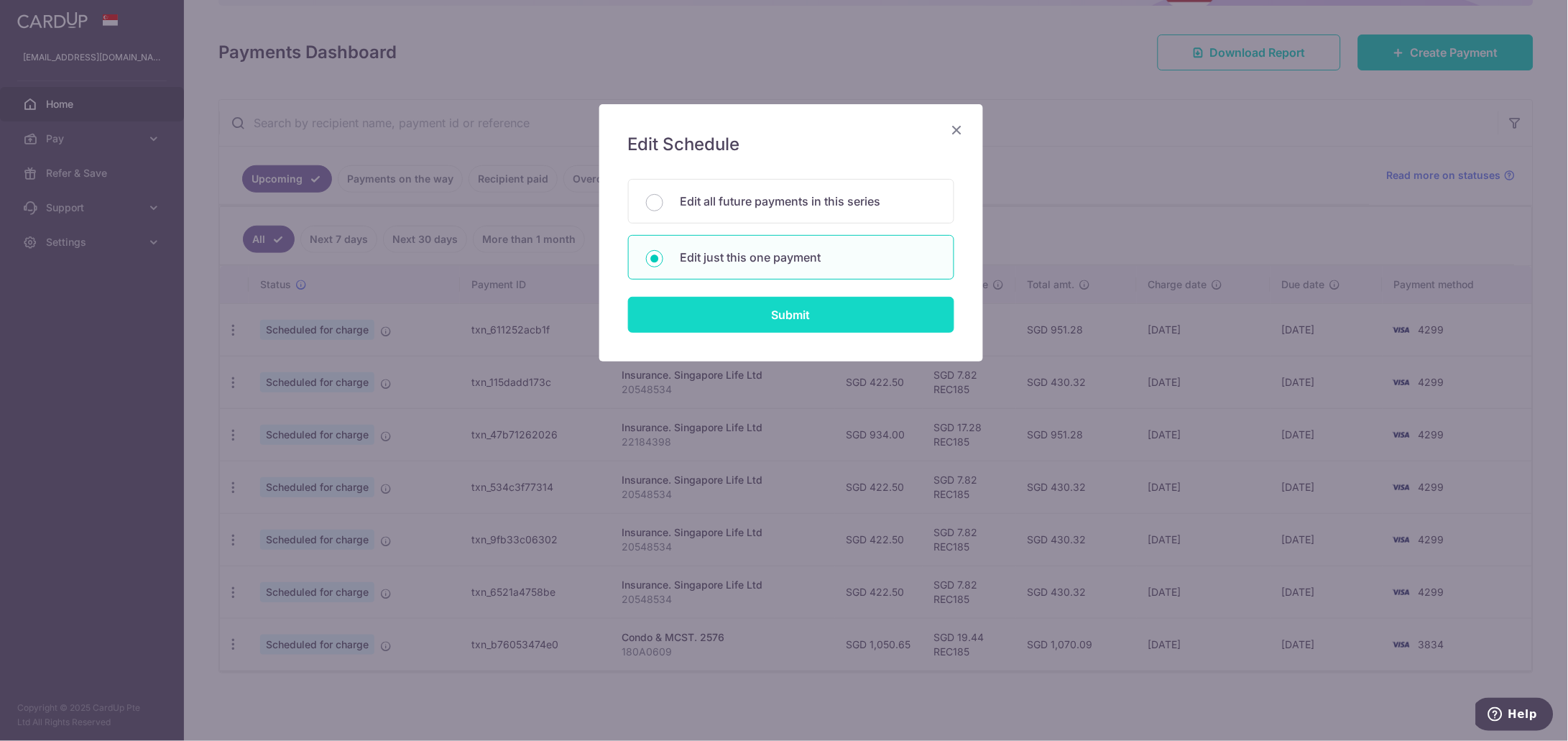
type input "REC185"
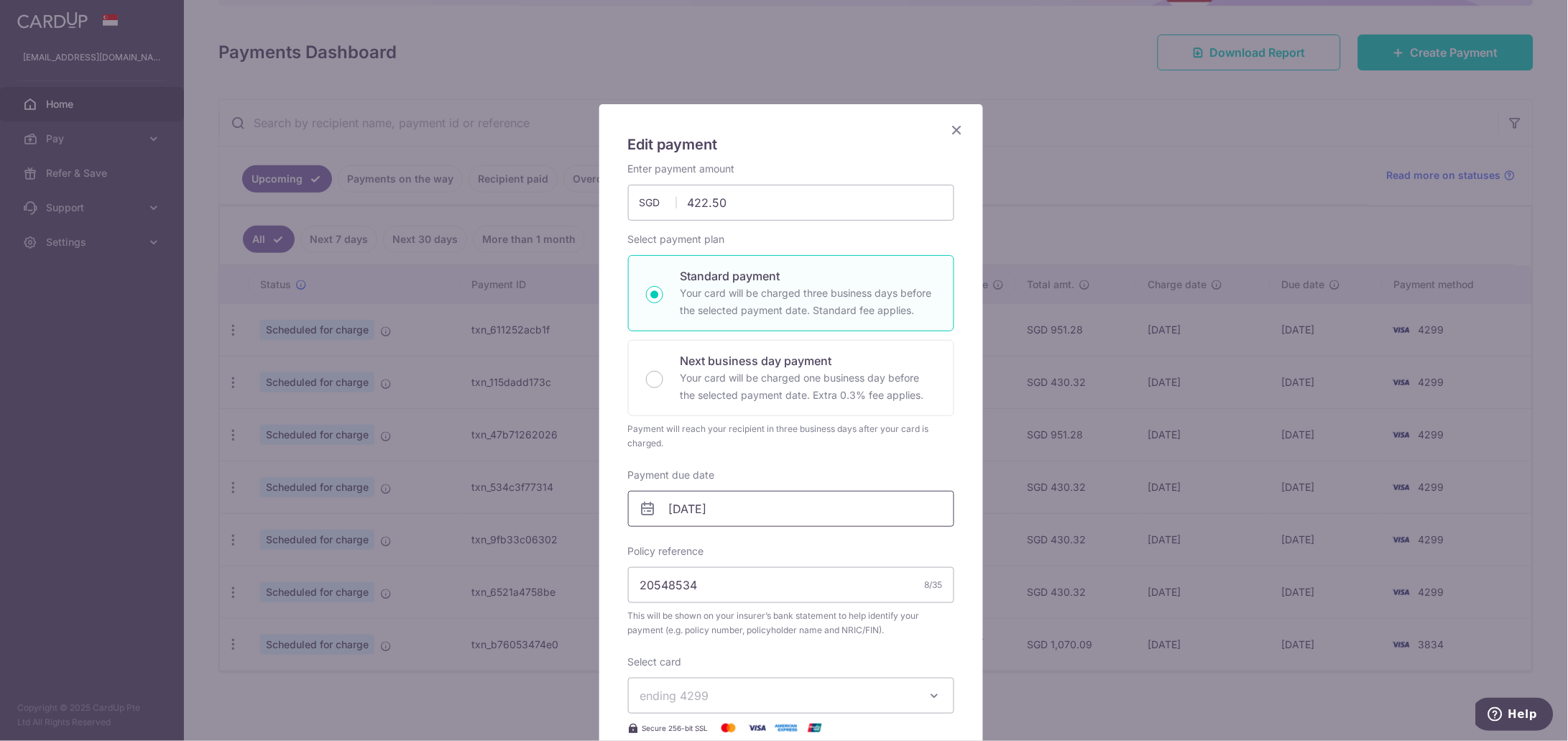
click at [840, 506] on input "[DATE]" at bounding box center [791, 508] width 326 height 36
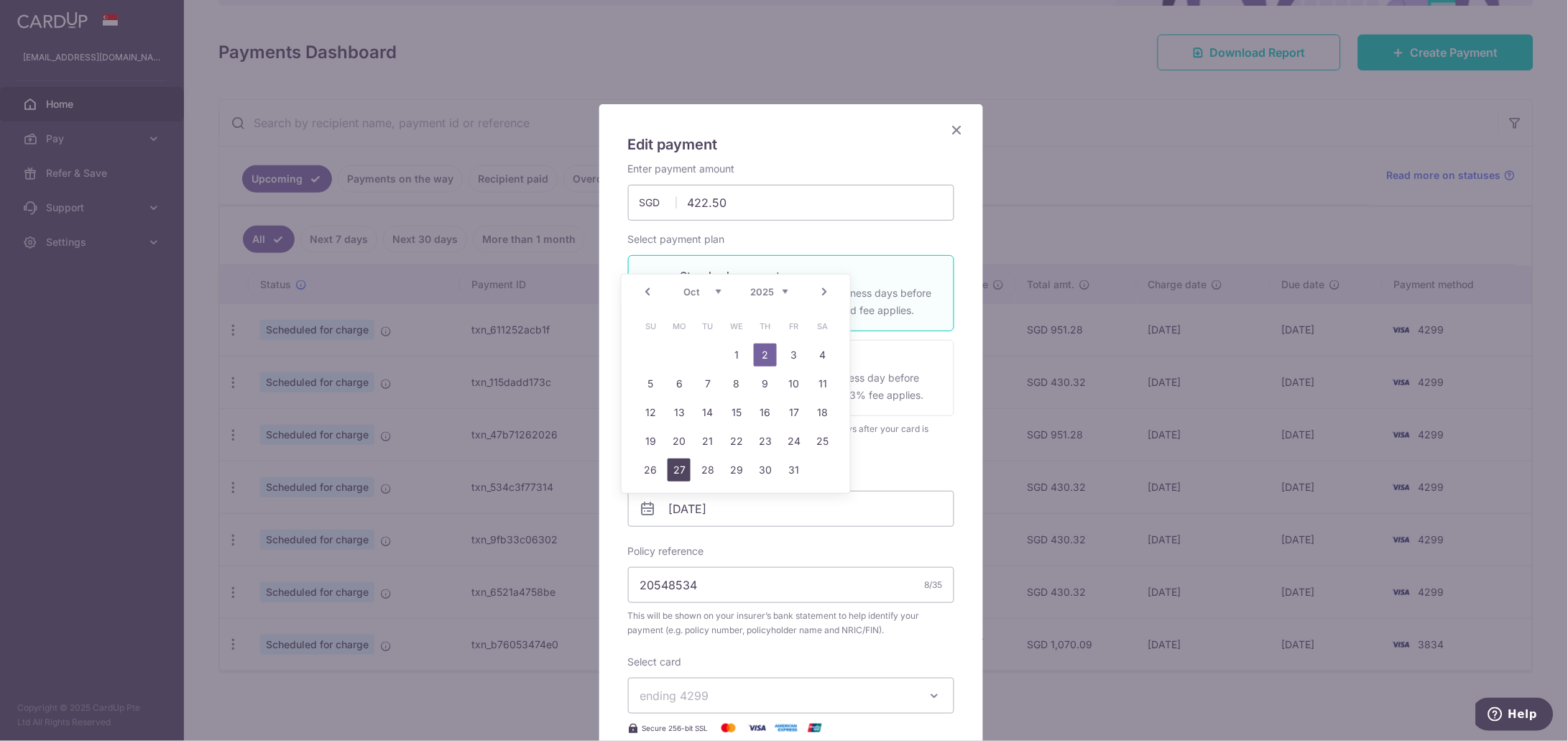
click at [685, 471] on link "27" at bounding box center [679, 469] width 23 height 23
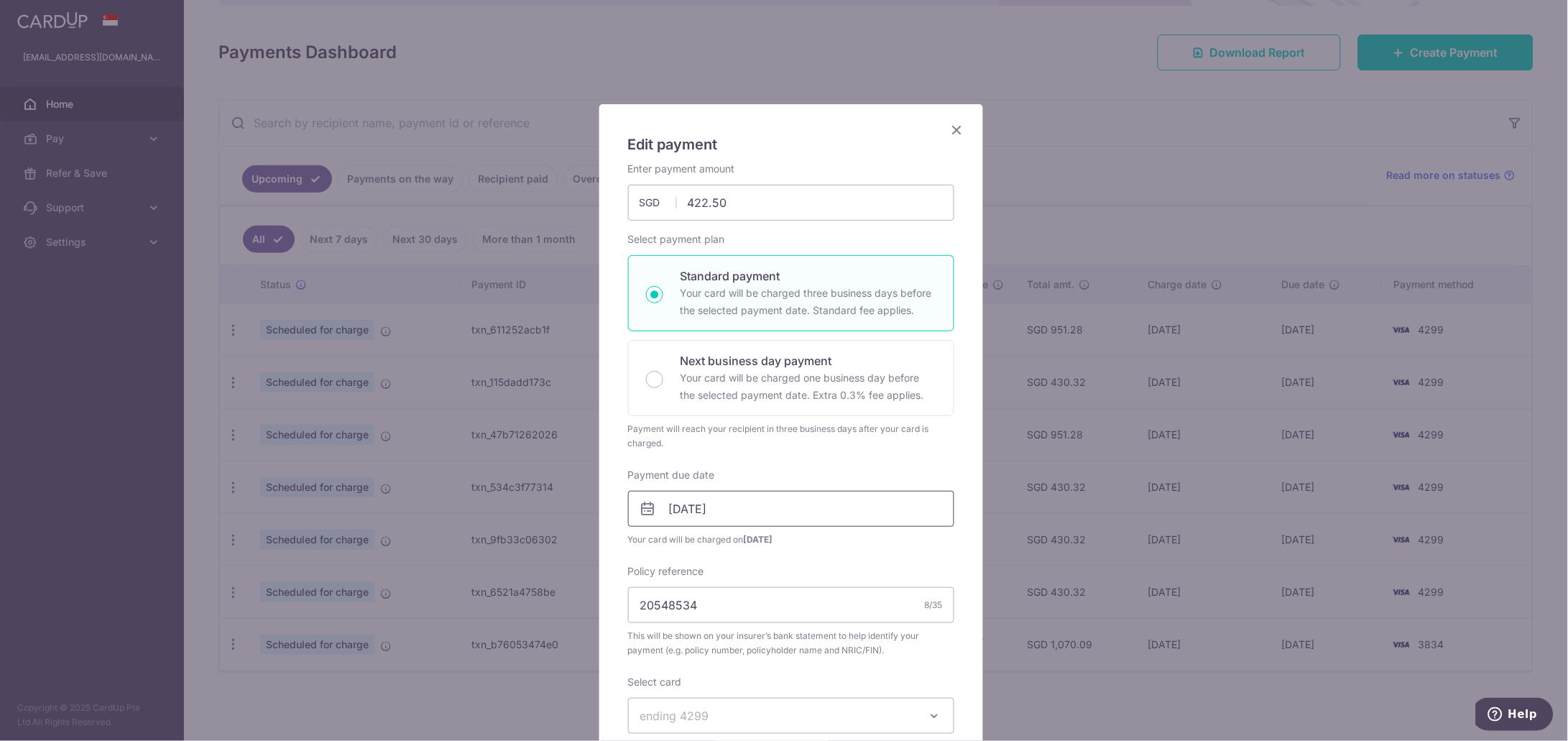
click at [811, 506] on input "27/10/2025" at bounding box center [791, 508] width 326 height 36
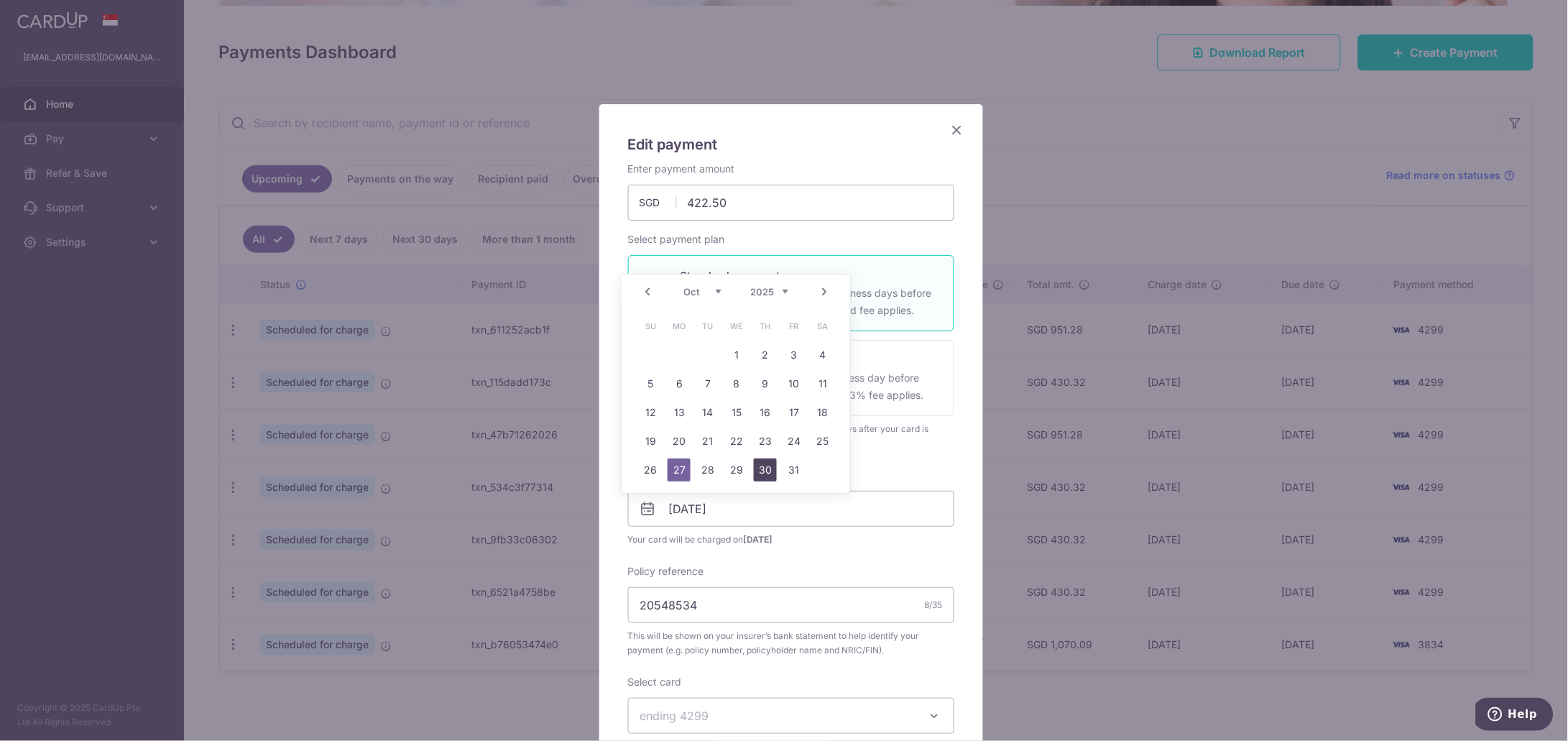
click at [772, 474] on link "30" at bounding box center [765, 469] width 23 height 23
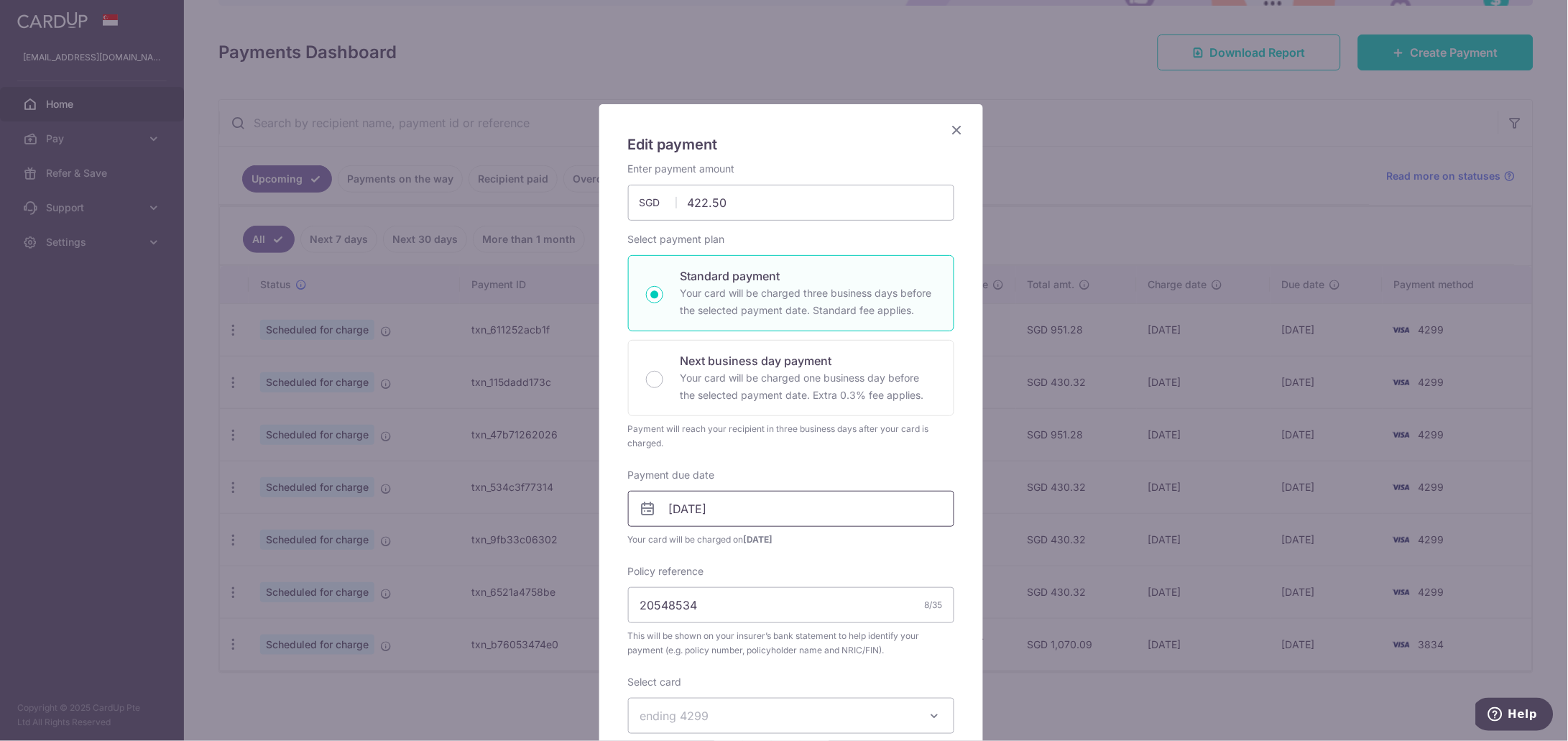
click at [902, 508] on input "30/10/2025" at bounding box center [791, 508] width 326 height 36
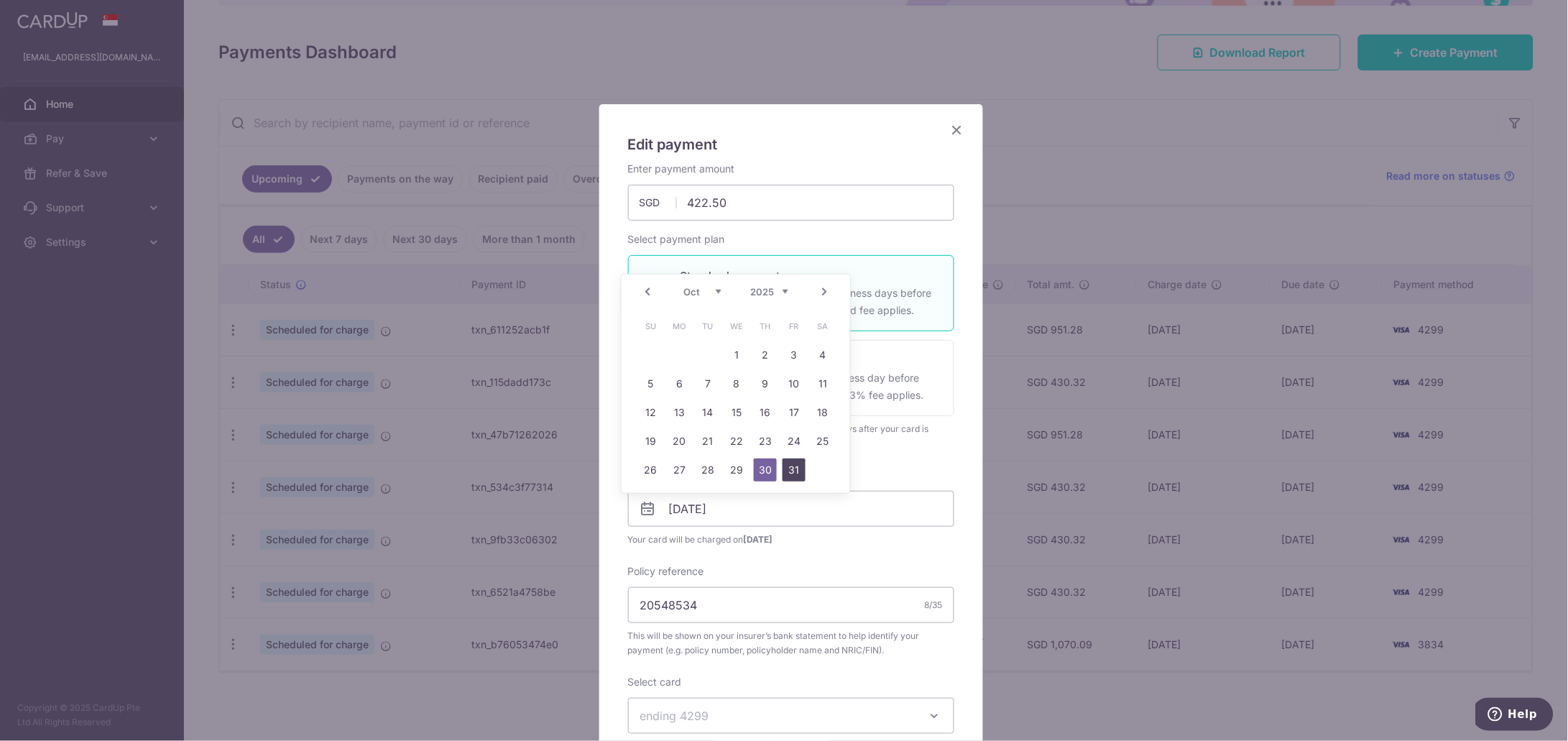
click at [797, 473] on link "31" at bounding box center [794, 469] width 23 height 23
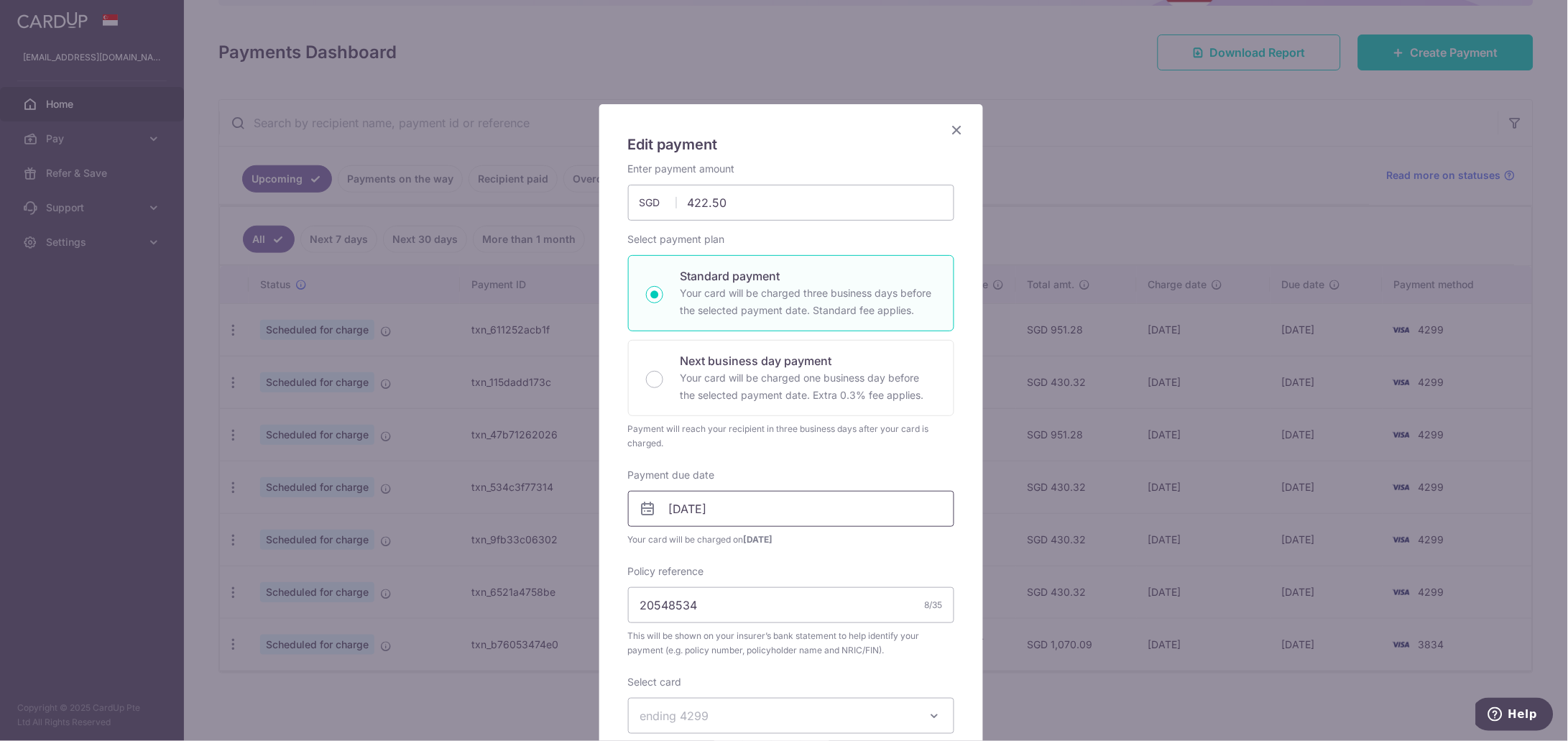
click at [911, 505] on input "[DATE]" at bounding box center [791, 508] width 326 height 36
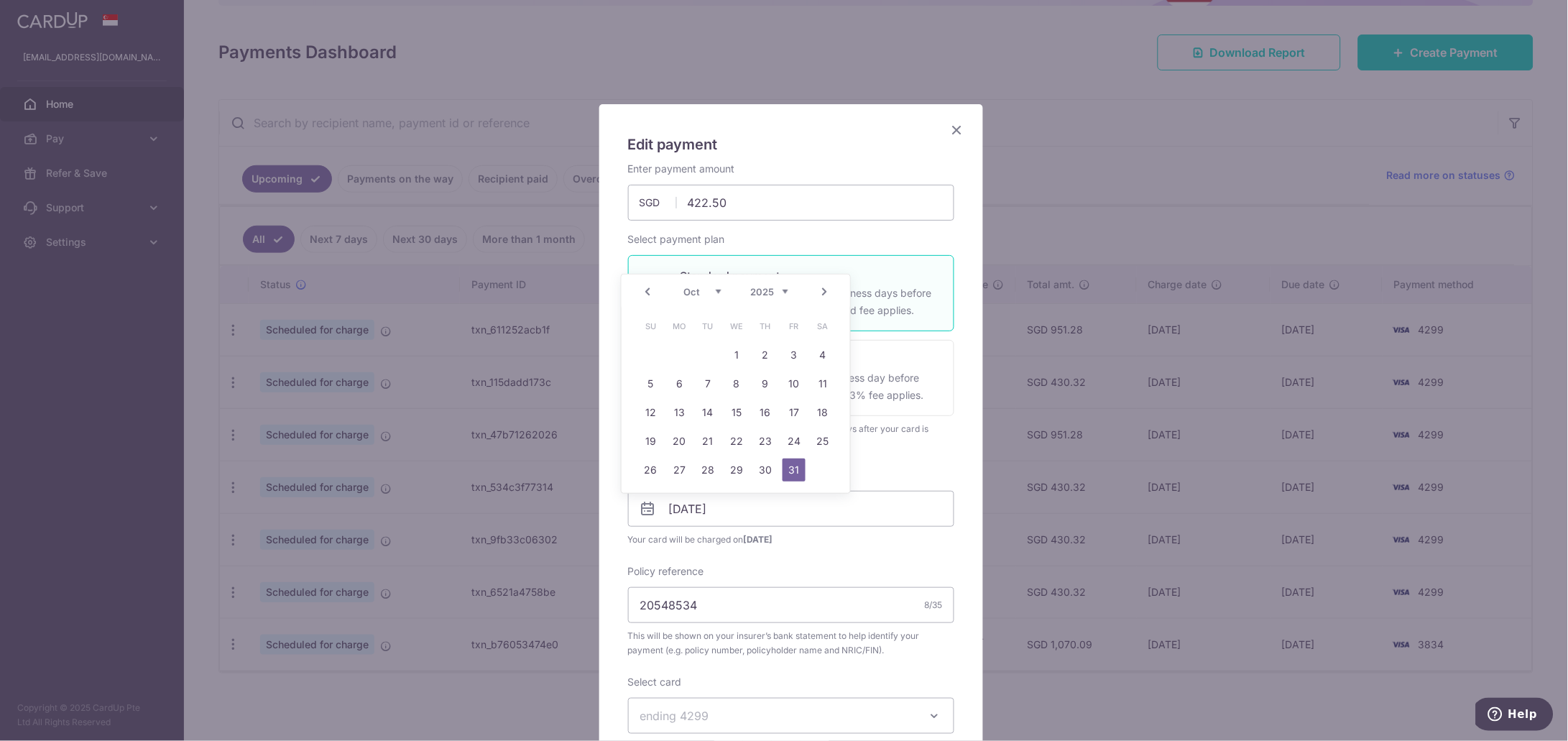
click at [825, 291] on link "Next" at bounding box center [824, 292] width 17 height 17
click at [745, 391] on link "5" at bounding box center [736, 384] width 23 height 23
type input "05/11/2025"
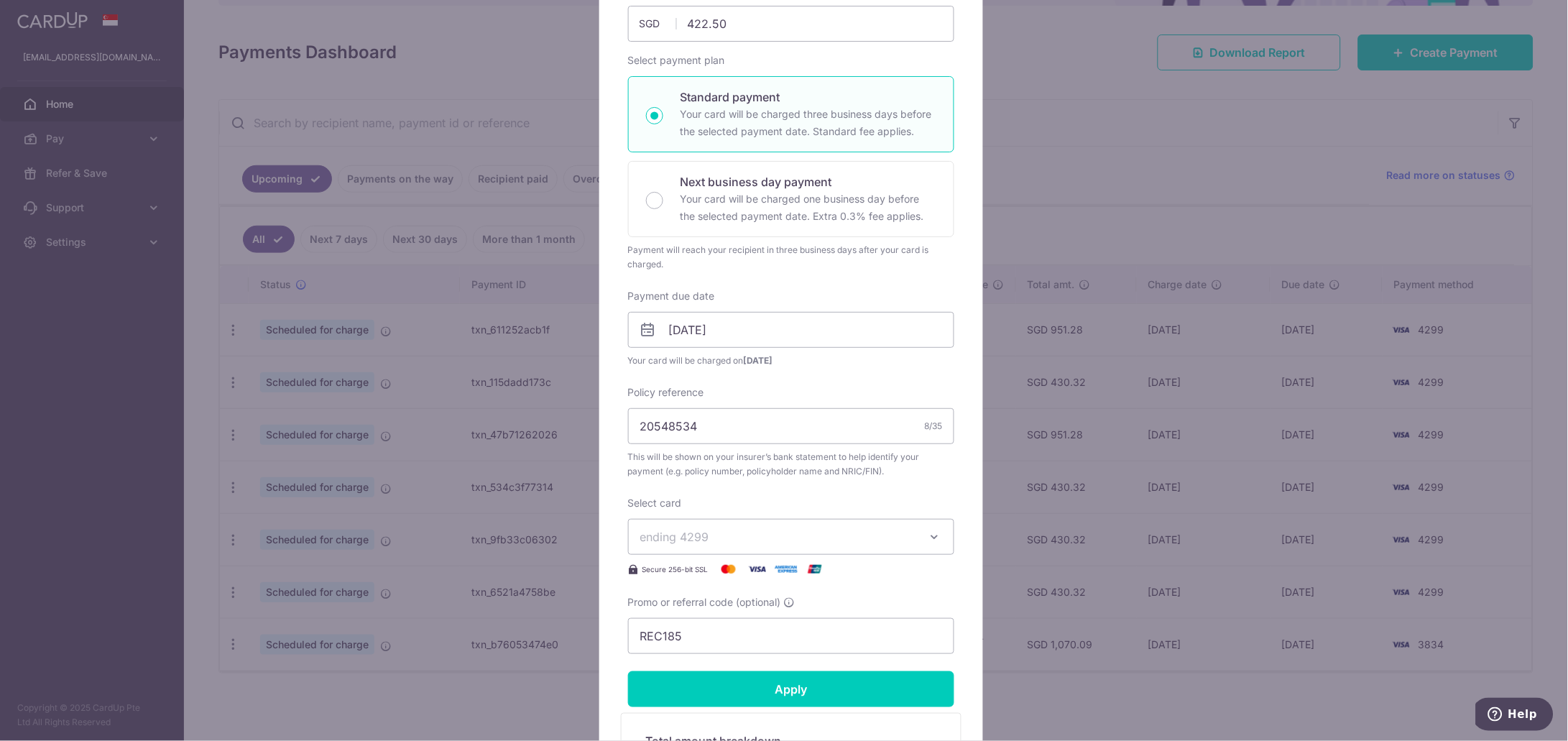
scroll to position [268, 0]
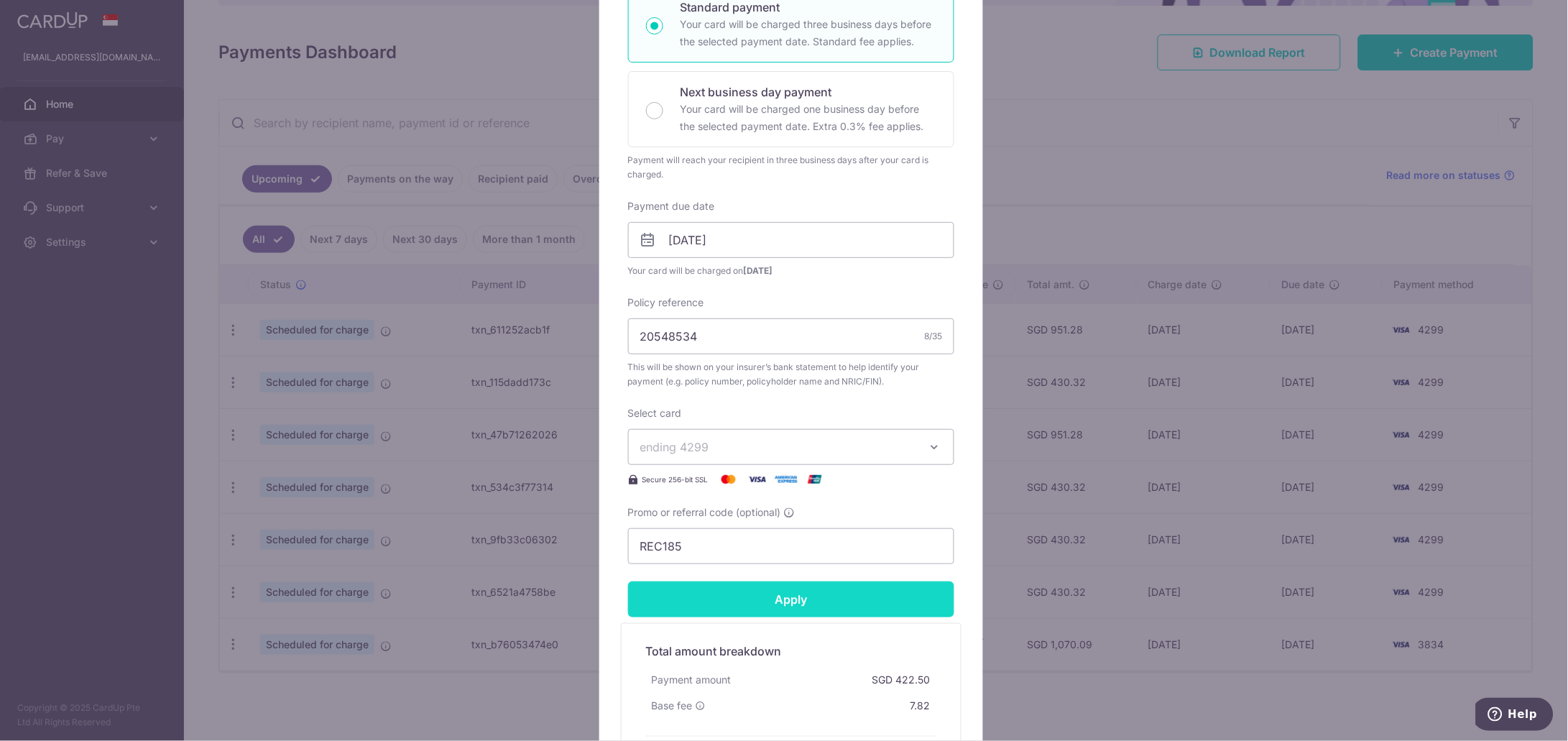
click at [780, 596] on input "Apply" at bounding box center [791, 599] width 326 height 36
type input "Successfully Applied"
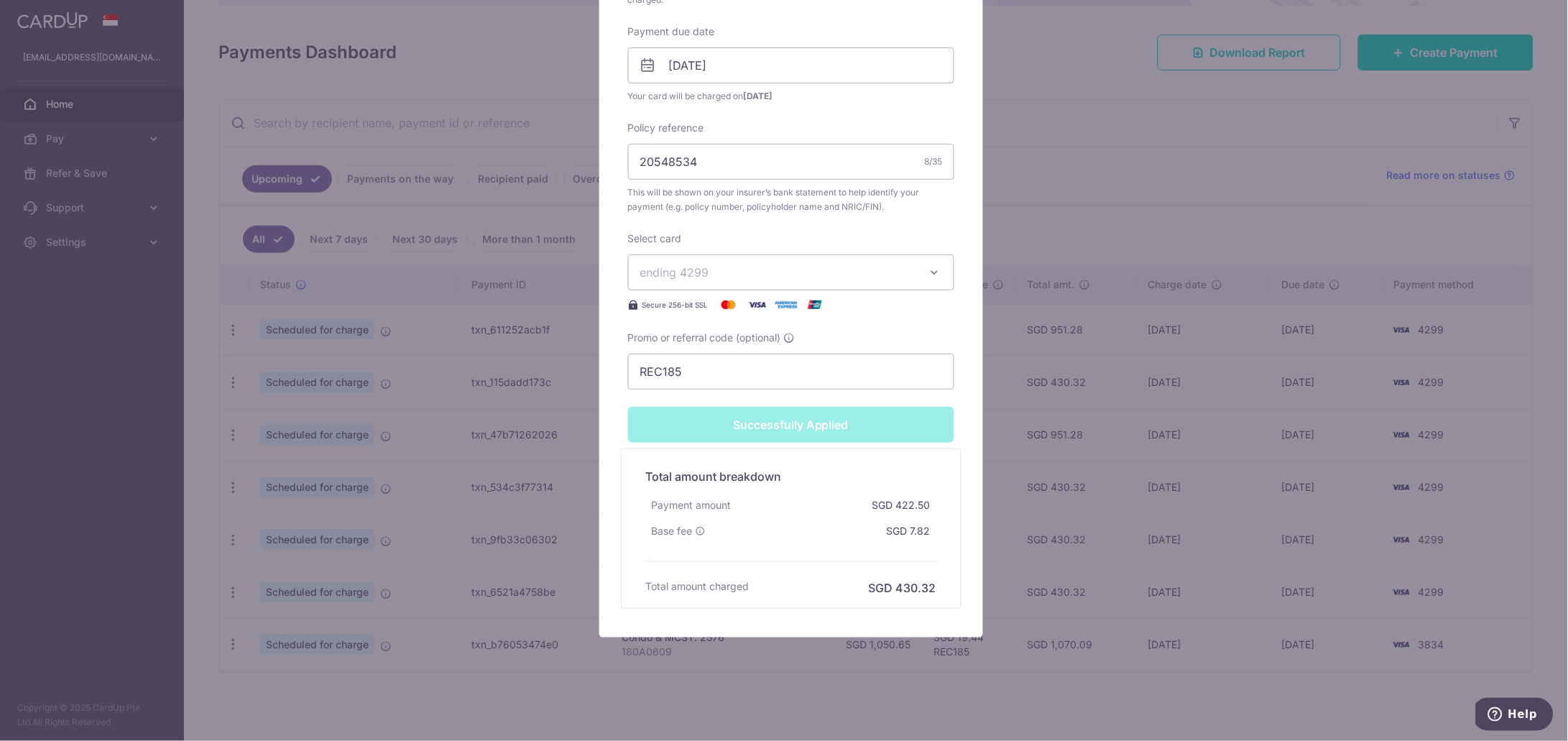
scroll to position [495, 0]
click at [1142, 180] on div "Edit payment By clicking apply, you will make changes to all payments to Singap…" at bounding box center [784, 370] width 1568 height 741
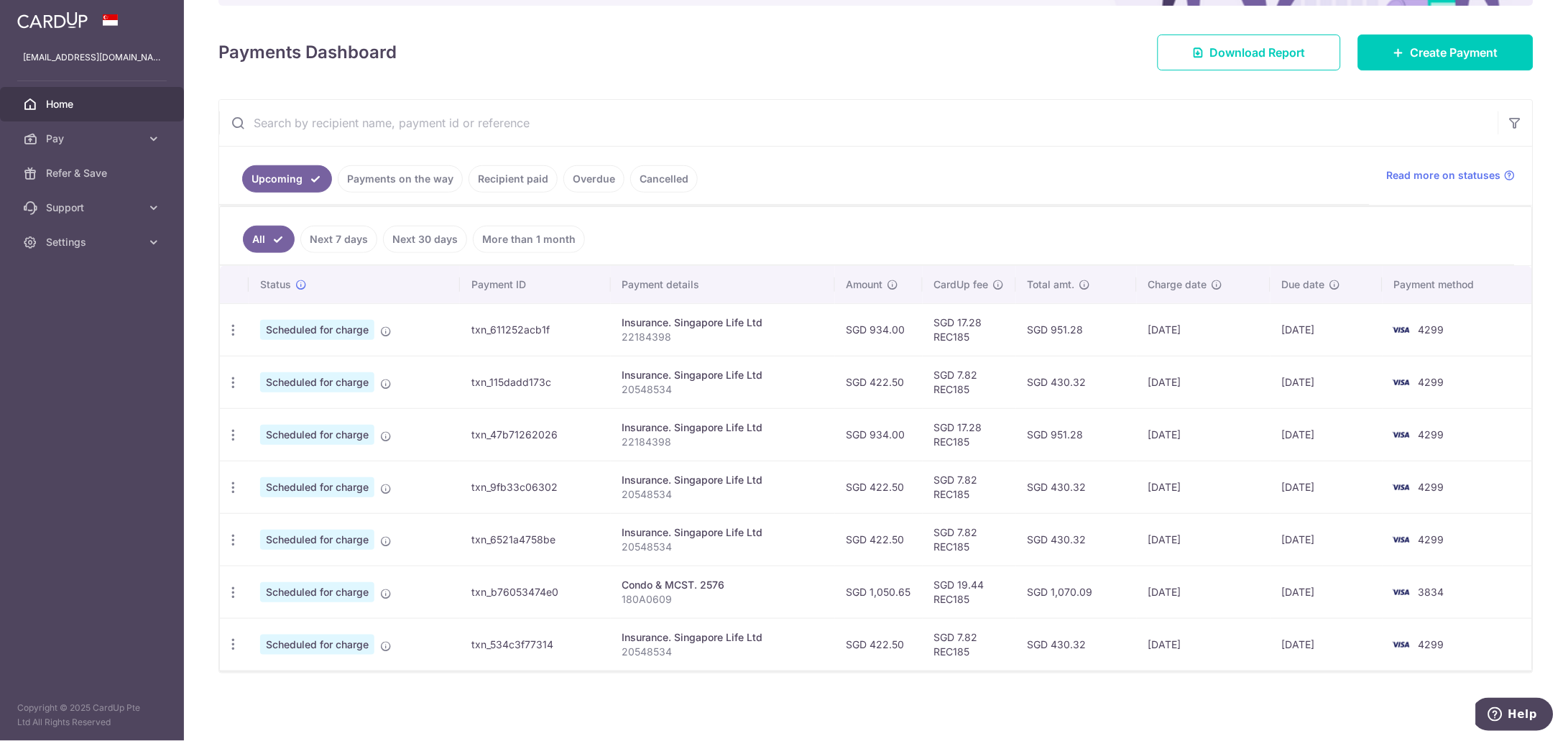
drag, startPoint x: 1085, startPoint y: 331, endPoint x: 1057, endPoint y: 327, distance: 28.3
click at [1057, 327] on td "SGD 951.28" at bounding box center [1077, 330] width 121 height 52
drag, startPoint x: 1208, startPoint y: 329, endPoint x: 1049, endPoint y: 325, distance: 159.1
click at [1049, 325] on tr "Update payment Cancel payment Scheduled for charge txn_611252acb1f Insurance. S…" at bounding box center [876, 330] width 1312 height 52
copy tr "951.28 16/09/2025"
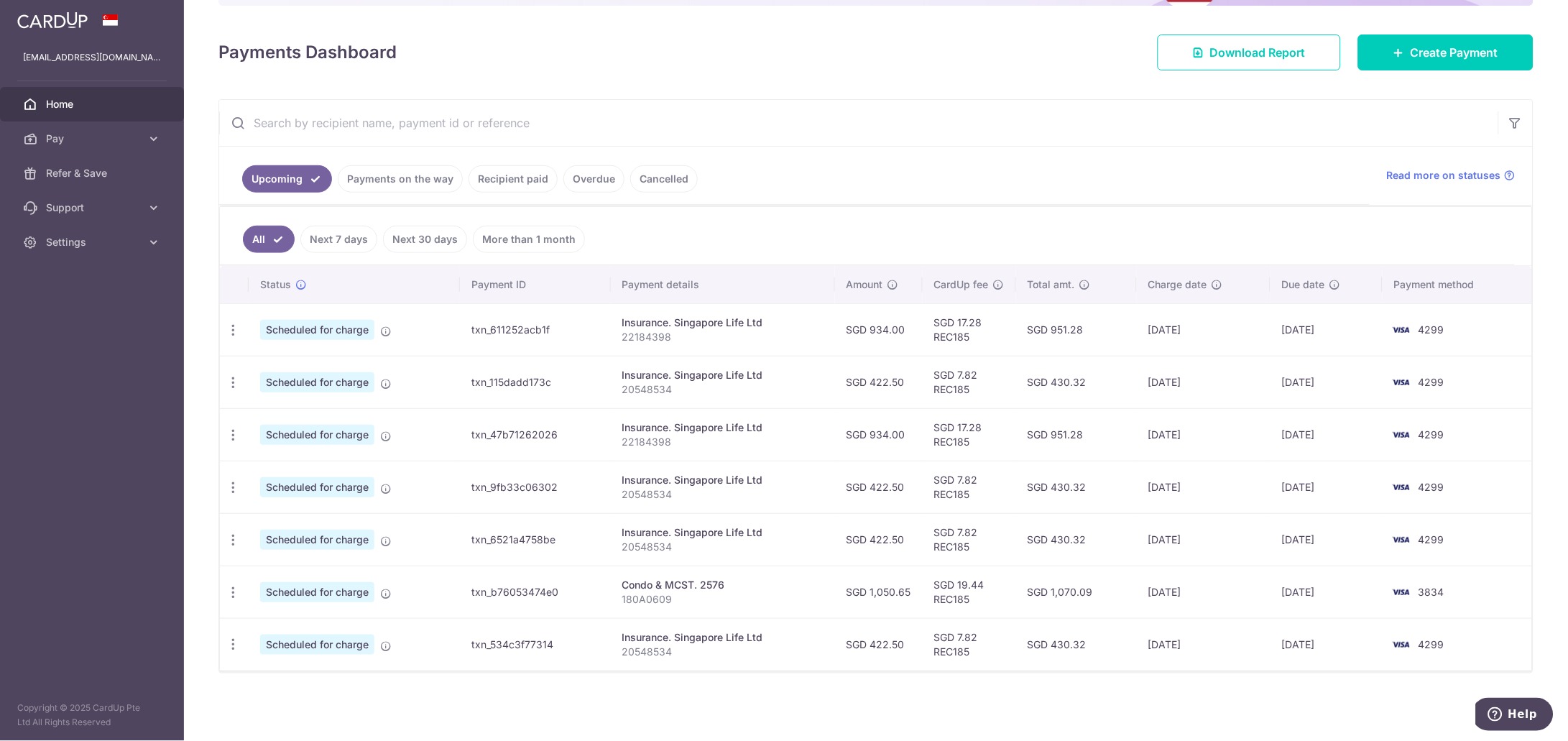
drag, startPoint x: 1050, startPoint y: 384, endPoint x: 1201, endPoint y: 381, distance: 151.0
click at [1201, 381] on tr "Update payment Cancel payment Scheduled for charge txn_115dadd173c Insurance. S…" at bounding box center [876, 382] width 1312 height 52
copy tr "430.32 22/09/2025"
drag, startPoint x: 1050, startPoint y: 435, endPoint x: 1262, endPoint y: 435, distance: 212.0
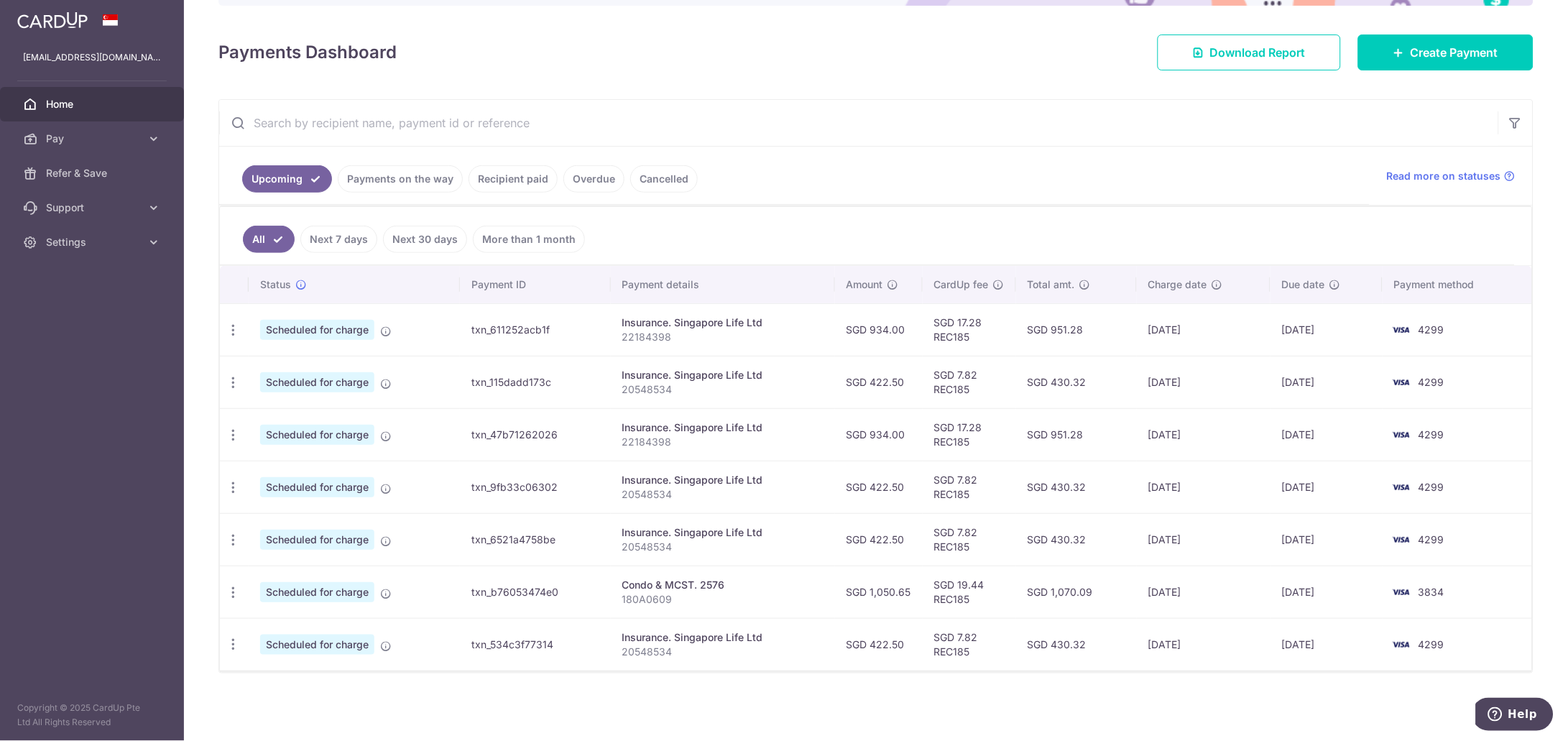
click at [1262, 435] on tr "Update payment Cancel payment Scheduled for charge txn_47b71262026 Insurance. S…" at bounding box center [876, 434] width 1312 height 52
copy tr "951.28 23/09/2025"
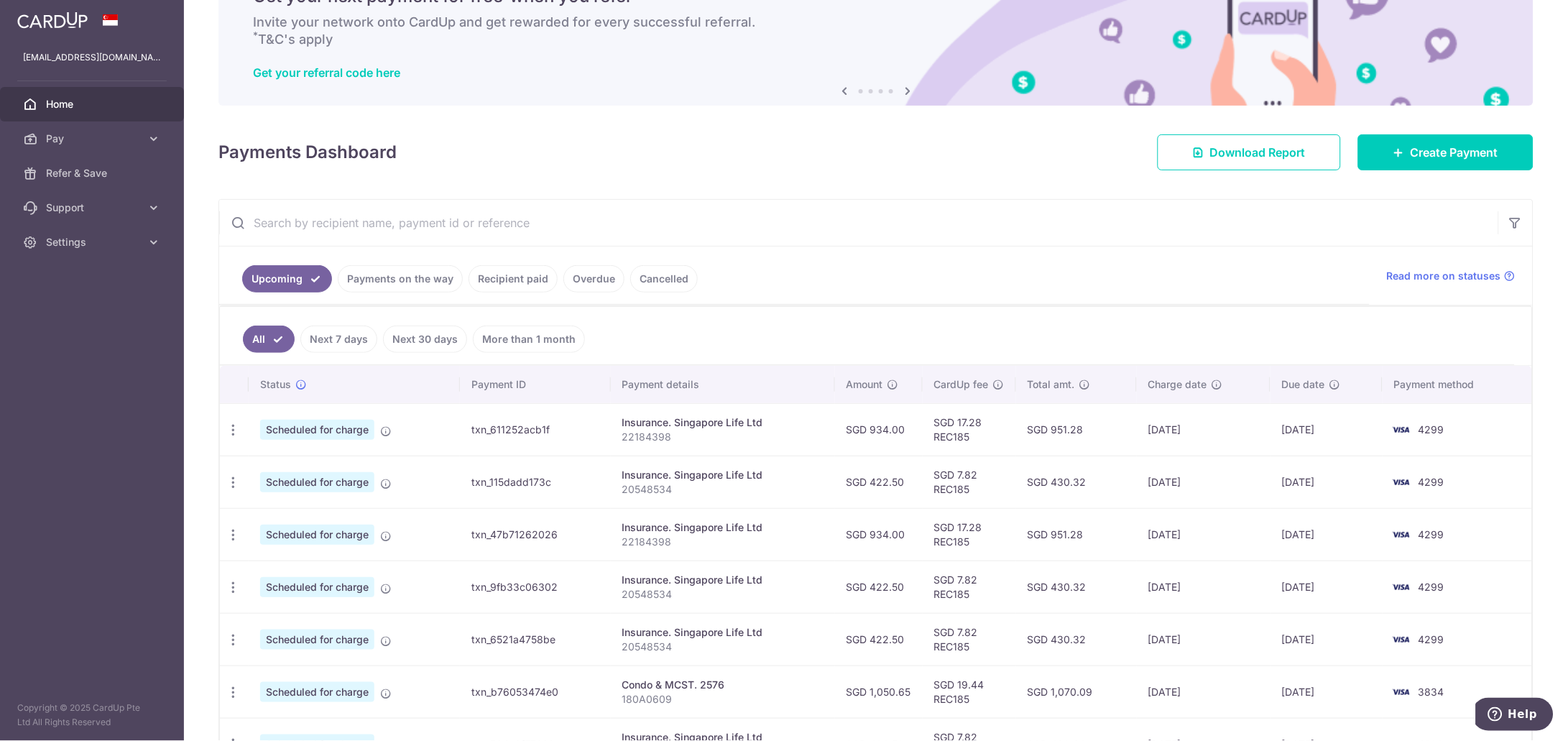
scroll to position [0, 0]
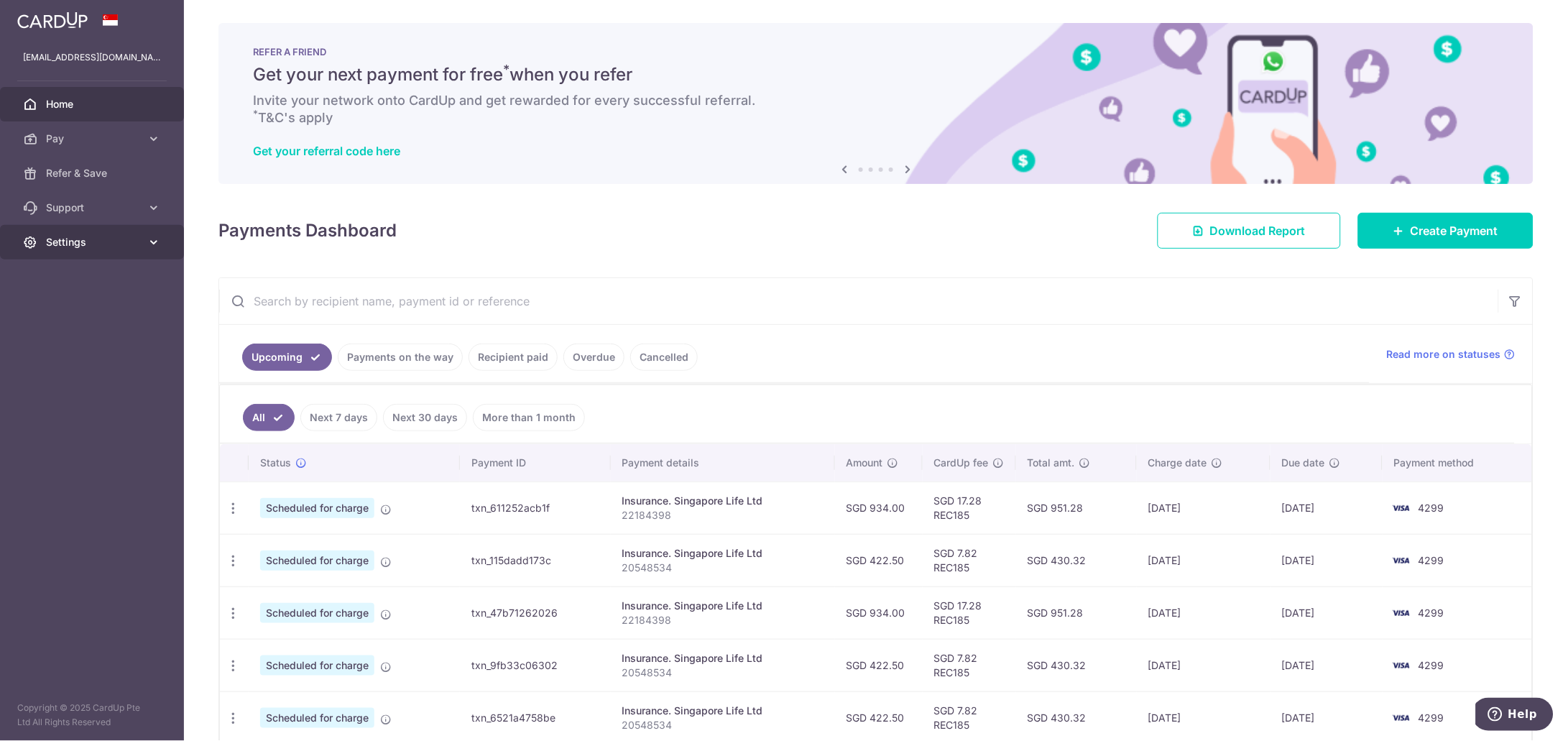
click at [152, 248] on icon at bounding box center [154, 242] width 14 height 14
click at [56, 311] on span "Logout" at bounding box center [93, 311] width 94 height 14
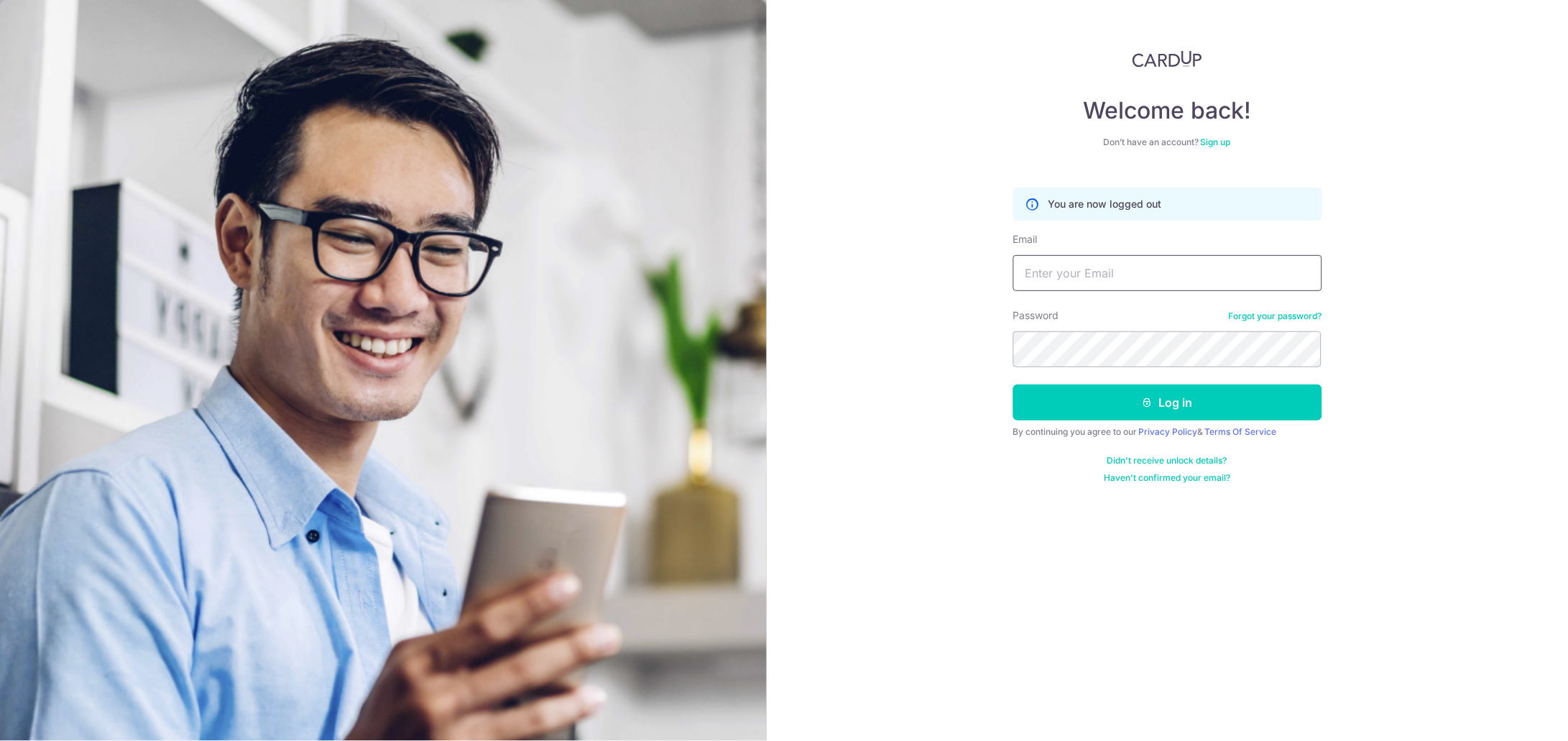
click at [1070, 272] on input "Email" at bounding box center [1167, 272] width 309 height 36
type input "[EMAIL_ADDRESS][DOMAIN_NAME]"
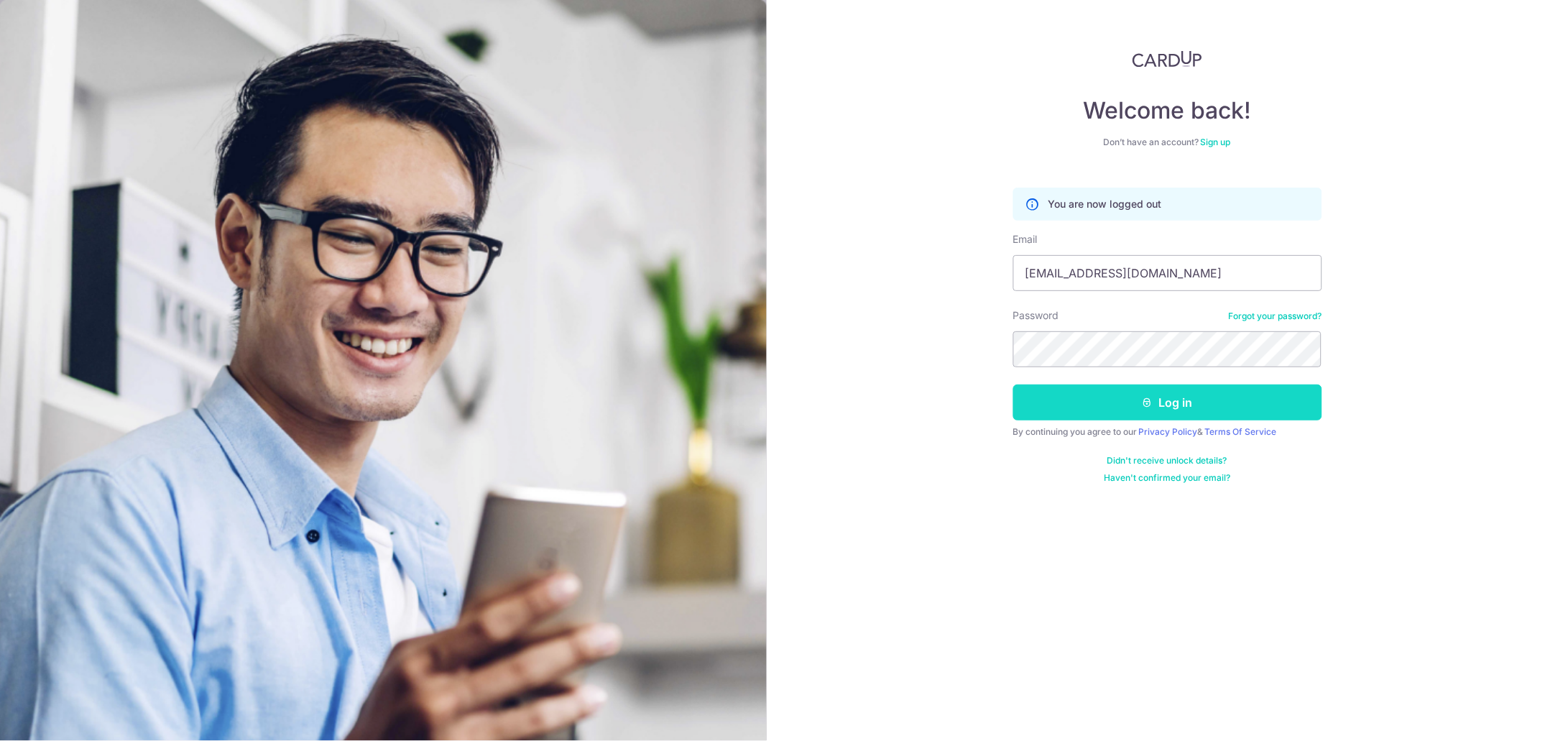
click at [1068, 406] on button "Log in" at bounding box center [1167, 402] width 309 height 36
